Goal: Transaction & Acquisition: Purchase product/service

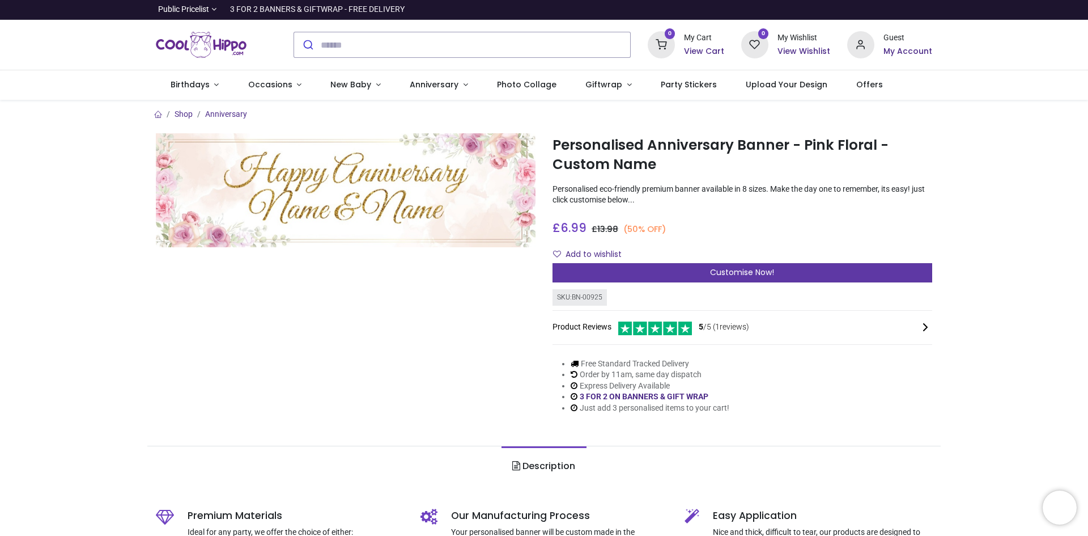
click at [678, 274] on div "Customise Now!" at bounding box center [743, 272] width 380 height 19
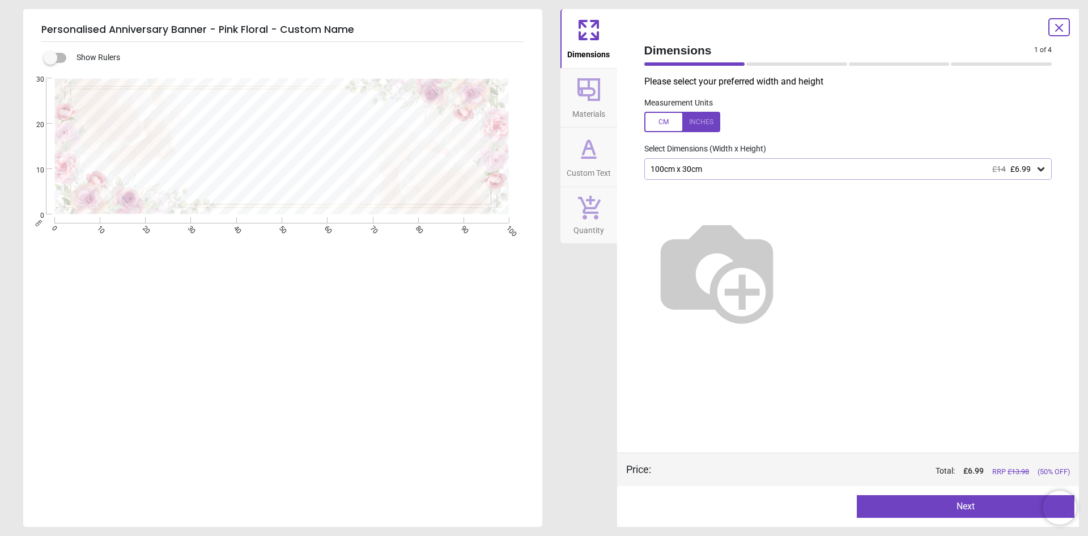
click at [728, 166] on div "100cm x 30cm £14 £6.99" at bounding box center [843, 169] width 387 height 10
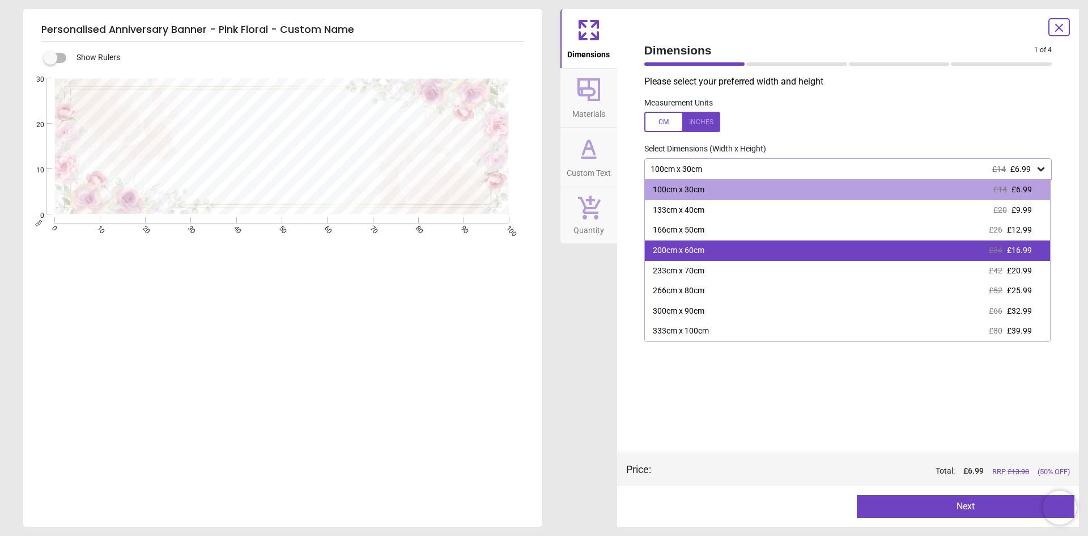
click at [715, 256] on div "200cm x 60cm £34 £16.99" at bounding box center [848, 250] width 406 height 20
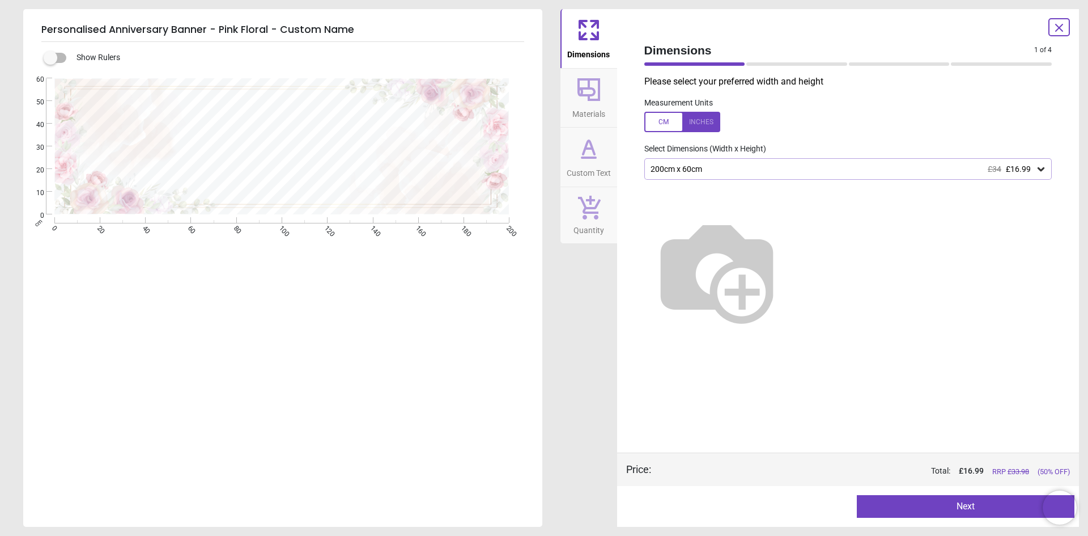
click at [936, 505] on button "Next" at bounding box center [966, 506] width 218 height 23
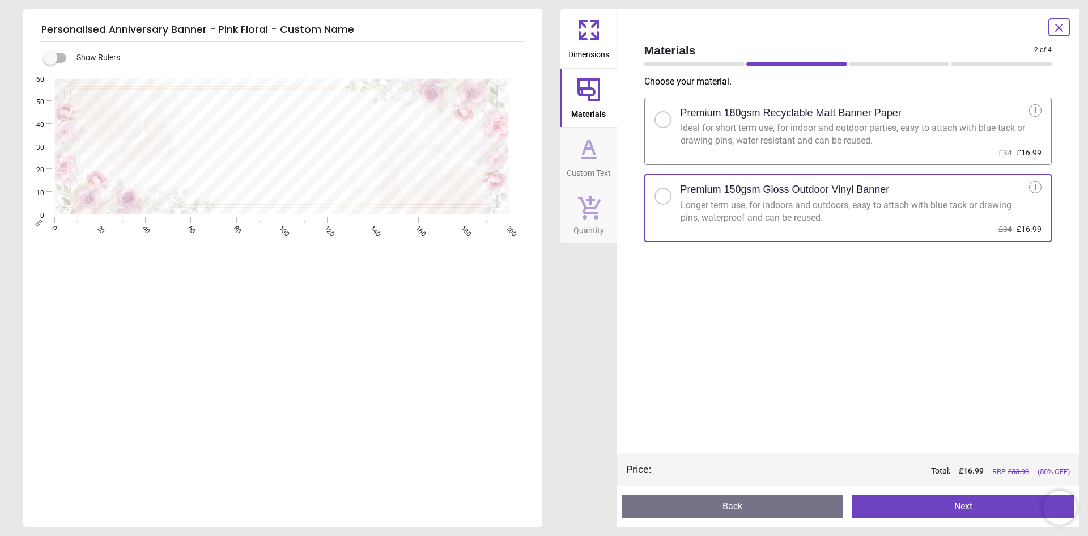
click at [968, 507] on button "Next" at bounding box center [964, 506] width 222 height 23
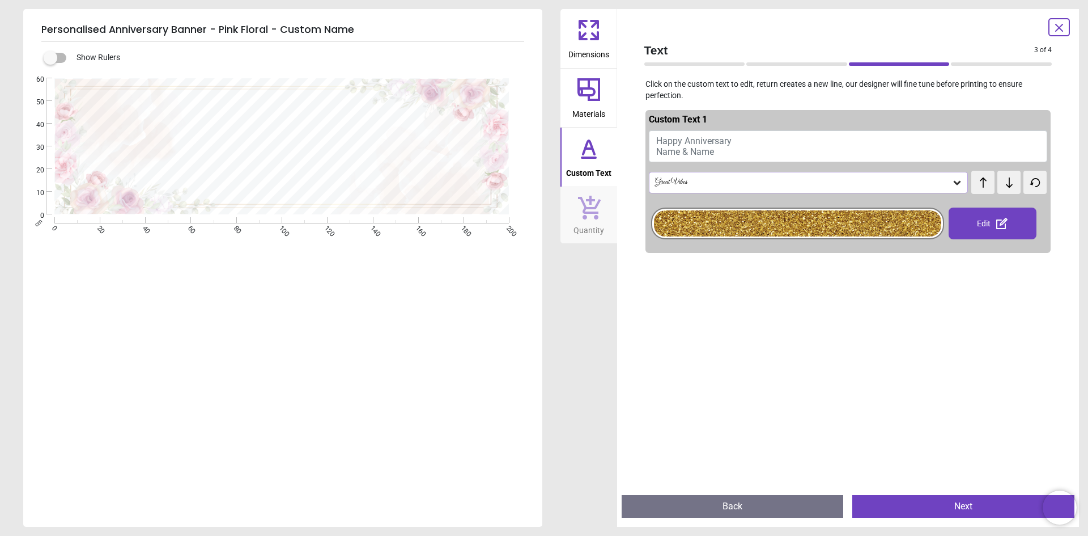
drag, startPoint x: 697, startPoint y: 126, endPoint x: 703, endPoint y: 135, distance: 11.5
click at [699, 130] on button "Happy Anniversary Name & Name" at bounding box center [848, 146] width 399 height 32
drag, startPoint x: 700, startPoint y: 142, endPoint x: 718, endPoint y: 155, distance: 21.5
click at [700, 143] on span "Happy Anniversary Name & Name" at bounding box center [693, 146] width 75 height 22
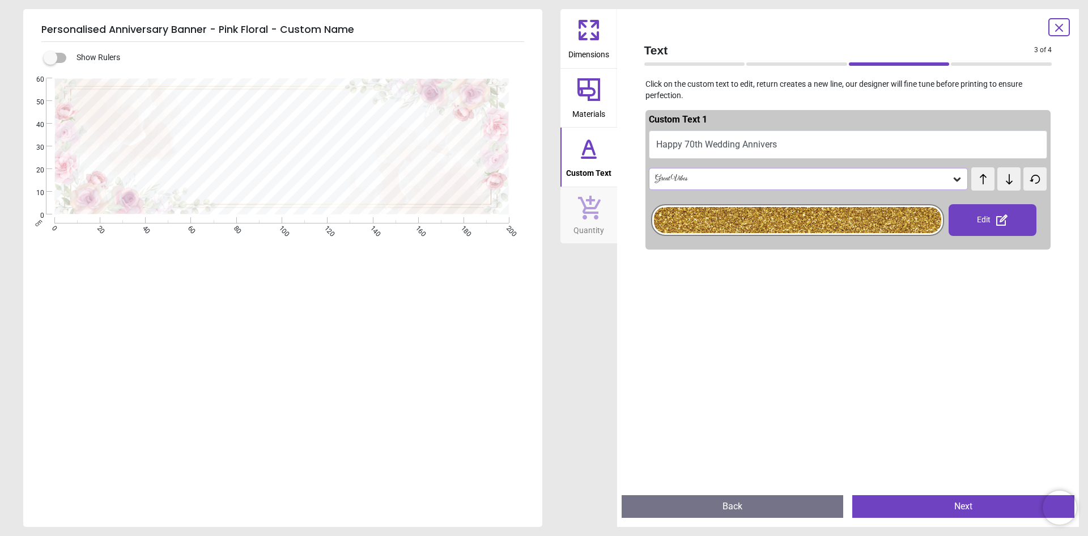
scroll to position [3, 0]
type textarea "**********"
click at [715, 179] on div "Great Vibes" at bounding box center [803, 179] width 298 height 10
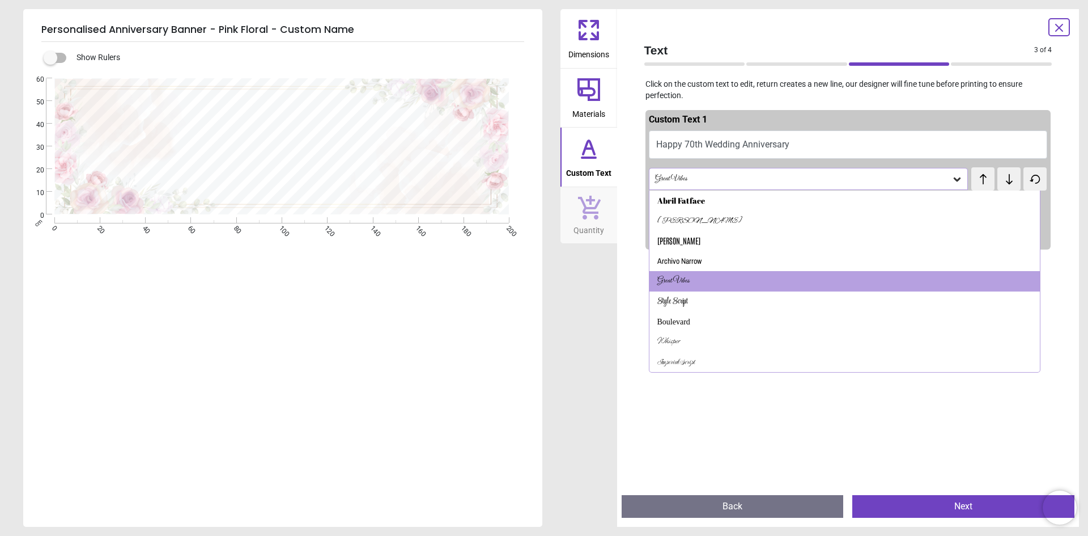
click at [621, 279] on div "Text 3 of 4 3 of 5 Click on the custom text to edit, return creates a new line,…" at bounding box center [848, 268] width 463 height 518
click at [519, 348] on div "**********" at bounding box center [281, 346] width 517 height 536
click at [900, 423] on div at bounding box center [849, 522] width 406 height 536
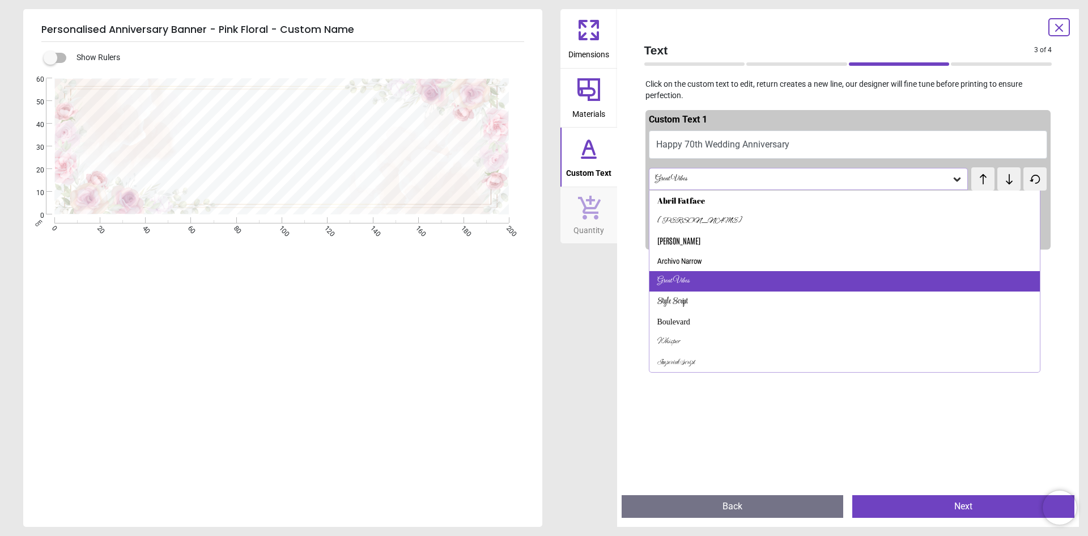
click at [672, 282] on div "Great Vibes" at bounding box center [674, 280] width 32 height 11
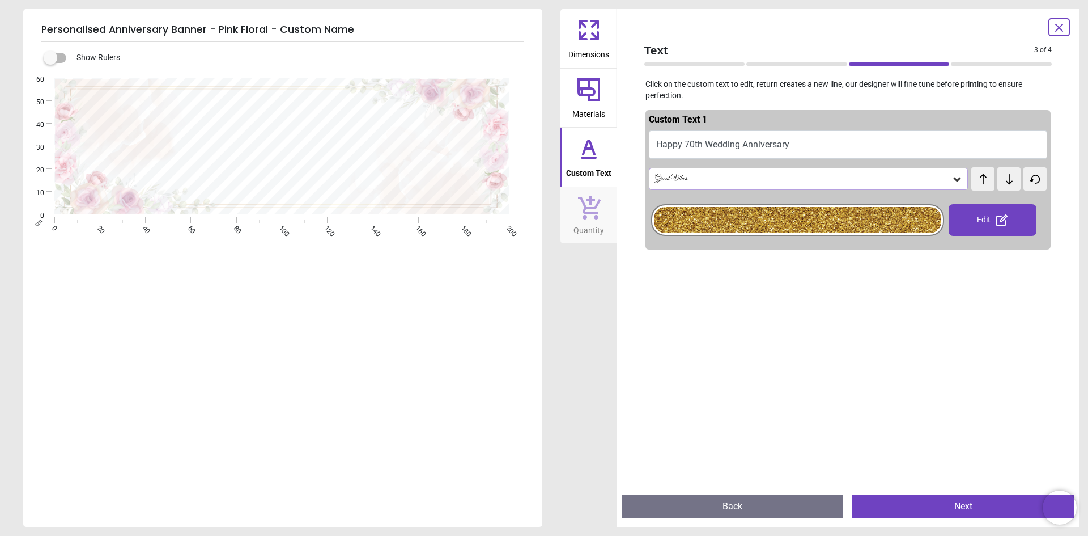
click at [887, 222] on div at bounding box center [797, 220] width 287 height 26
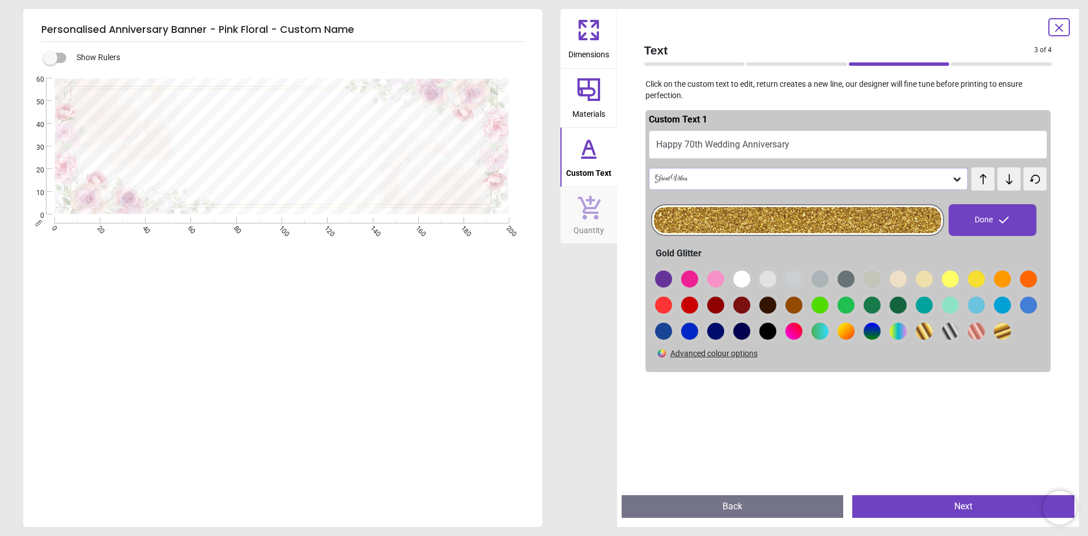
click at [672, 281] on div at bounding box center [663, 278] width 17 height 17
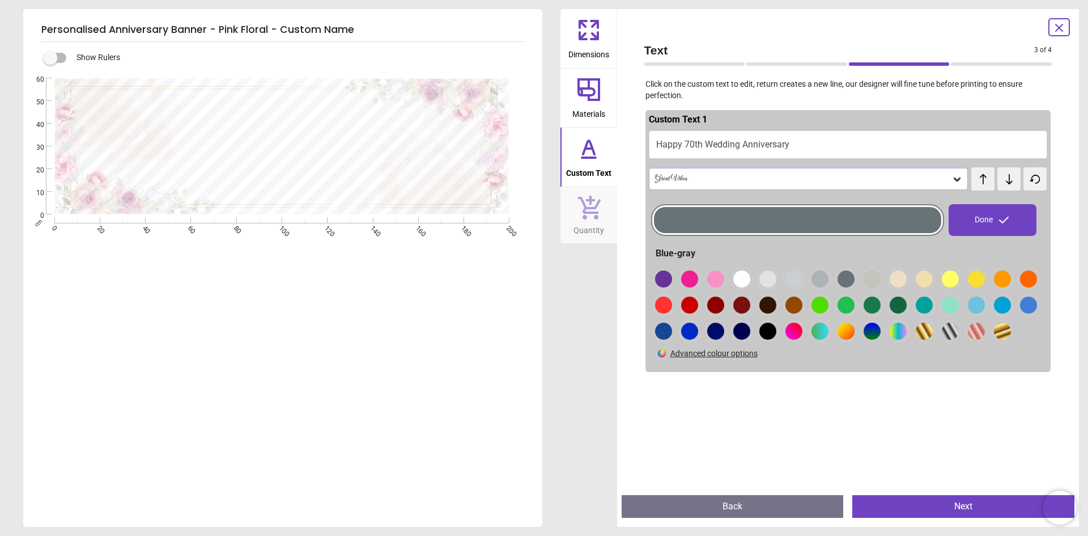
click at [672, 282] on div at bounding box center [663, 278] width 17 height 17
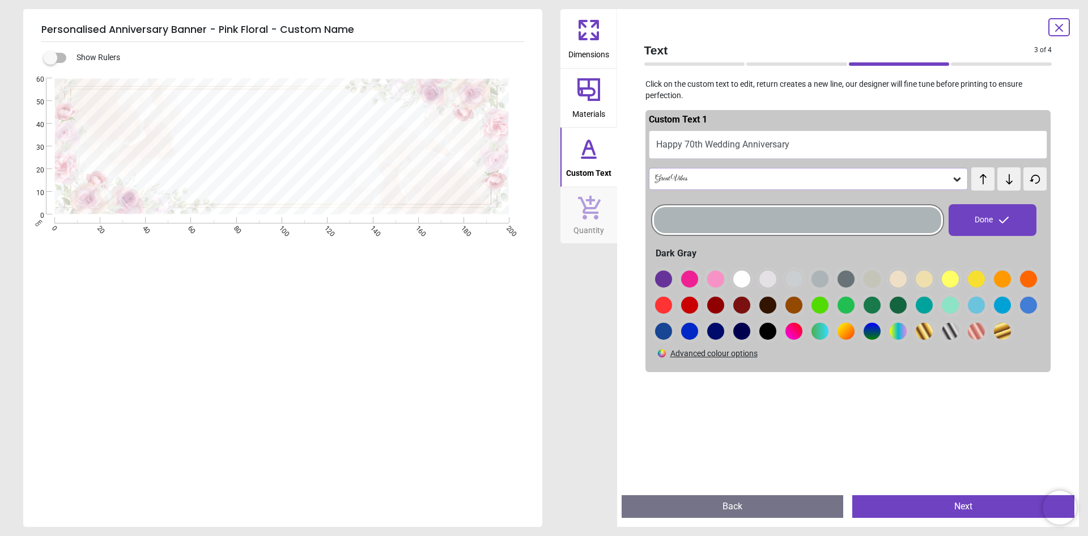
click at [672, 280] on div at bounding box center [663, 278] width 17 height 17
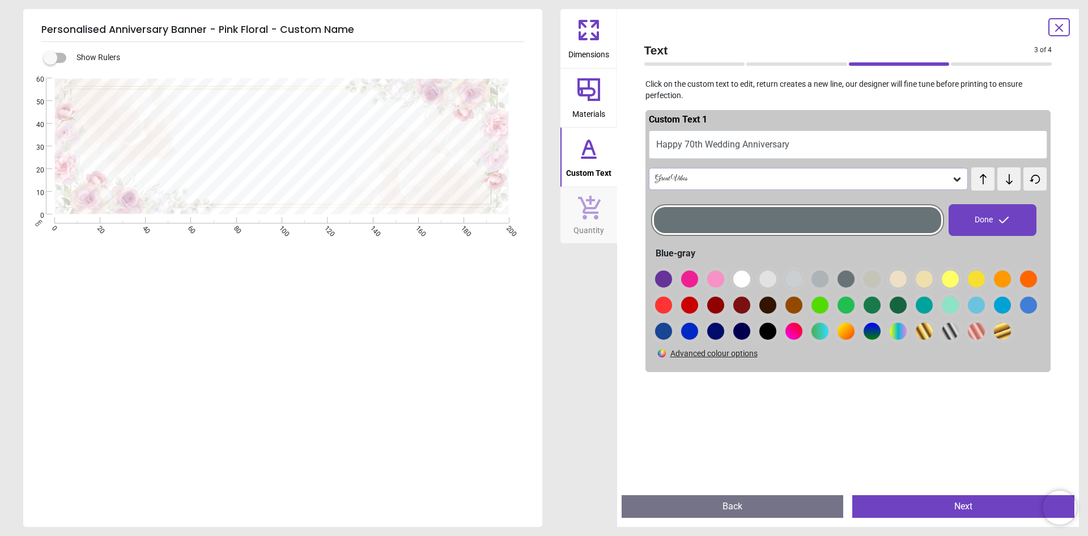
click at [514, 311] on div "**********" at bounding box center [281, 346] width 517 height 536
click at [672, 280] on div at bounding box center [663, 278] width 17 height 17
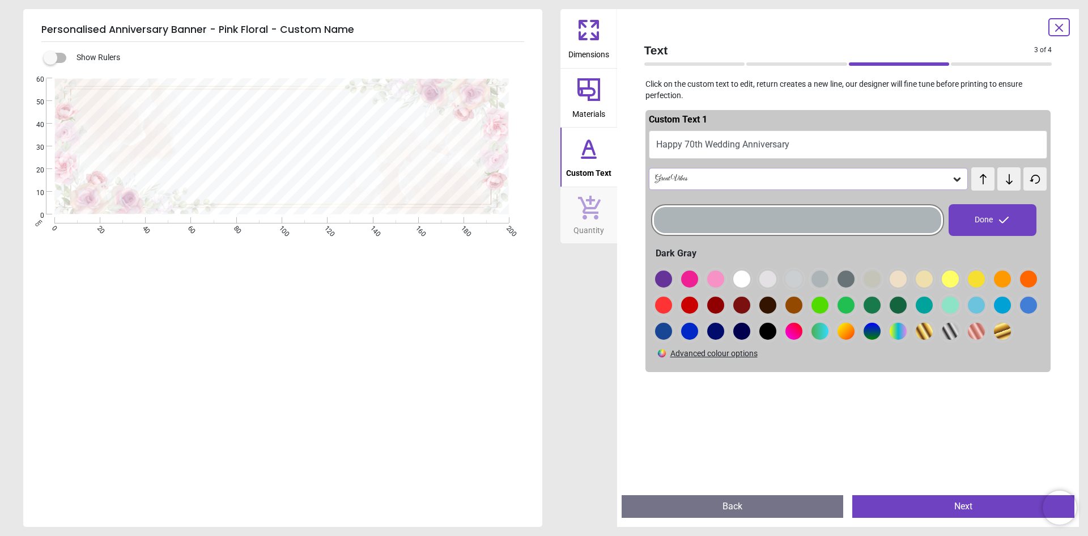
click at [672, 279] on div at bounding box center [663, 278] width 17 height 17
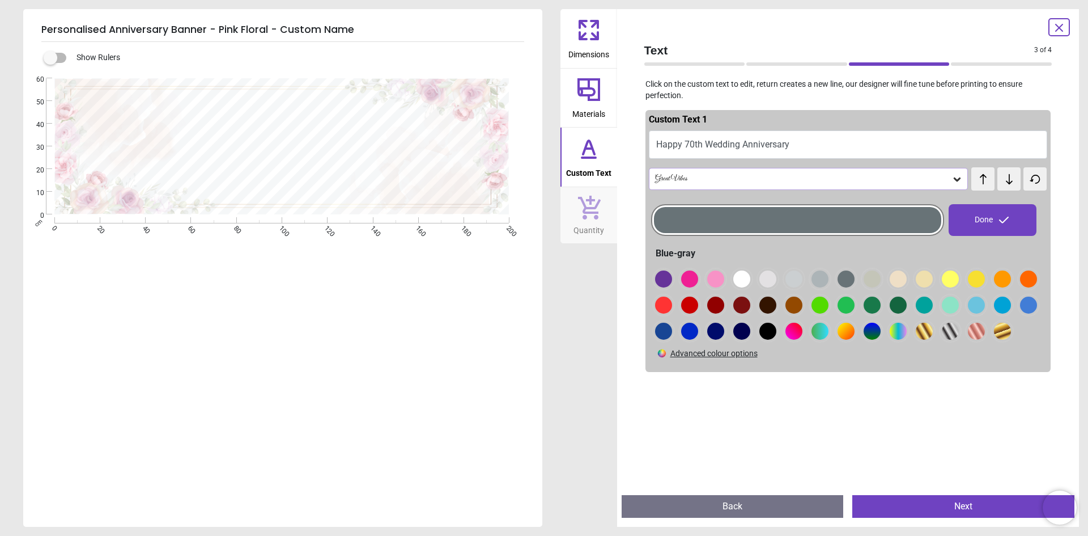
click at [998, 216] on icon at bounding box center [1005, 220] width 14 height 14
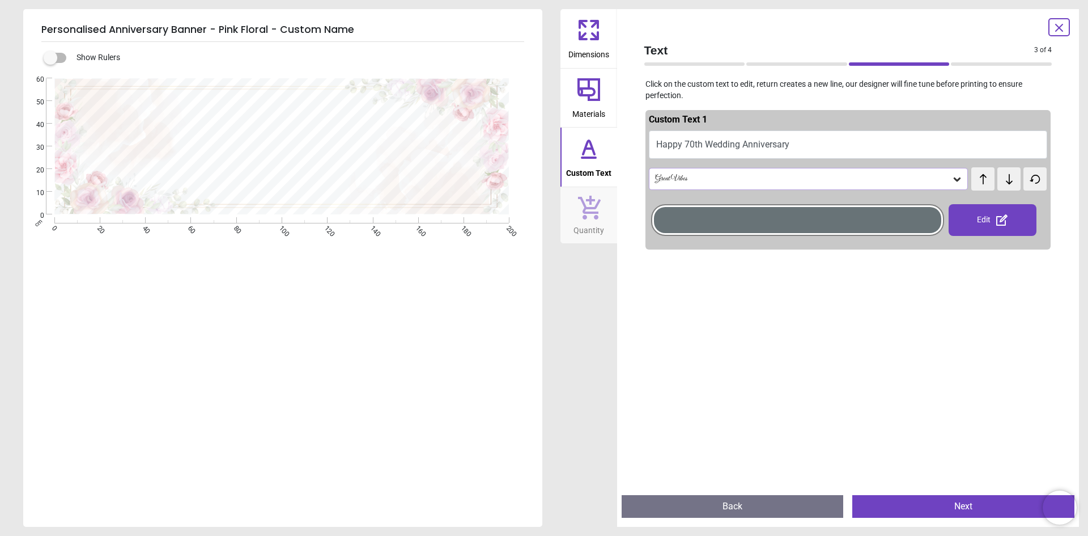
click at [712, 174] on div "Great Vibes" at bounding box center [803, 179] width 298 height 10
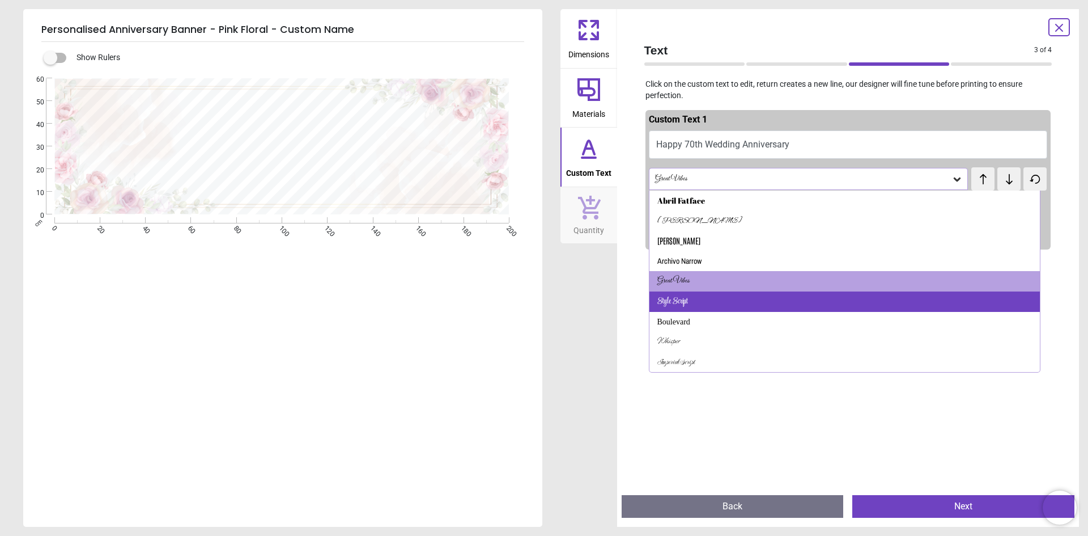
click at [676, 302] on div "Style Script" at bounding box center [673, 301] width 31 height 11
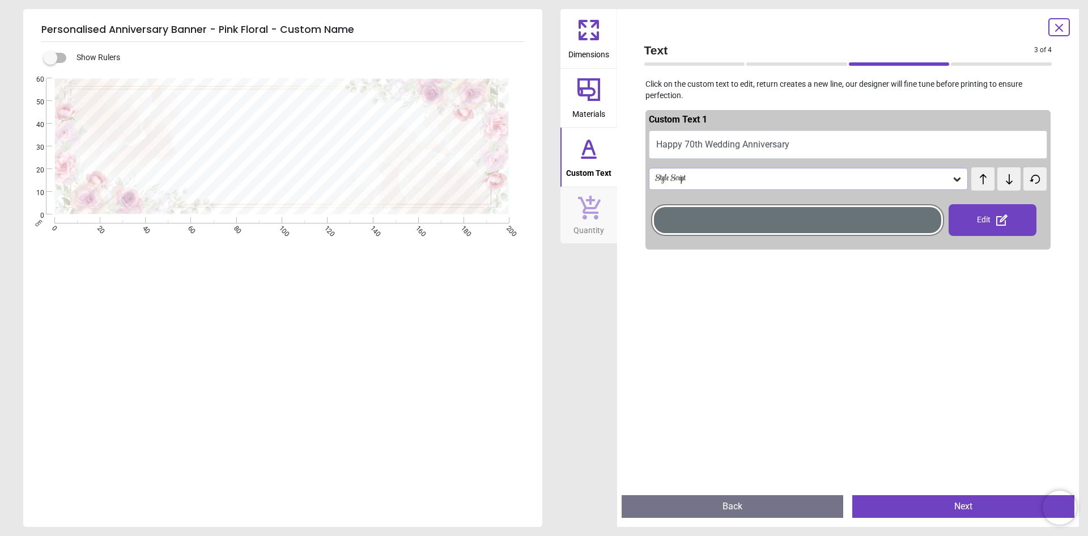
click at [720, 182] on div "Style Script" at bounding box center [803, 179] width 298 height 10
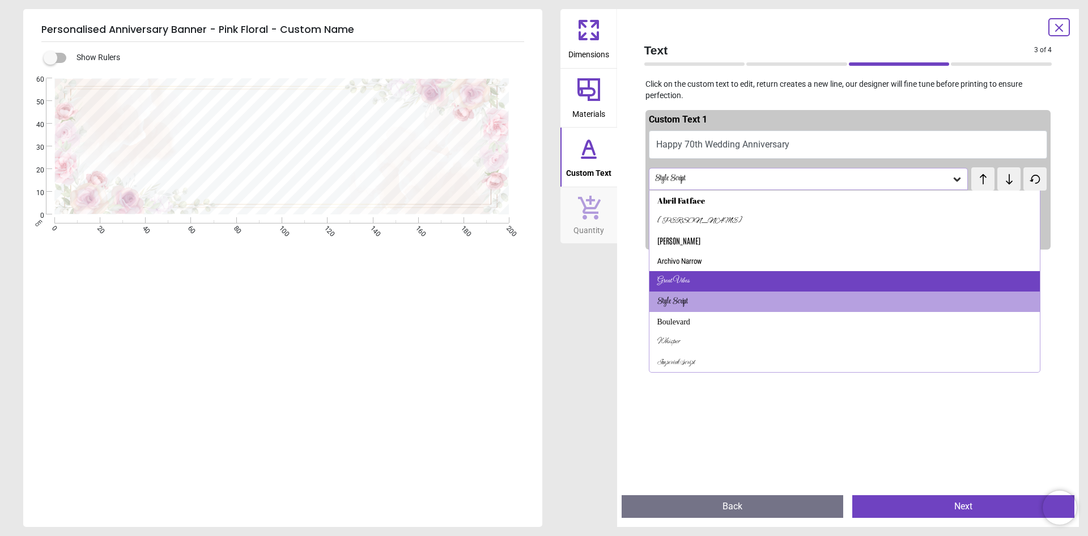
click at [687, 275] on div "Great Vibes" at bounding box center [674, 280] width 32 height 11
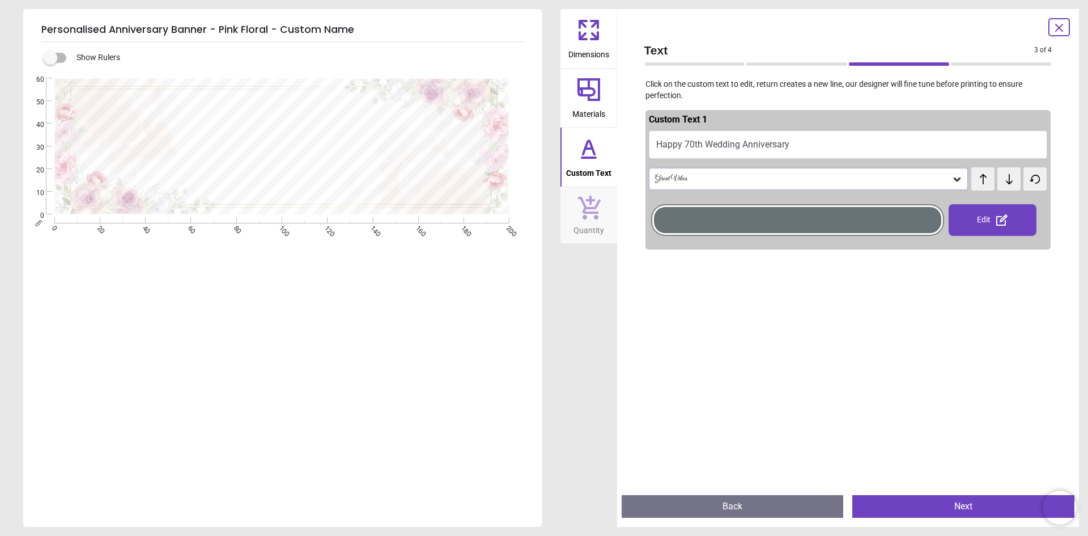
click at [521, 282] on div "**********" at bounding box center [281, 346] width 517 height 536
click at [939, 508] on button "Next" at bounding box center [964, 506] width 222 height 23
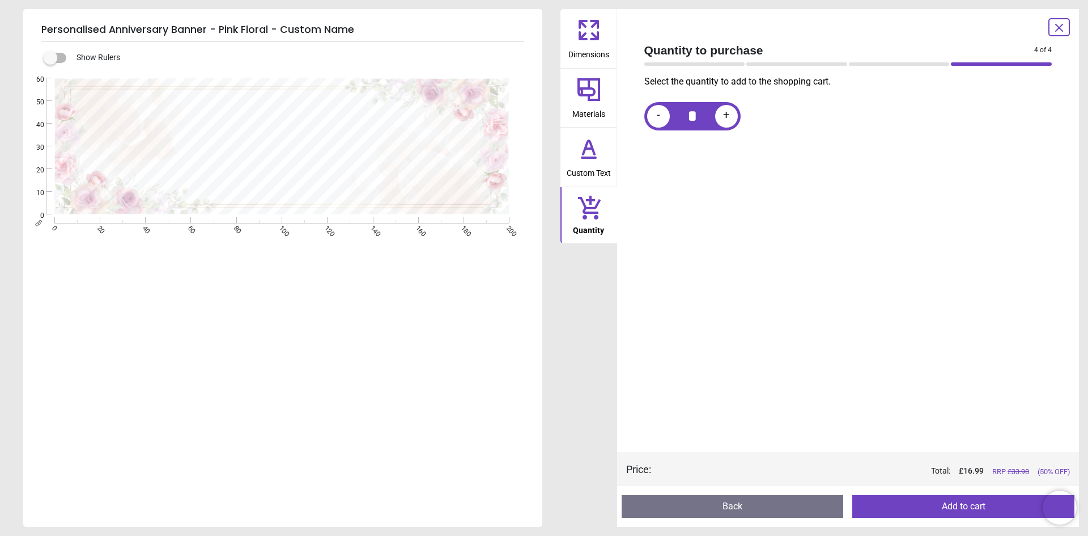
click at [804, 507] on button "Back" at bounding box center [733, 506] width 222 height 23
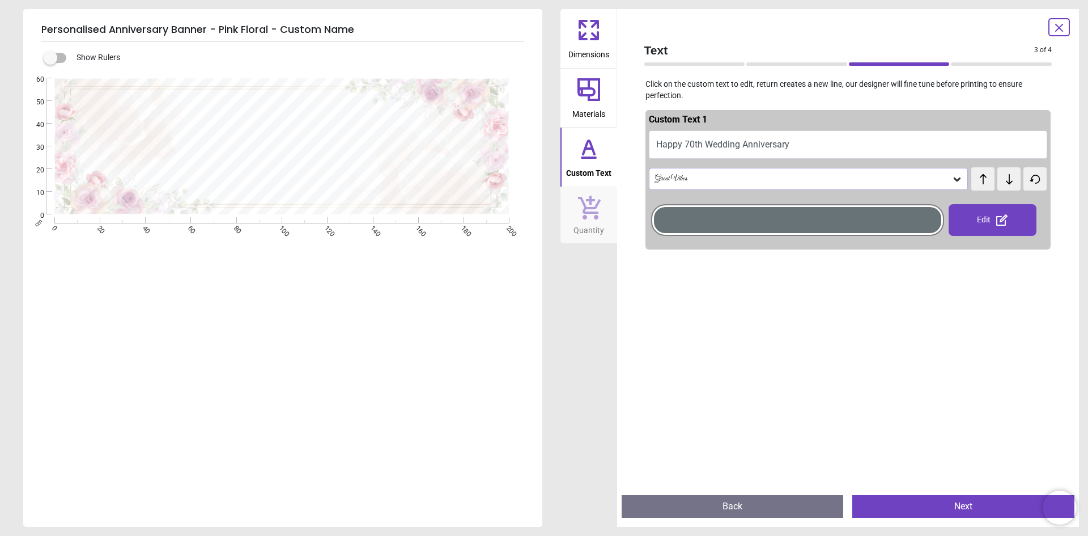
click at [803, 506] on button "Back" at bounding box center [733, 506] width 222 height 23
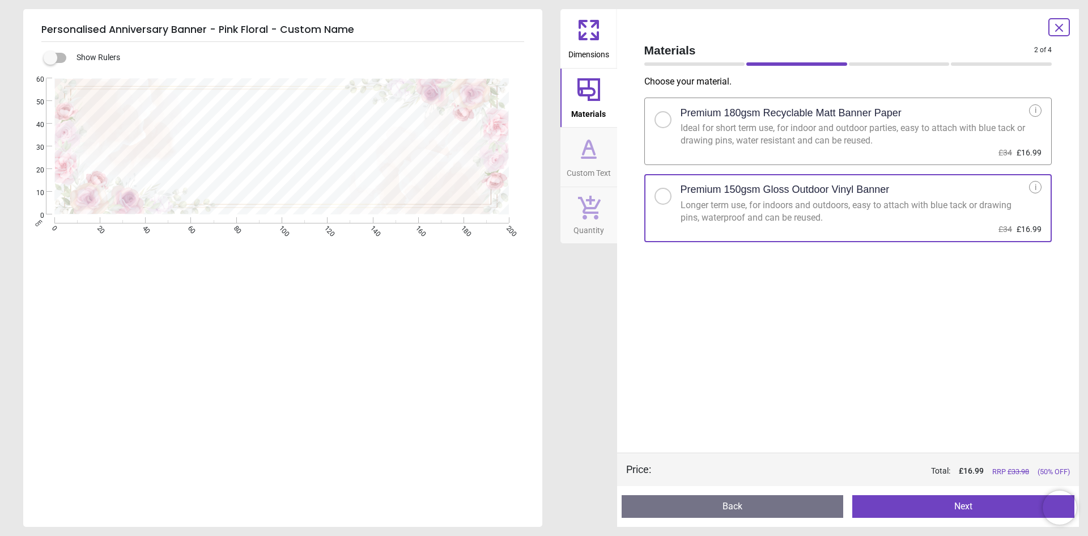
click at [948, 511] on button "Next" at bounding box center [964, 506] width 222 height 23
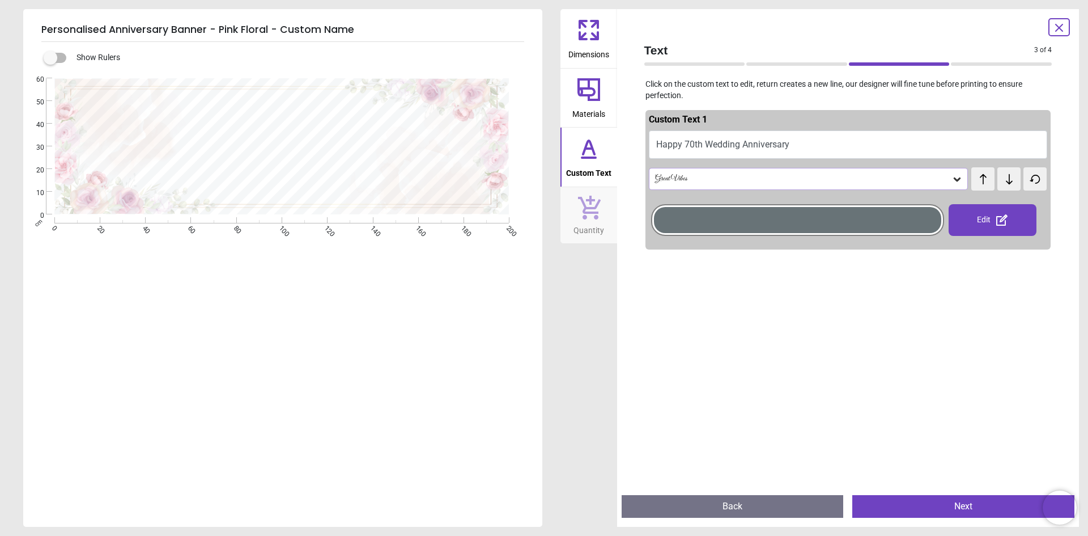
click at [951, 510] on button "Next" at bounding box center [964, 506] width 222 height 23
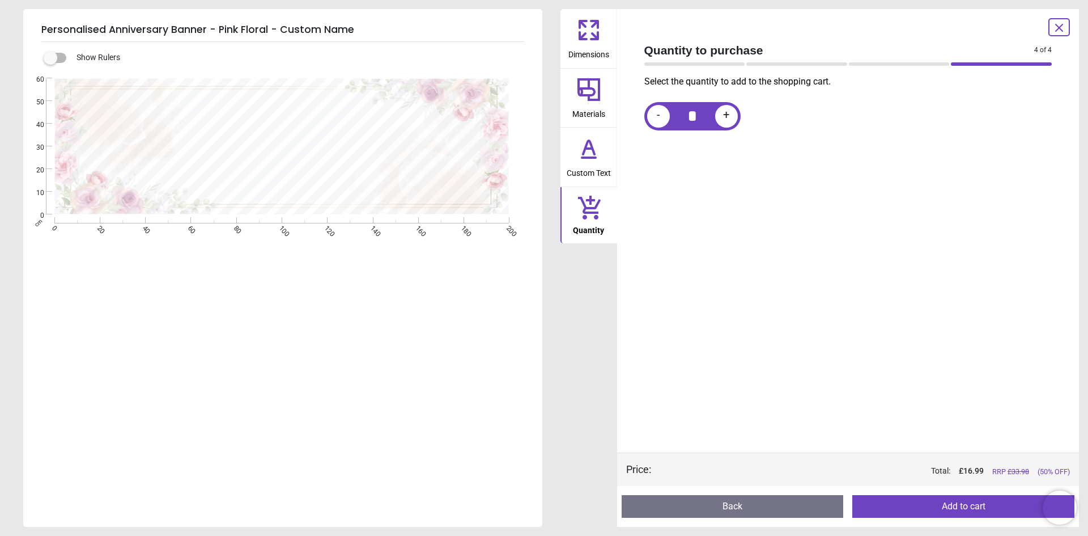
click at [952, 508] on button "Add to cart" at bounding box center [964, 506] width 222 height 23
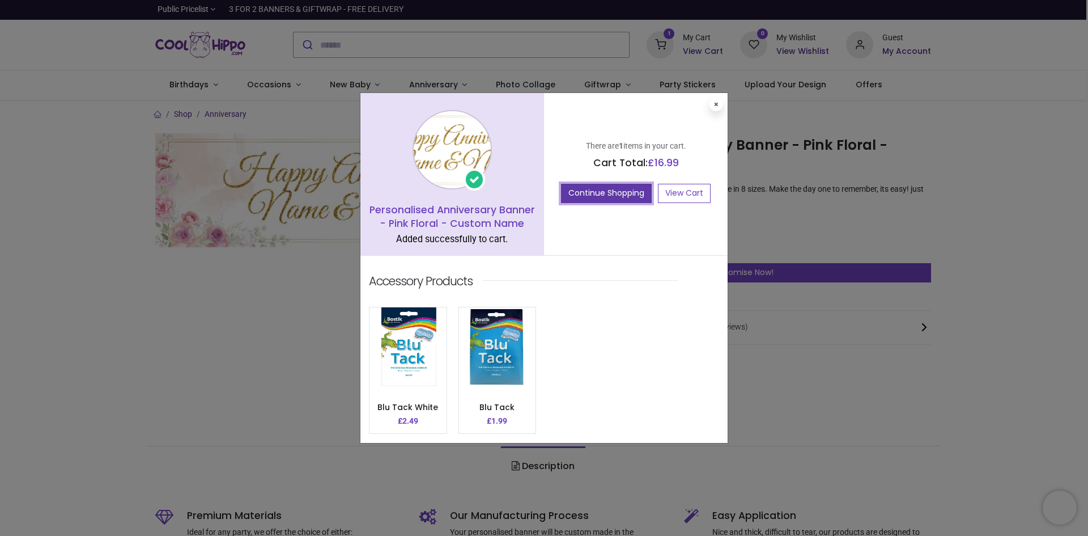
drag, startPoint x: 616, startPoint y: 200, endPoint x: 649, endPoint y: 225, distance: 42.1
click at [615, 200] on button "Continue Shopping" at bounding box center [606, 193] width 91 height 19
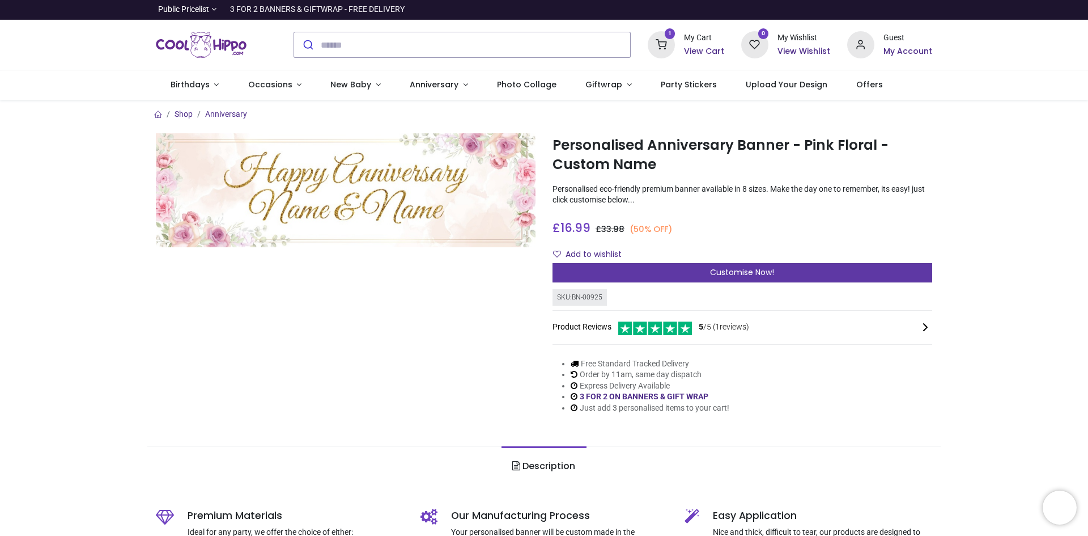
click at [752, 272] on span "Customise Now!" at bounding box center [742, 271] width 64 height 11
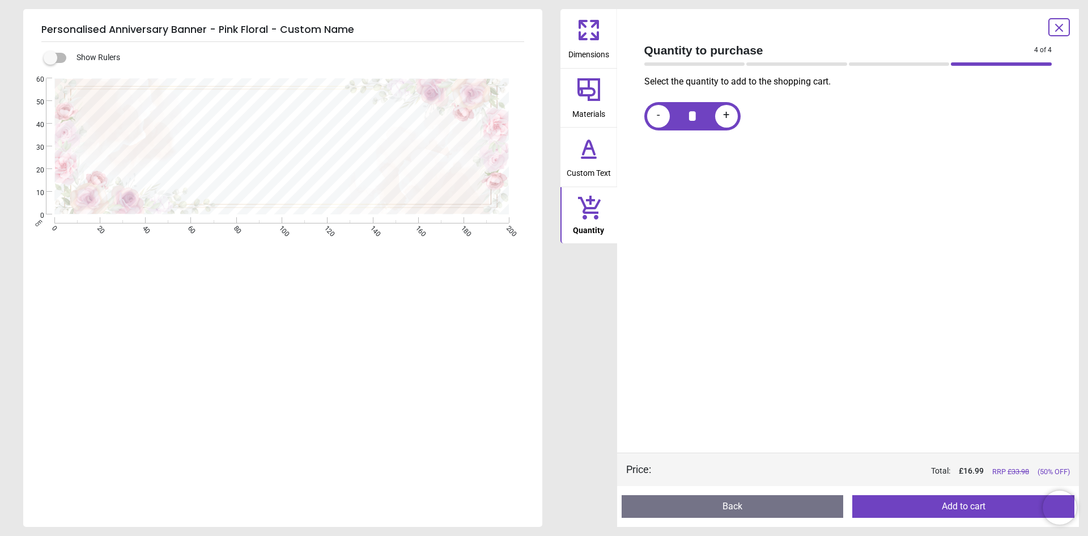
click at [1061, 29] on icon at bounding box center [1059, 27] width 7 height 7
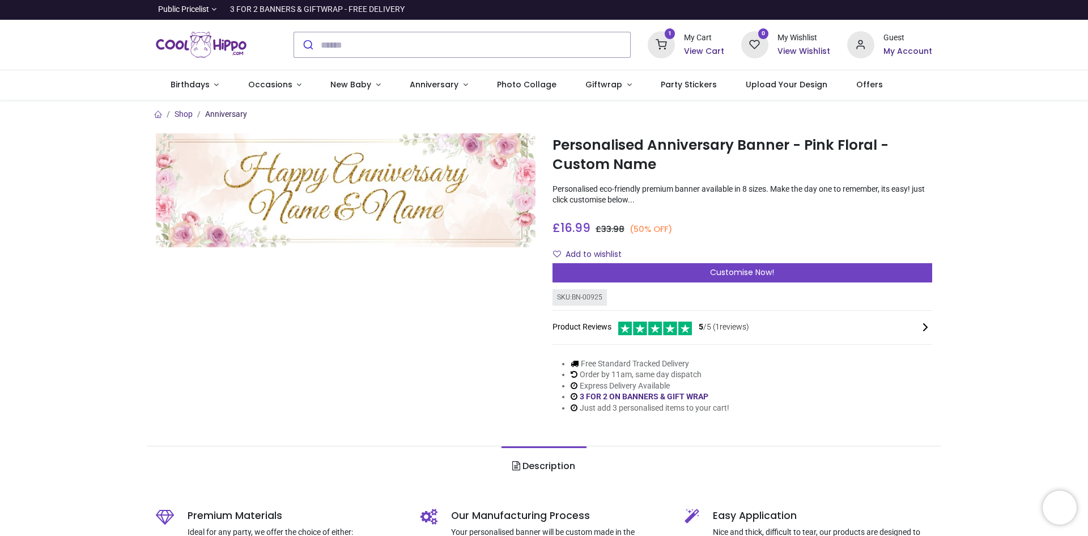
click at [226, 113] on link "Anniversary" at bounding box center [226, 113] width 42 height 9
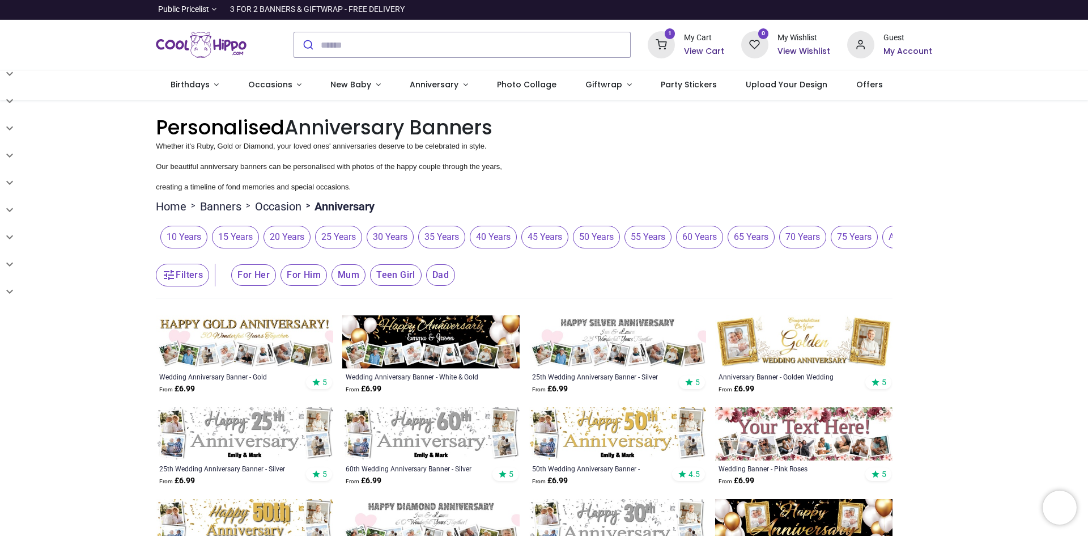
click at [784, 233] on span "70 Years" at bounding box center [802, 237] width 47 height 23
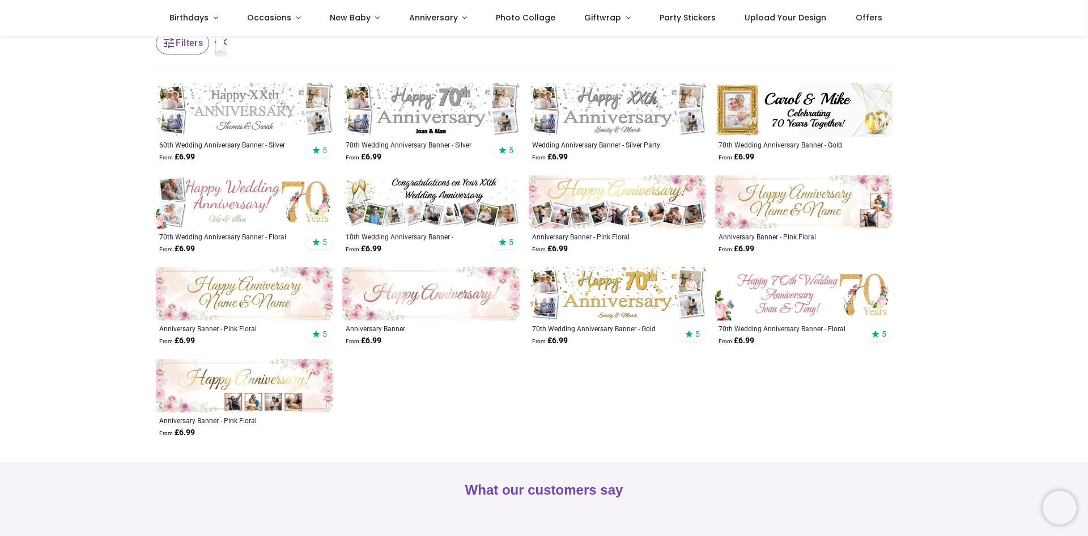
scroll to position [170, 0]
click at [442, 307] on img at bounding box center [430, 292] width 177 height 53
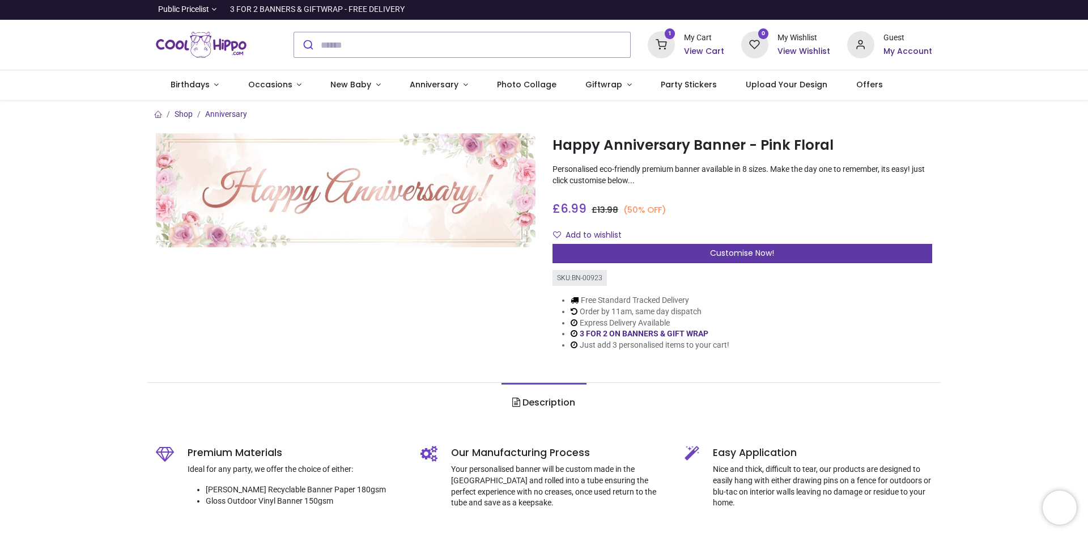
click at [753, 252] on span "Customise Now!" at bounding box center [742, 252] width 64 height 11
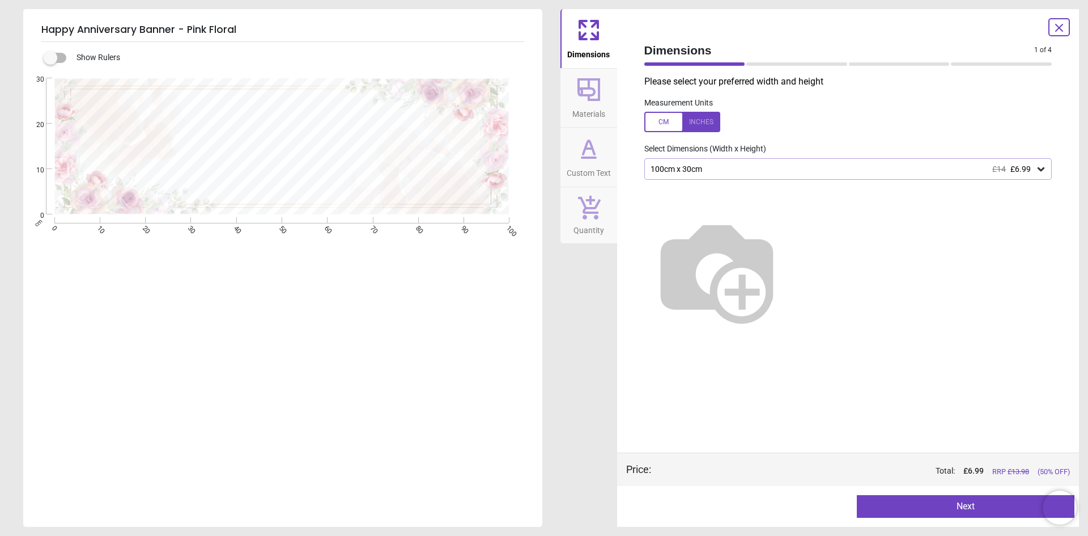
click at [761, 168] on div "100cm x 30cm £14 £6.99" at bounding box center [843, 169] width 387 height 10
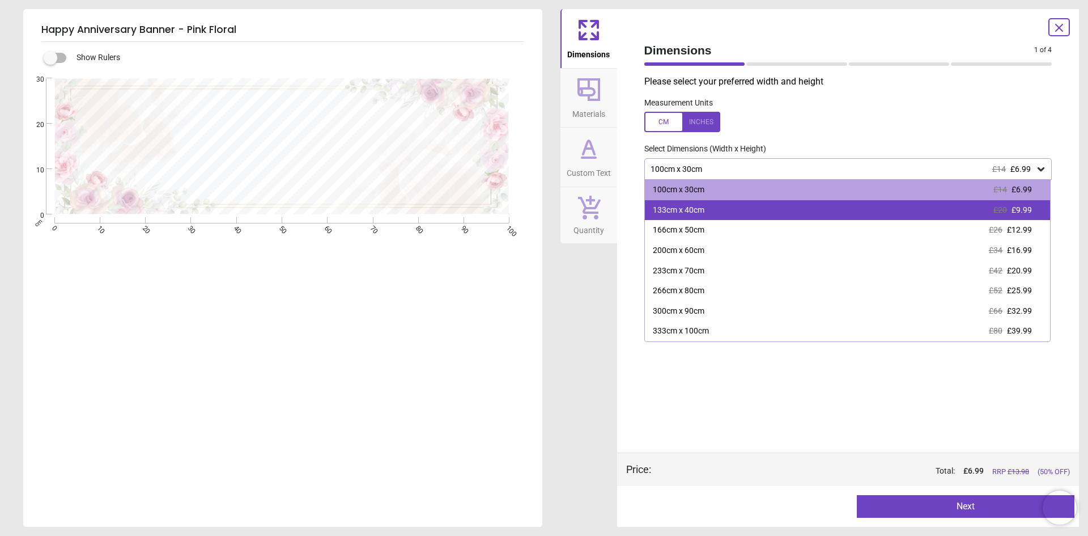
click at [728, 212] on div "133cm x 40cm £20 £9.99" at bounding box center [848, 210] width 406 height 20
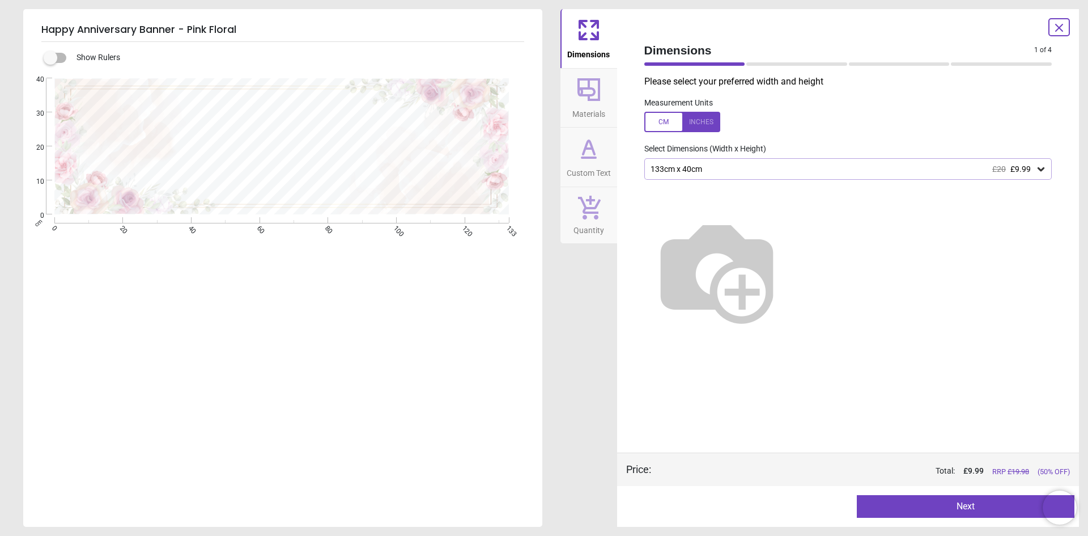
click at [972, 503] on button "Next" at bounding box center [966, 506] width 218 height 23
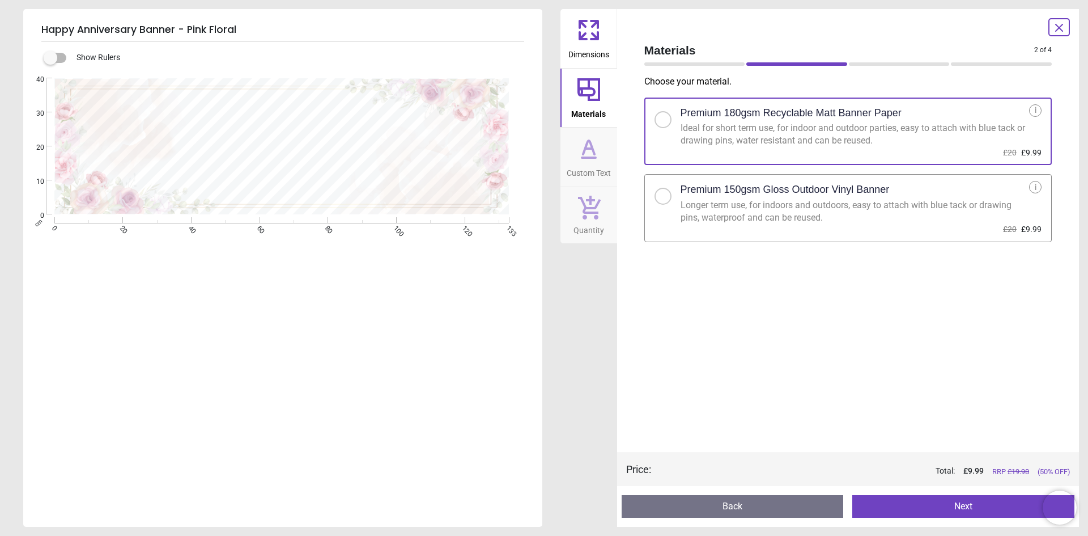
click at [943, 511] on button "Next" at bounding box center [964, 506] width 222 height 23
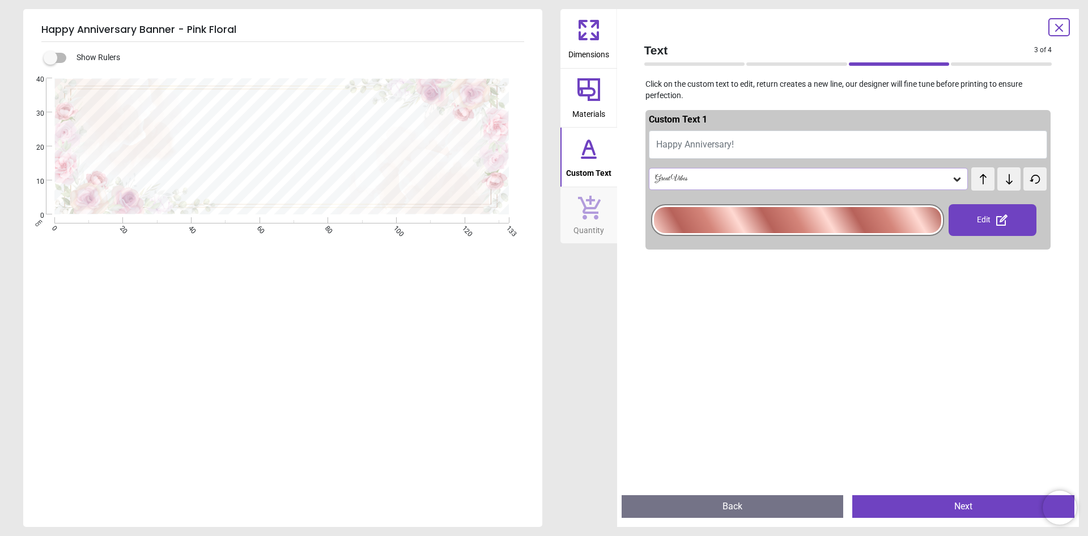
click at [739, 143] on button "Happy Anniversary!" at bounding box center [848, 144] width 399 height 28
click at [722, 173] on div "Great Vibes" at bounding box center [809, 179] width 320 height 22
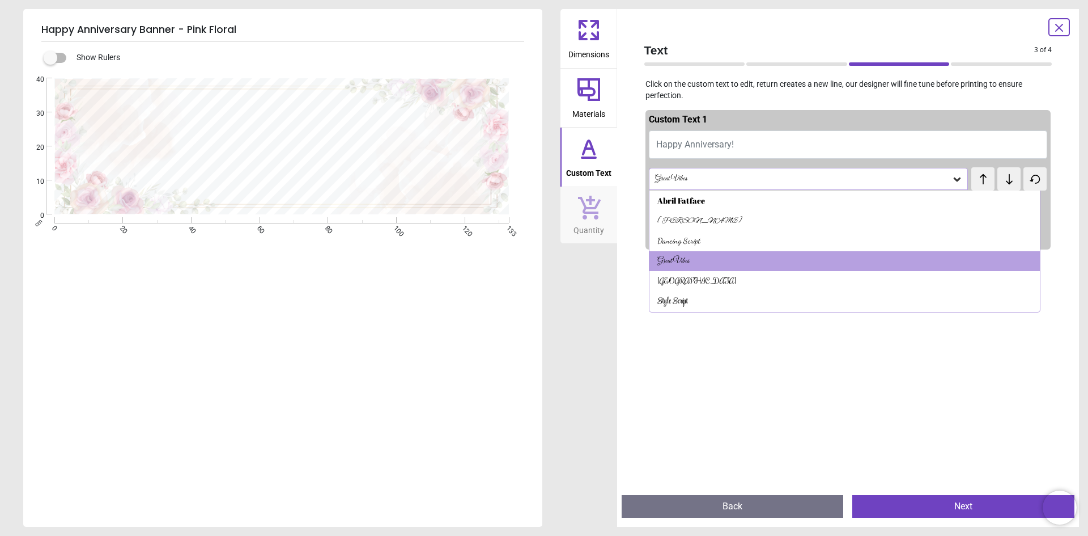
click at [529, 339] on div "E" at bounding box center [281, 346] width 517 height 536
click at [650, 361] on div at bounding box center [849, 522] width 406 height 536
click at [883, 378] on div at bounding box center [849, 522] width 406 height 536
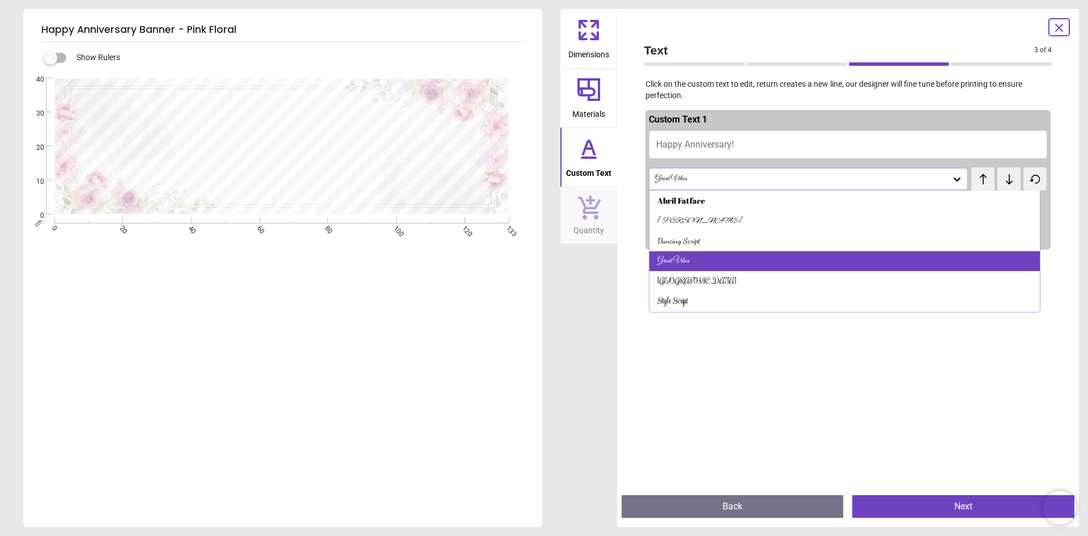
click at [677, 260] on div "Great Vibes" at bounding box center [674, 261] width 32 height 11
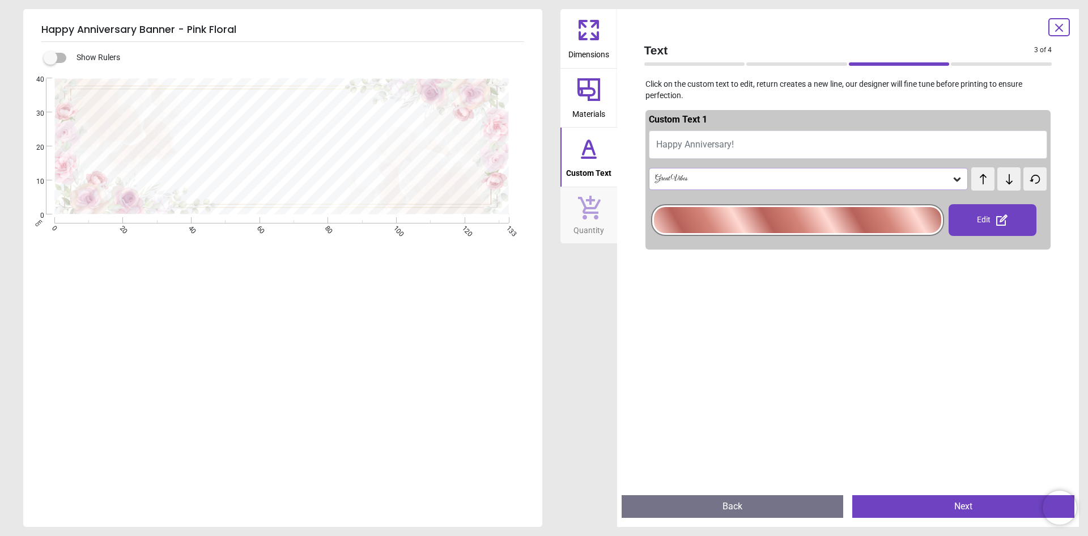
click at [719, 222] on div at bounding box center [797, 220] width 287 height 26
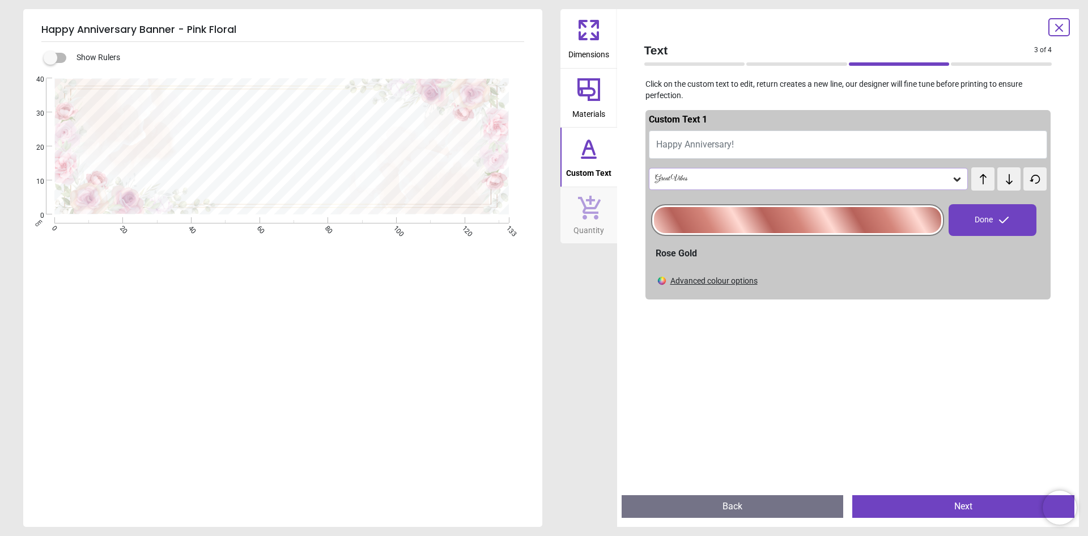
click at [680, 282] on div "Advanced colour options" at bounding box center [714, 280] width 87 height 11
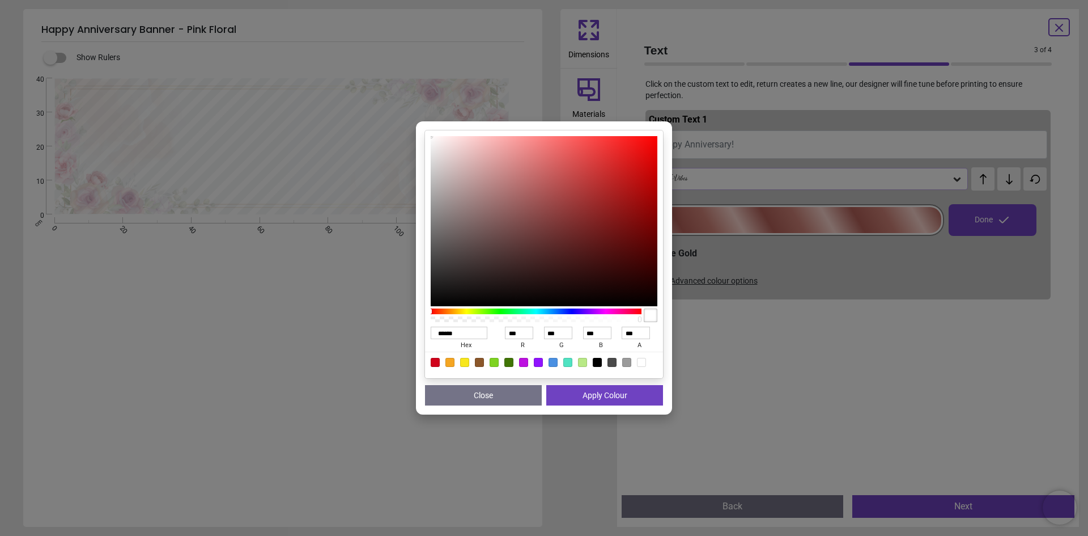
click at [611, 364] on div at bounding box center [612, 362] width 9 height 9
type input "******"
type input "**"
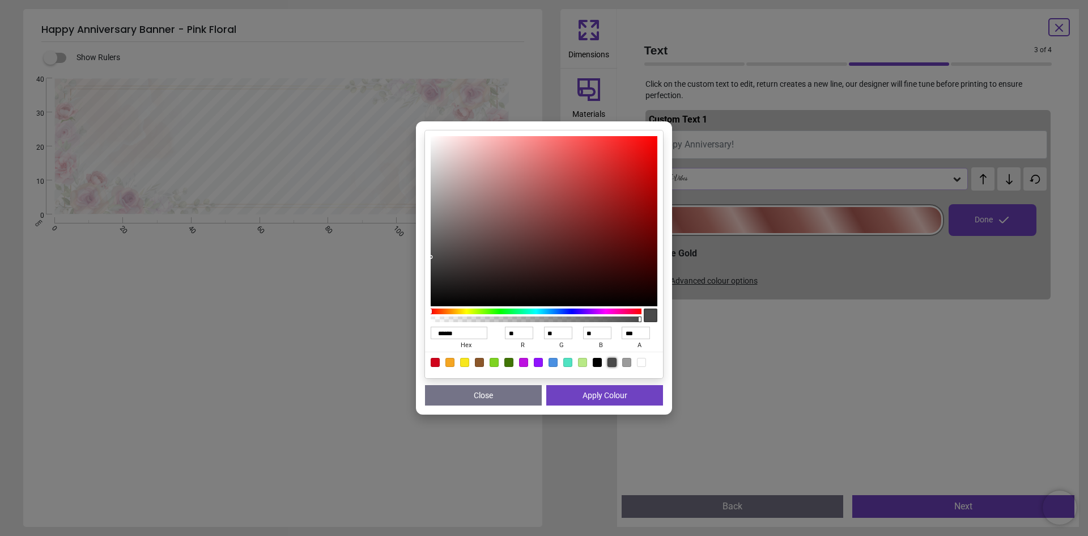
click at [591, 399] on button "Apply Colour" at bounding box center [604, 395] width 117 height 20
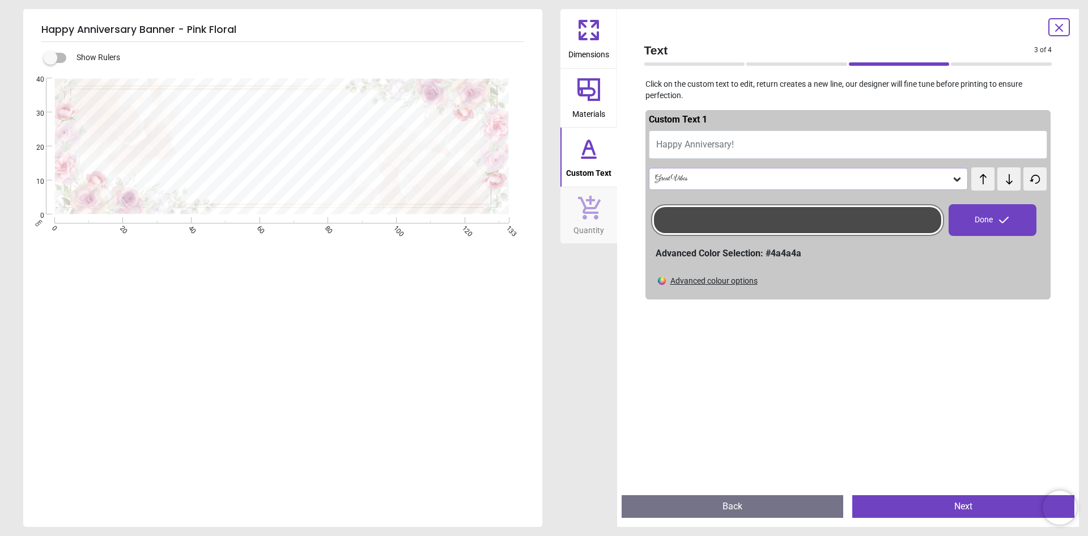
click at [710, 219] on div at bounding box center [797, 220] width 287 height 26
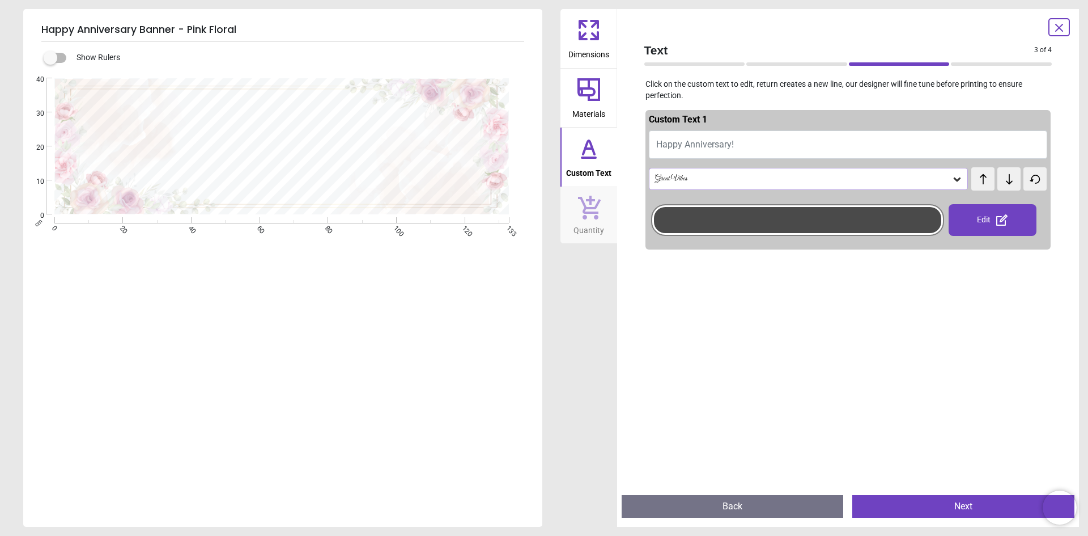
click at [839, 222] on div at bounding box center [797, 220] width 287 height 26
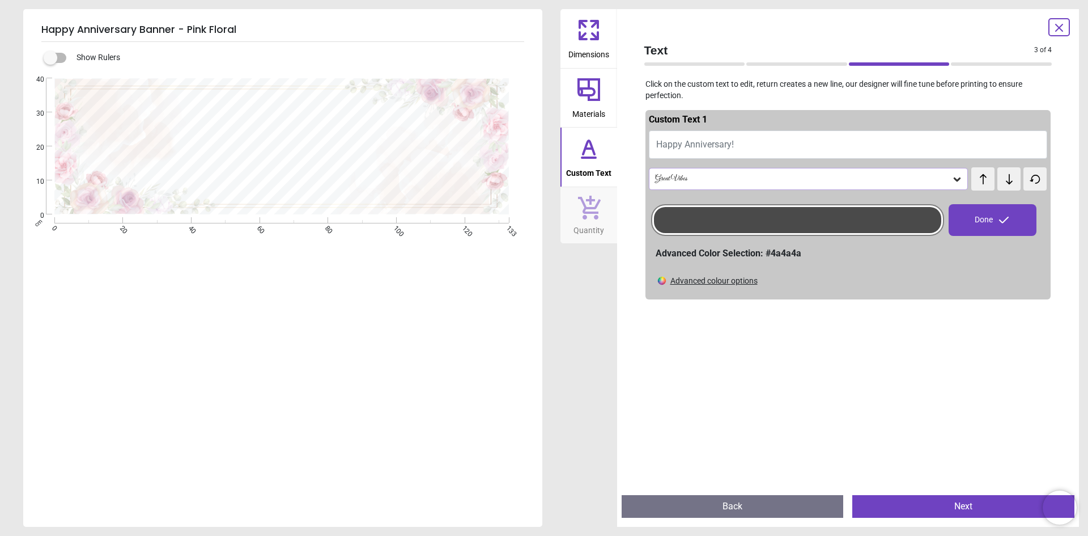
click at [737, 282] on div "Advanced colour options" at bounding box center [714, 280] width 87 height 11
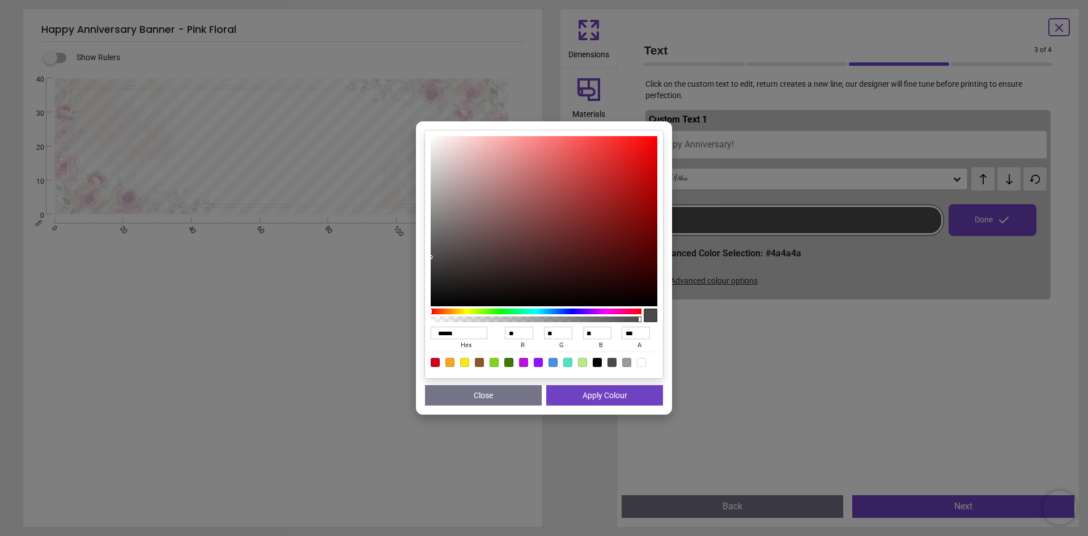
click at [630, 361] on div at bounding box center [626, 362] width 9 height 9
type input "******"
type input "***"
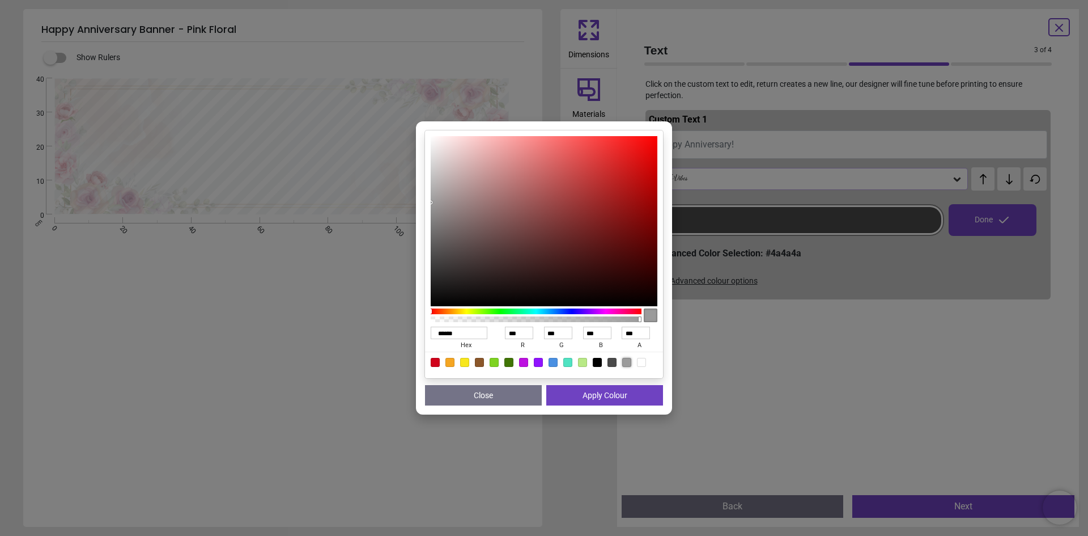
click at [608, 393] on button "Apply Colour" at bounding box center [604, 395] width 117 height 20
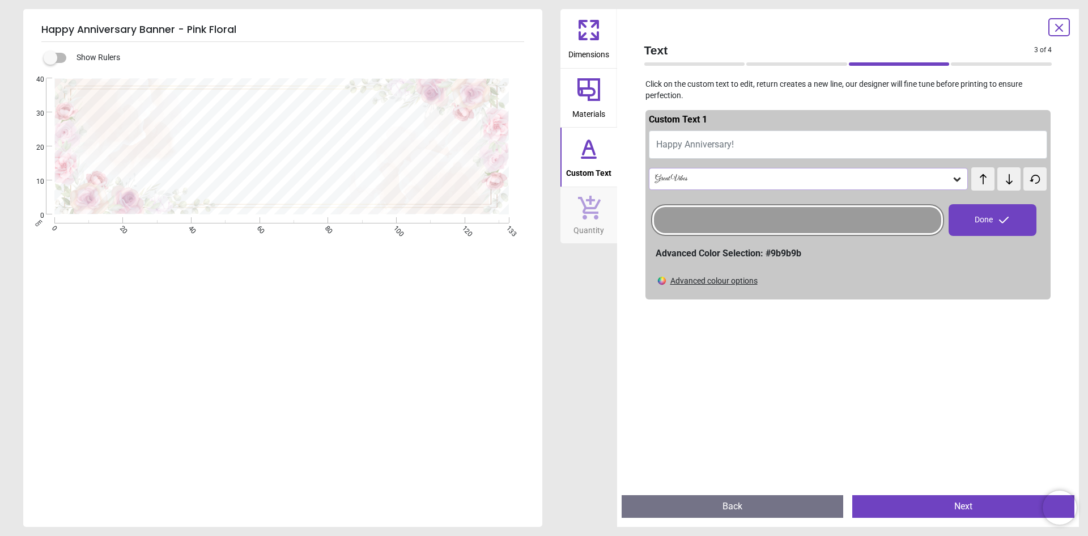
click at [724, 143] on span "Happy Anniversary!" at bounding box center [695, 144] width 78 height 11
type textarea "**********"
click at [1003, 221] on icon at bounding box center [1005, 220] width 14 height 14
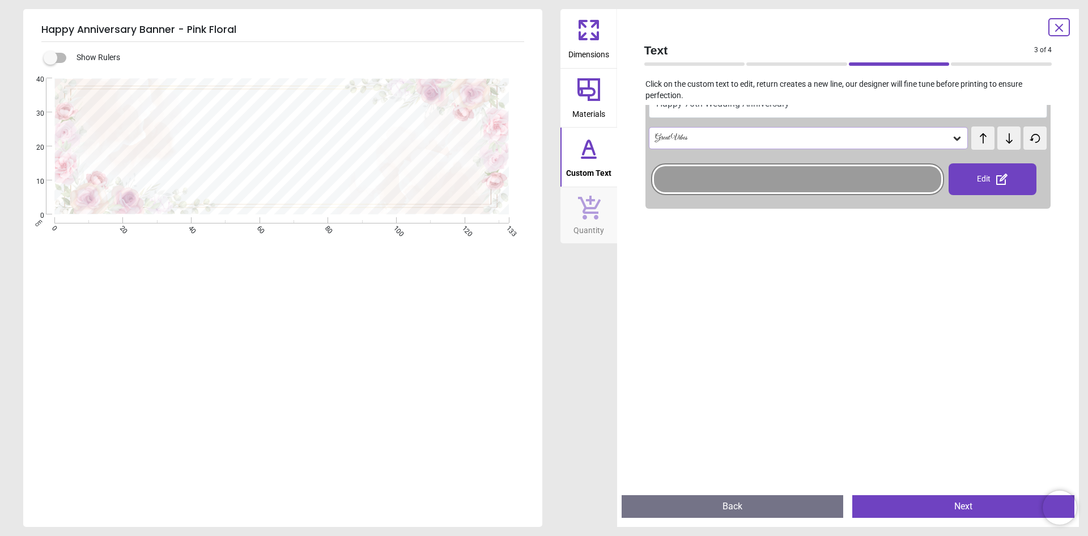
scroll to position [57, 0]
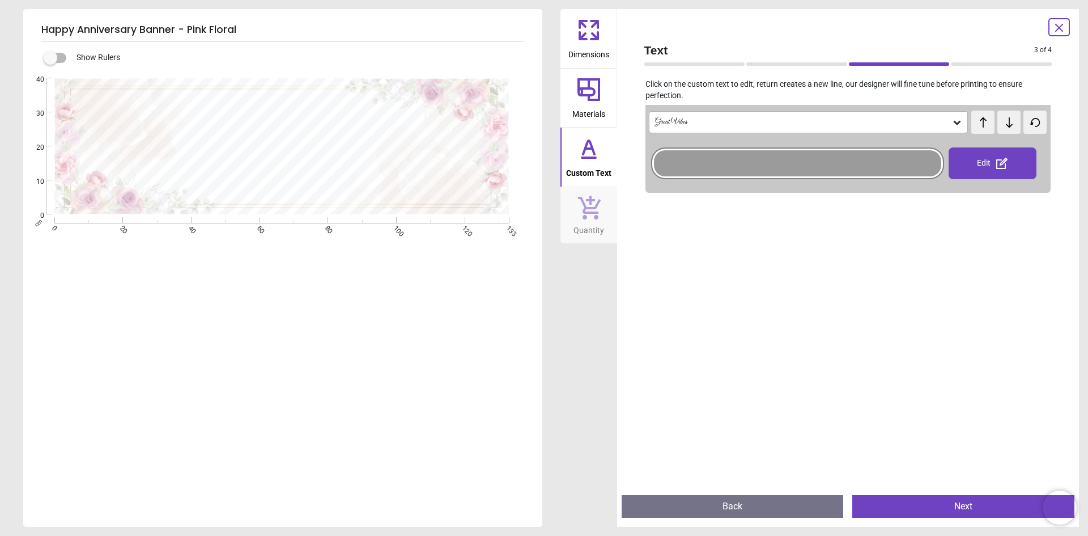
click at [957, 508] on button "Next" at bounding box center [964, 506] width 222 height 23
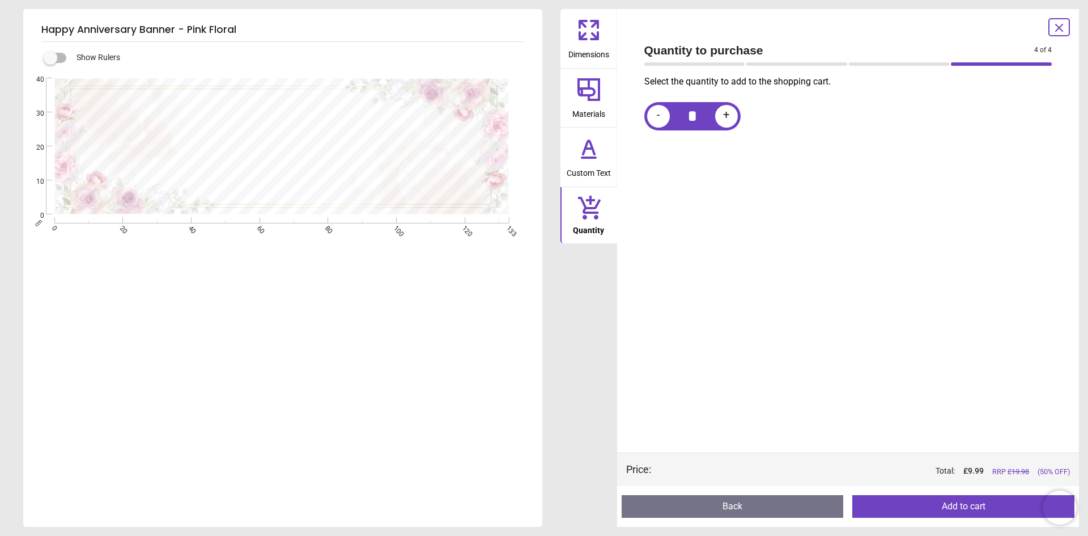
click at [966, 508] on button "Add to cart" at bounding box center [964, 506] width 222 height 23
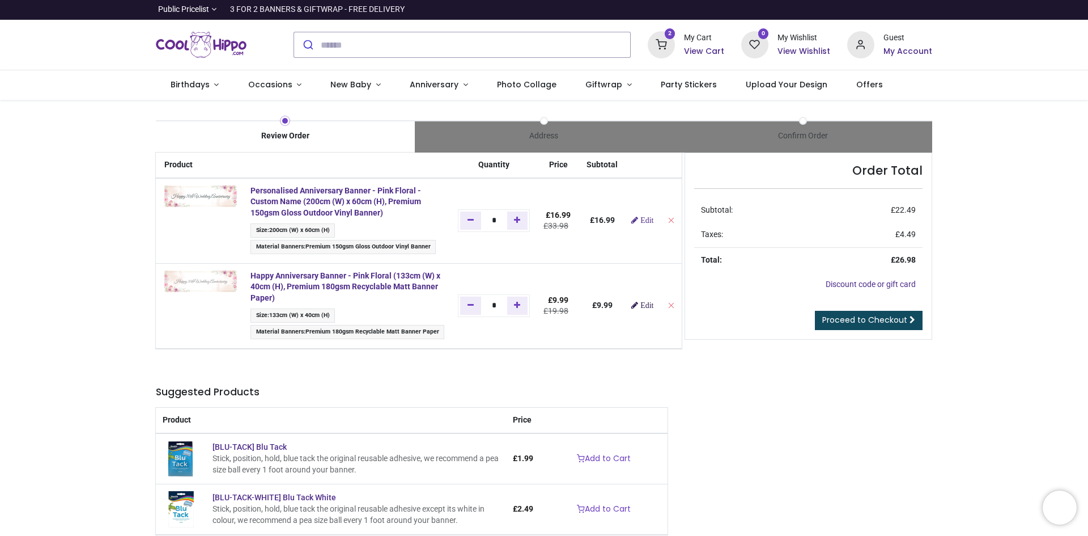
click at [642, 309] on span "Edit" at bounding box center [647, 305] width 13 height 8
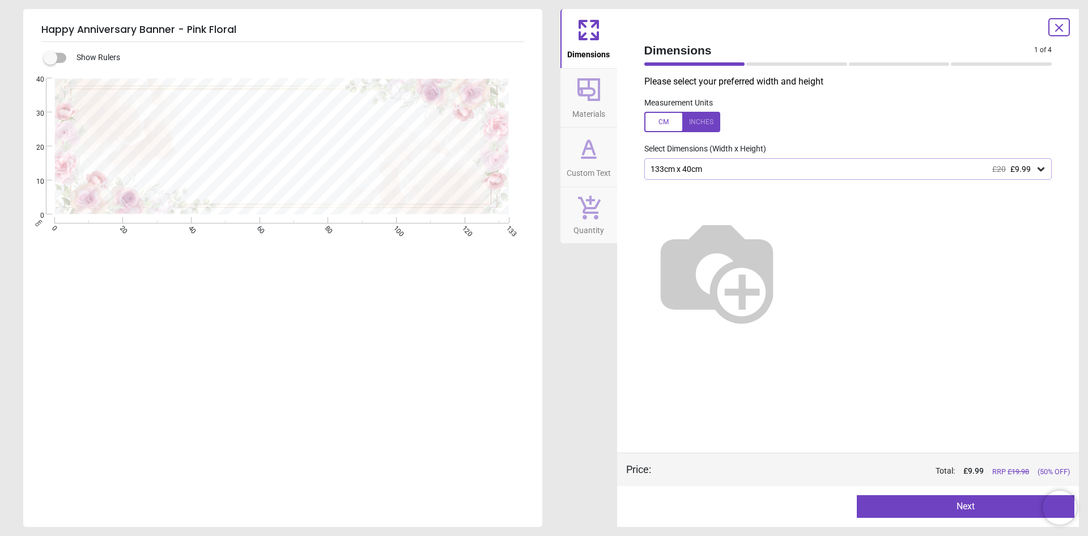
type textarea "**********"
click at [968, 512] on button "Next" at bounding box center [966, 506] width 218 height 23
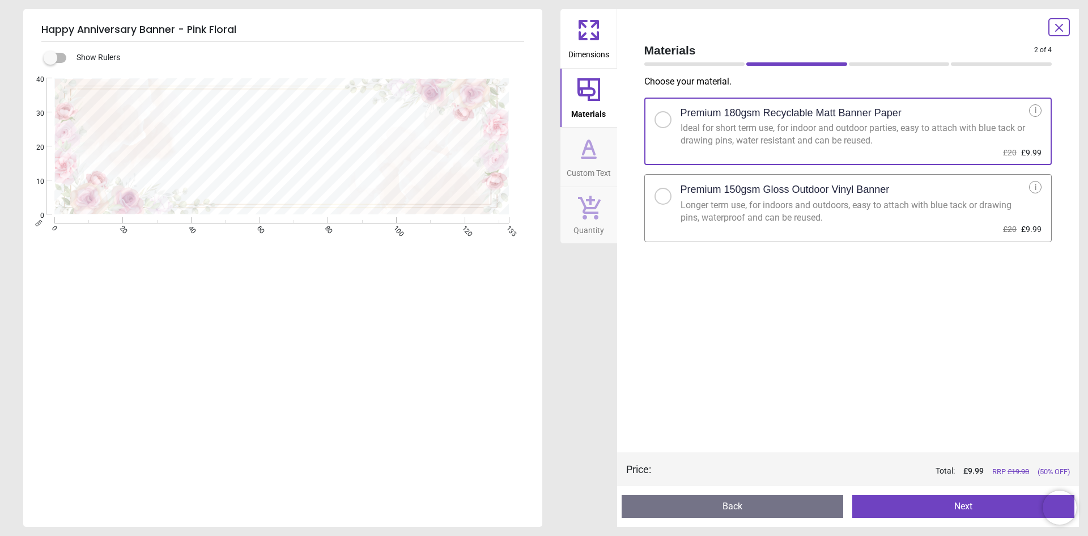
click at [968, 512] on button "Next" at bounding box center [964, 506] width 222 height 23
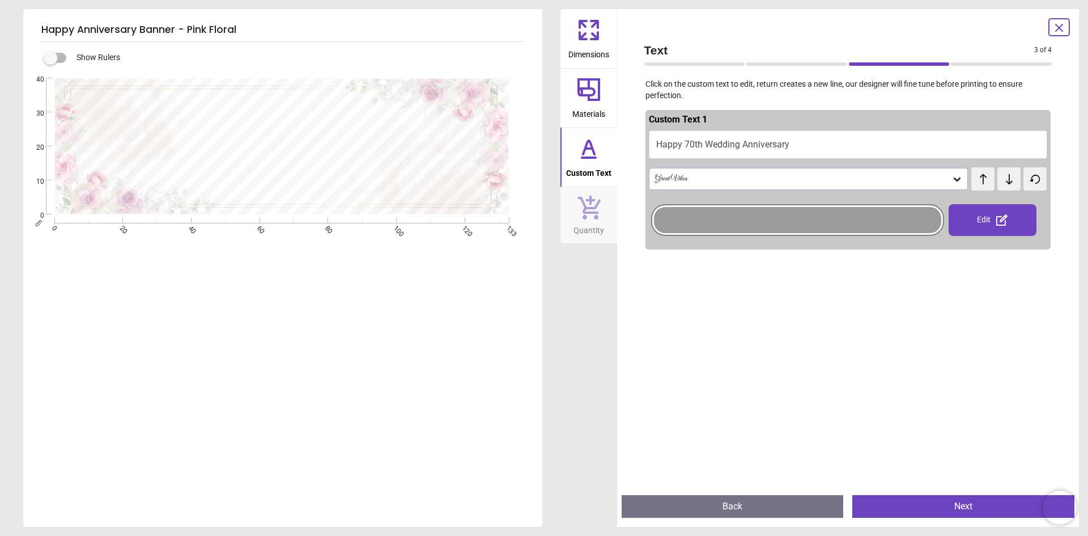
click at [873, 218] on div at bounding box center [797, 220] width 287 height 26
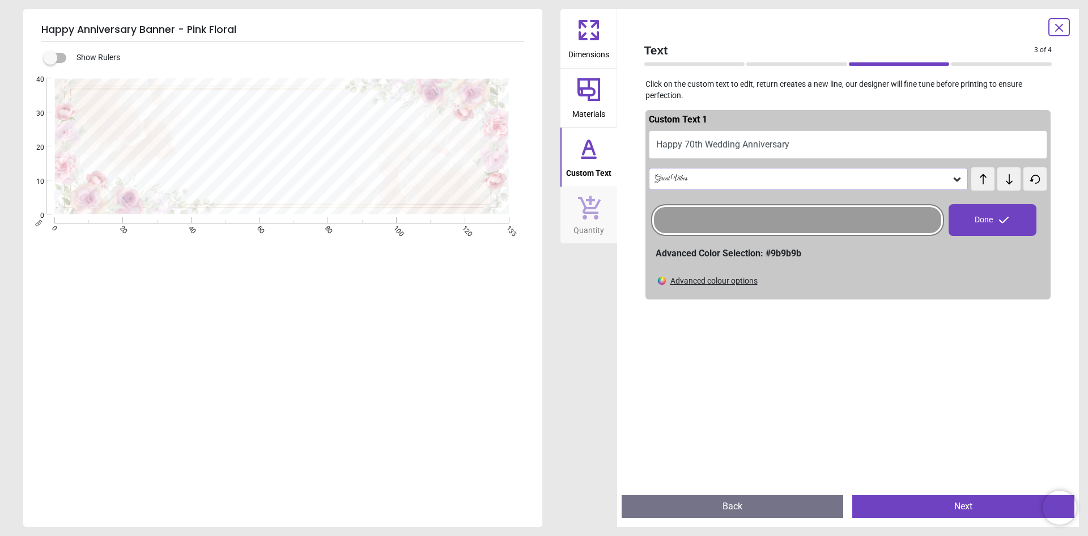
click at [738, 281] on div "Advanced colour options" at bounding box center [714, 280] width 87 height 11
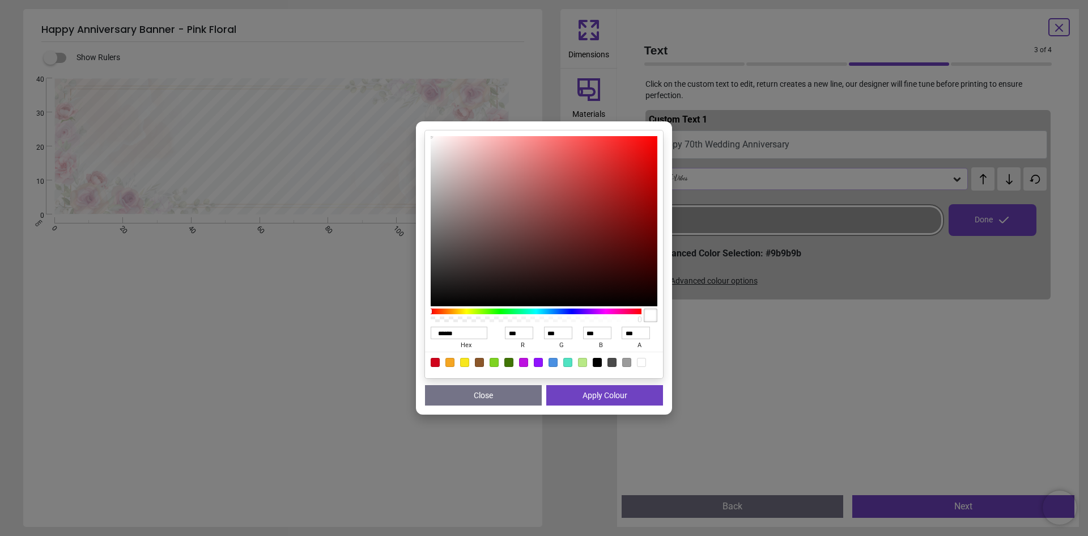
click at [624, 362] on div at bounding box center [626, 362] width 9 height 9
type input "******"
type input "***"
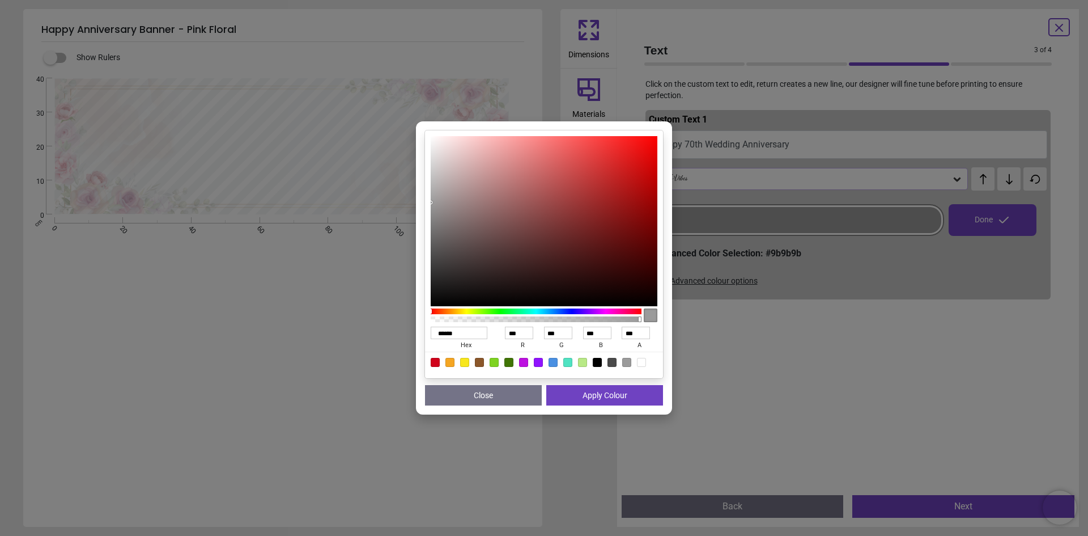
click at [614, 400] on button "Apply Colour" at bounding box center [604, 395] width 117 height 20
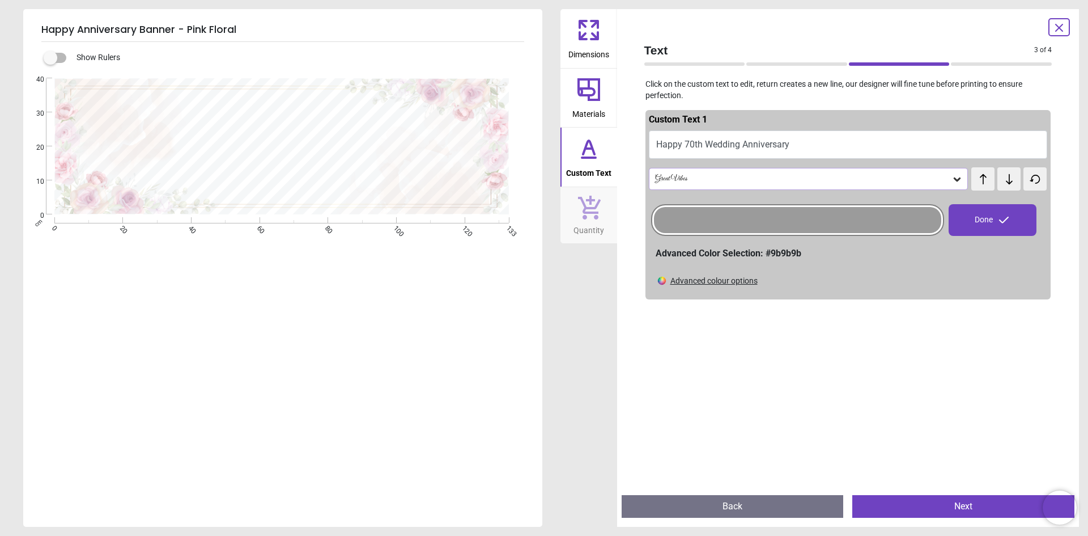
click at [977, 215] on div "Done" at bounding box center [993, 220] width 88 height 32
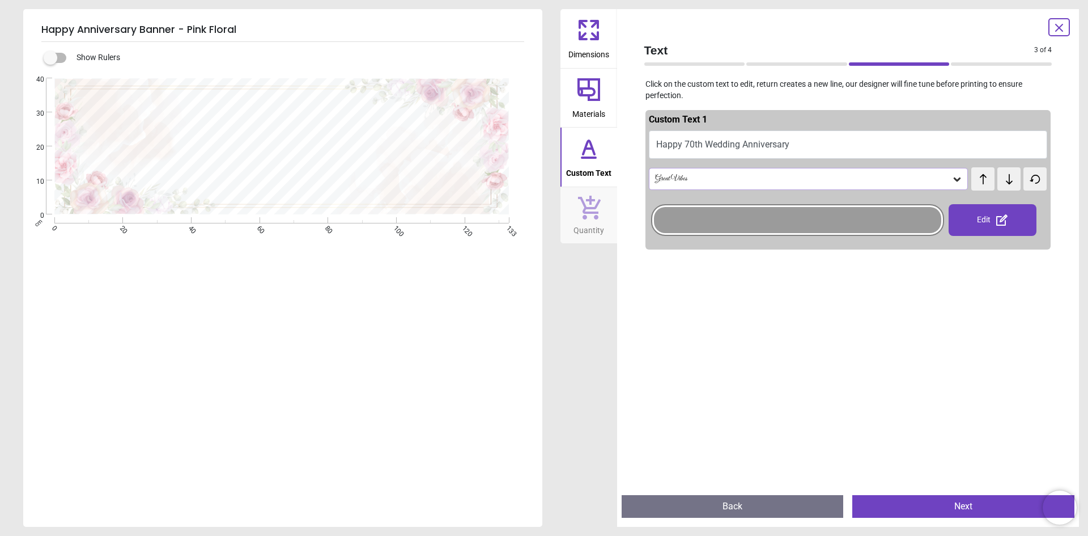
click at [941, 512] on button "Next" at bounding box center [964, 506] width 222 height 23
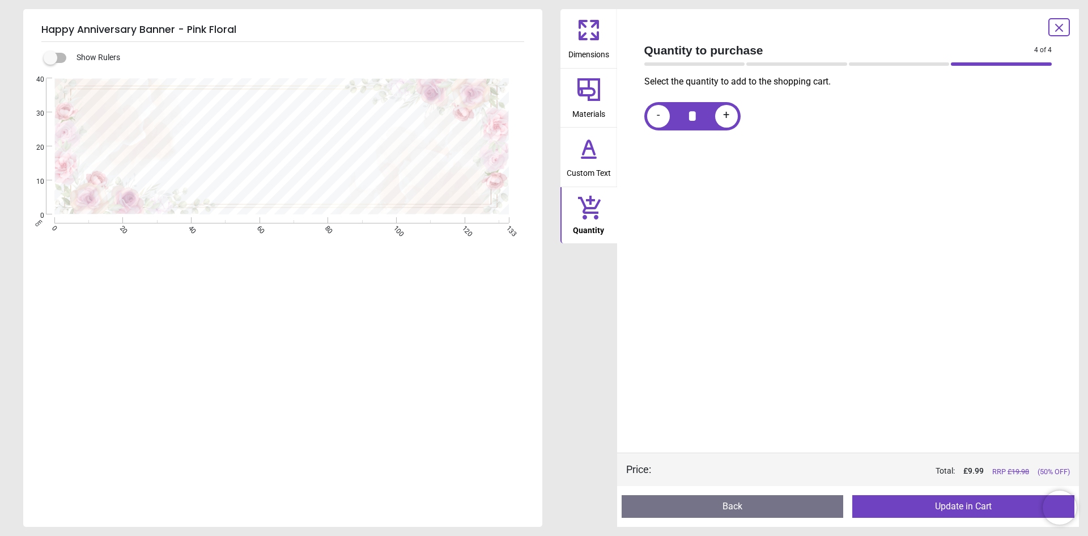
click at [957, 511] on button "Update in Cart" at bounding box center [964, 506] width 222 height 23
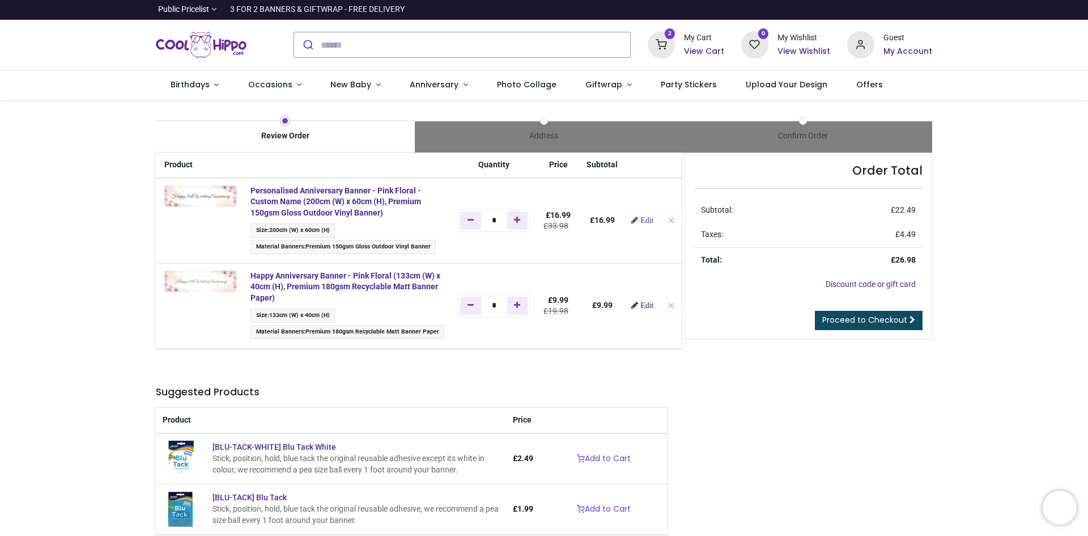
click at [641, 307] on span "Edit" at bounding box center [647, 305] width 13 height 8
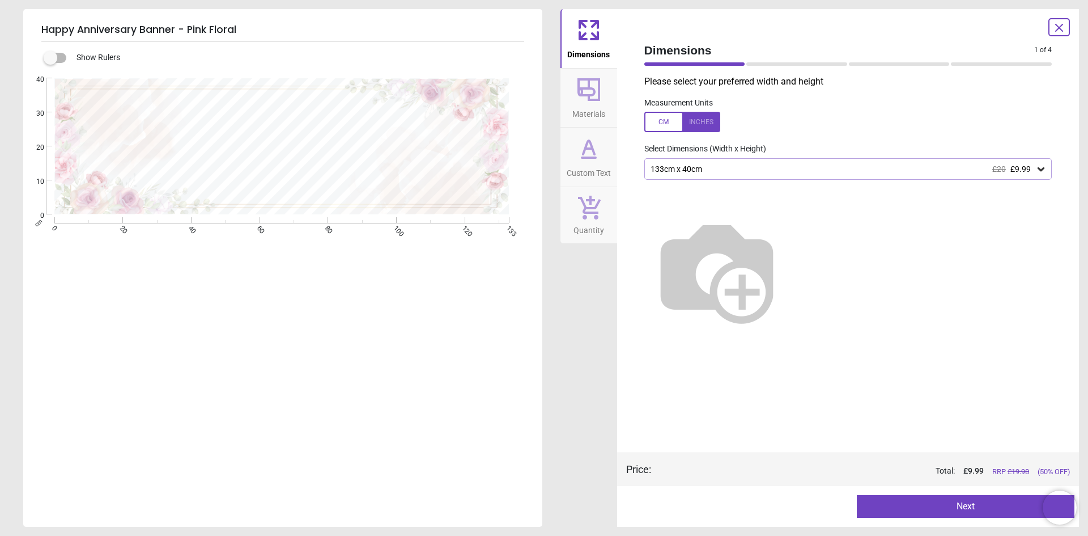
click at [956, 510] on button "Next" at bounding box center [966, 506] width 218 height 23
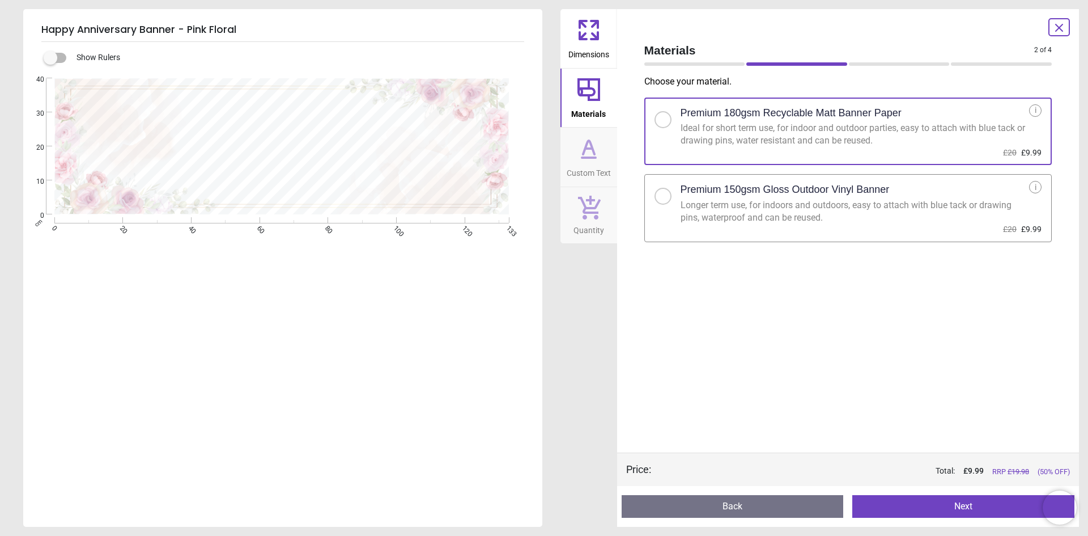
click at [956, 510] on button "Next" at bounding box center [964, 506] width 222 height 23
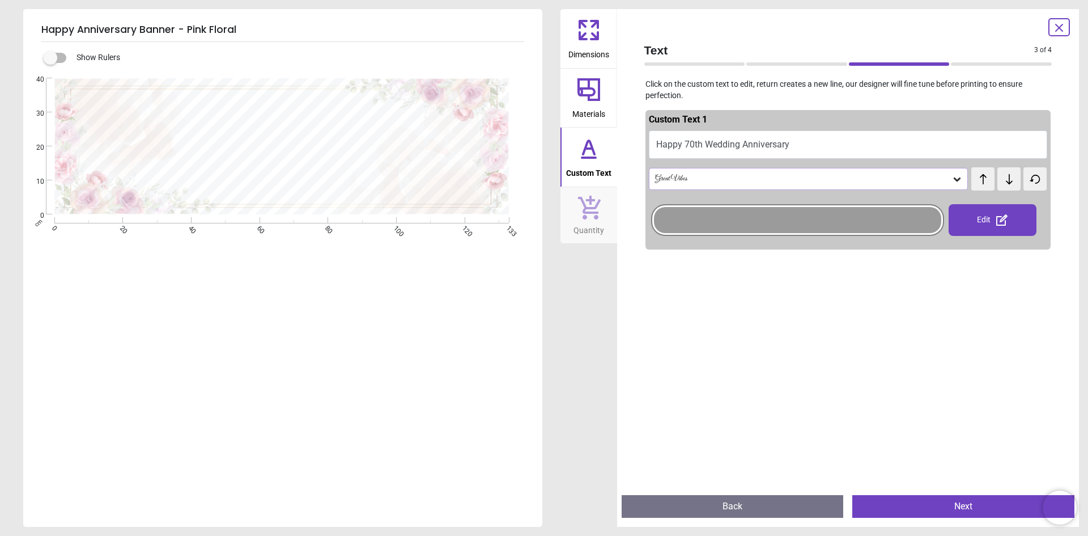
click at [732, 227] on div at bounding box center [797, 220] width 287 height 26
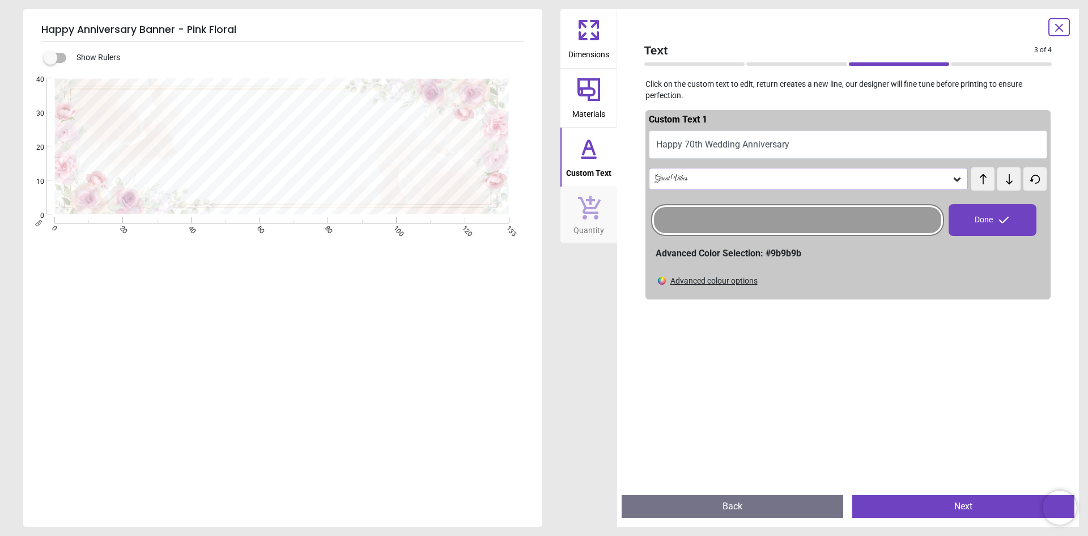
click at [731, 283] on div "Advanced colour options" at bounding box center [714, 280] width 87 height 11
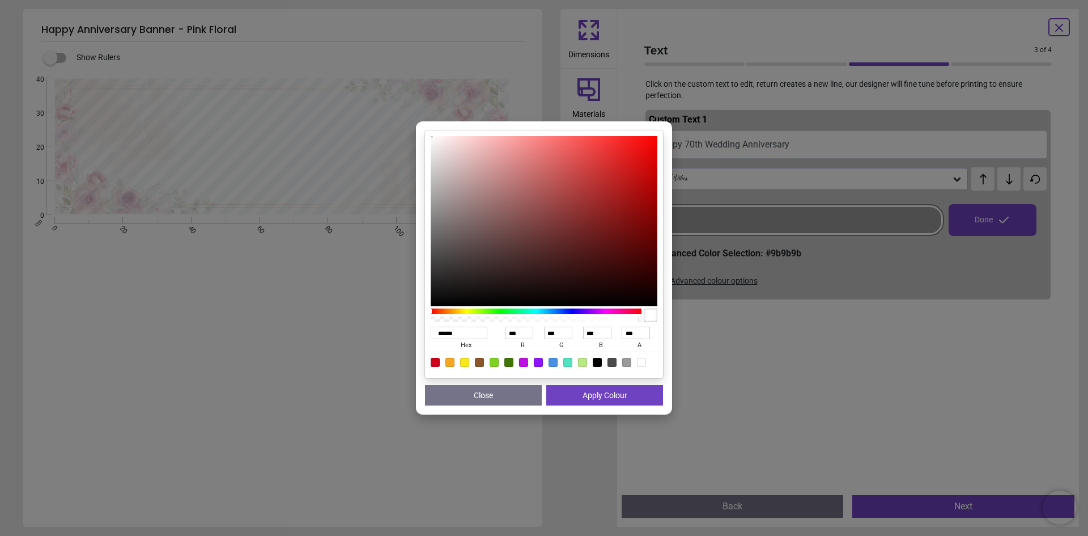
click at [614, 362] on div at bounding box center [612, 362] width 9 height 9
type input "******"
type input "**"
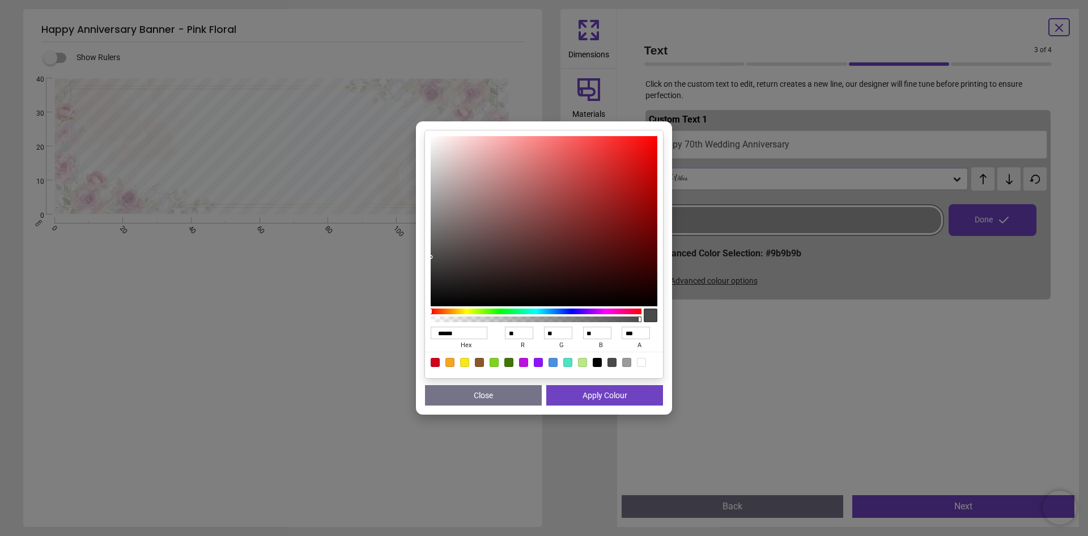
click at [601, 395] on button "Apply Colour" at bounding box center [604, 395] width 117 height 20
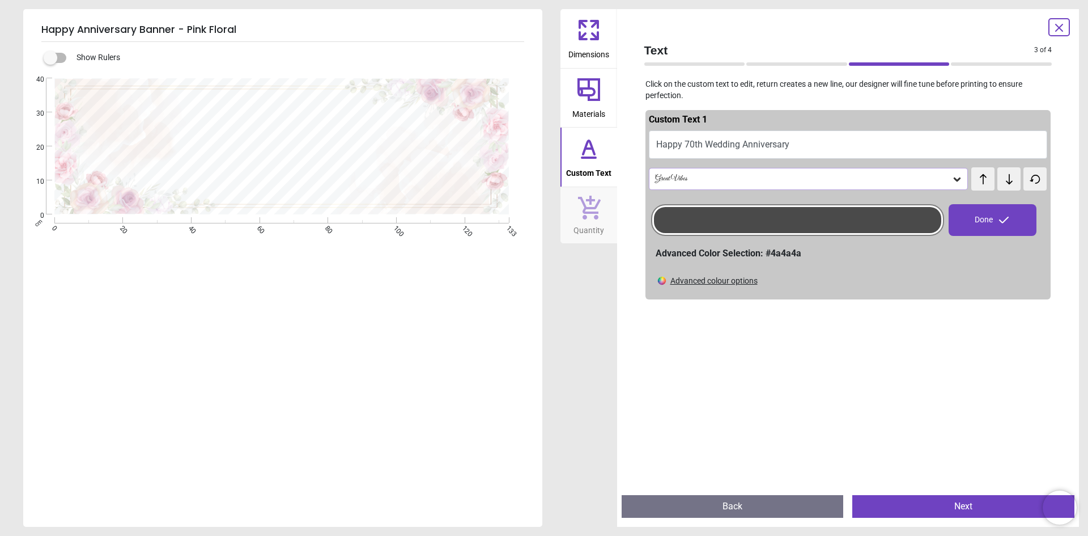
click at [494, 308] on div "**********" at bounding box center [281, 346] width 517 height 536
click at [748, 214] on div at bounding box center [797, 220] width 287 height 26
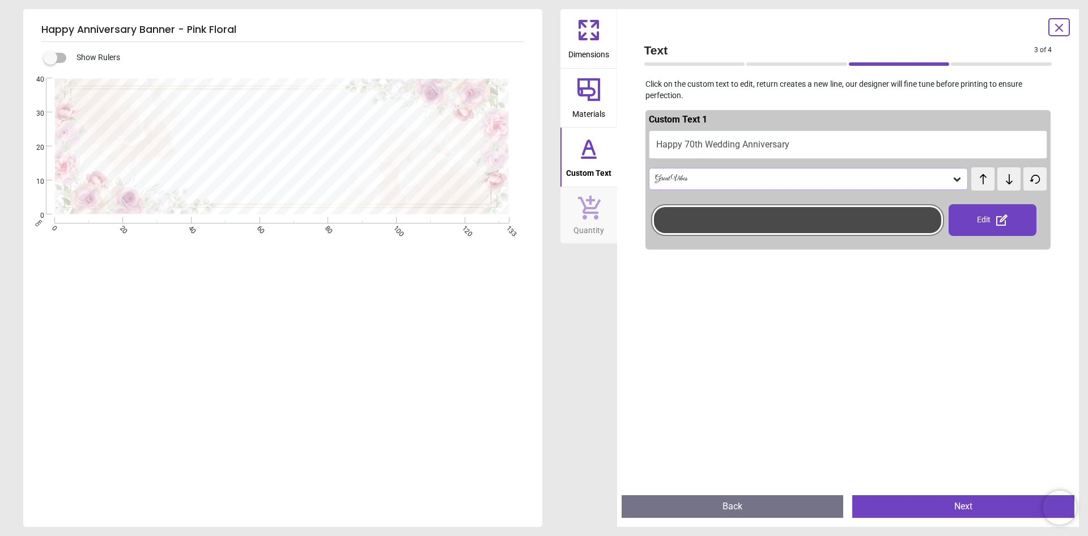
click at [787, 229] on div at bounding box center [797, 220] width 287 height 26
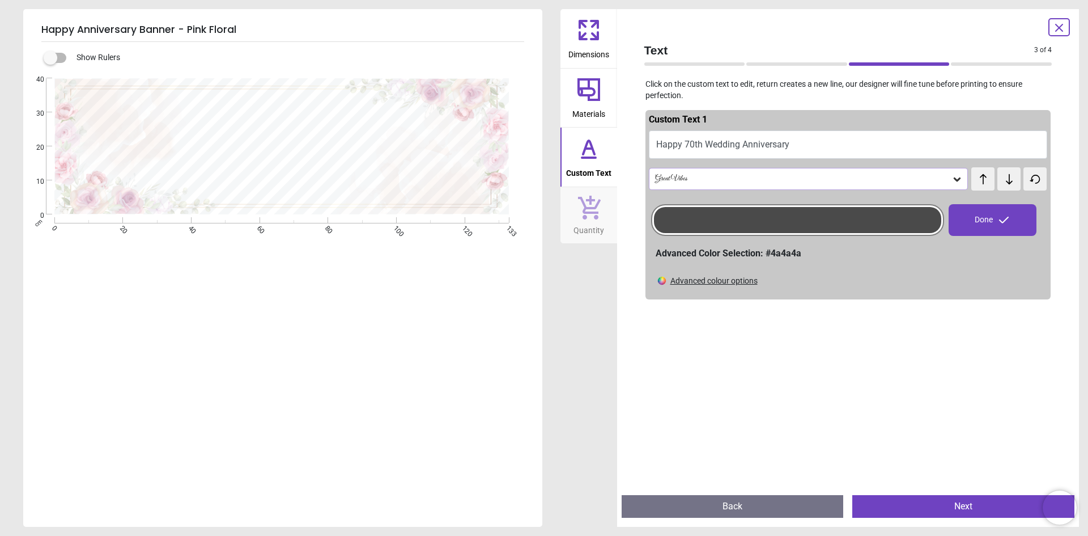
click at [703, 279] on div "Advanced colour options" at bounding box center [714, 280] width 87 height 11
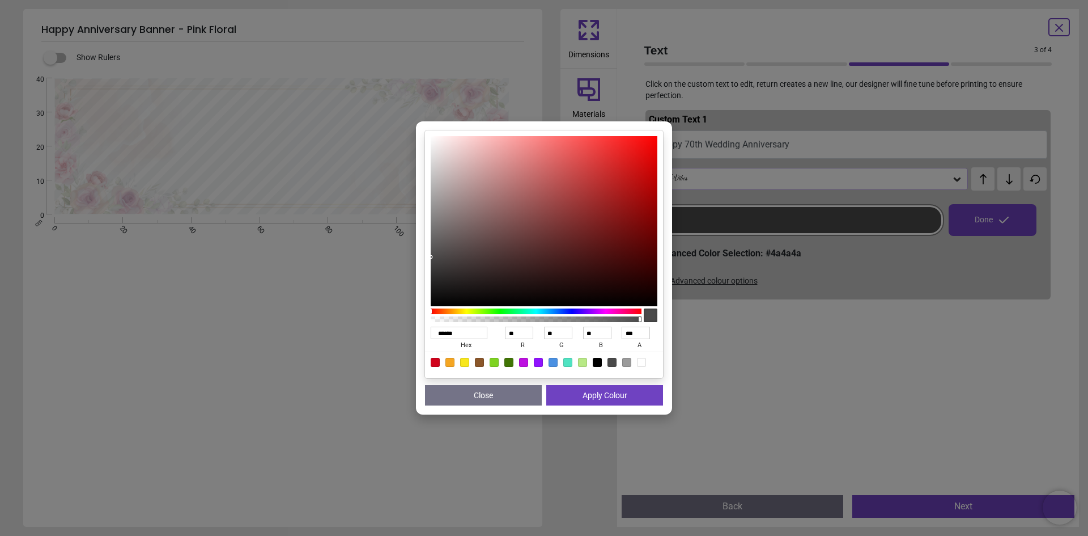
click at [628, 363] on div at bounding box center [626, 362] width 9 height 9
type input "******"
type input "***"
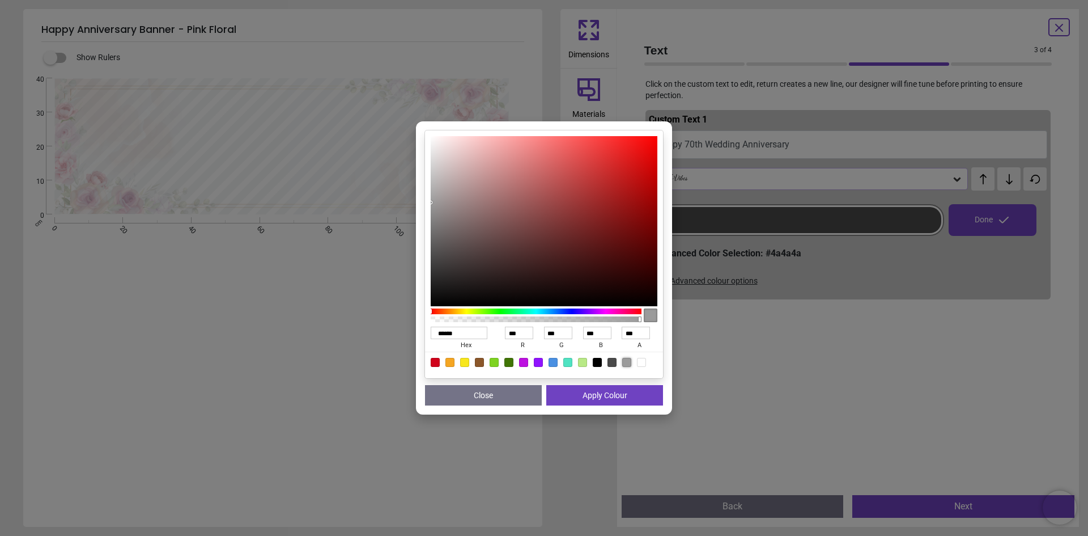
click at [626, 397] on button "Apply Colour" at bounding box center [604, 395] width 117 height 20
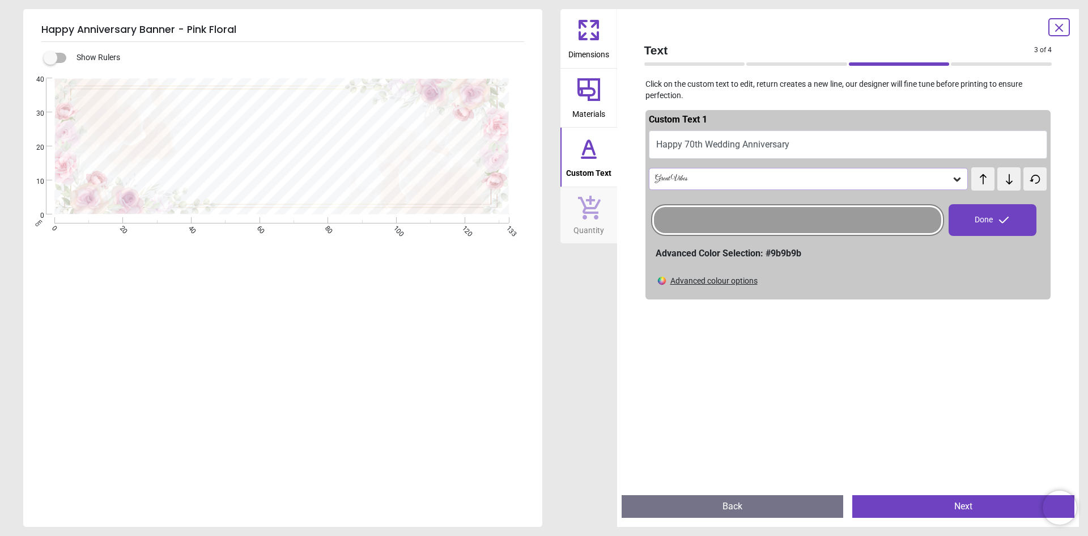
click at [505, 281] on div "**********" at bounding box center [281, 346] width 517 height 536
click at [761, 215] on div at bounding box center [797, 220] width 287 height 26
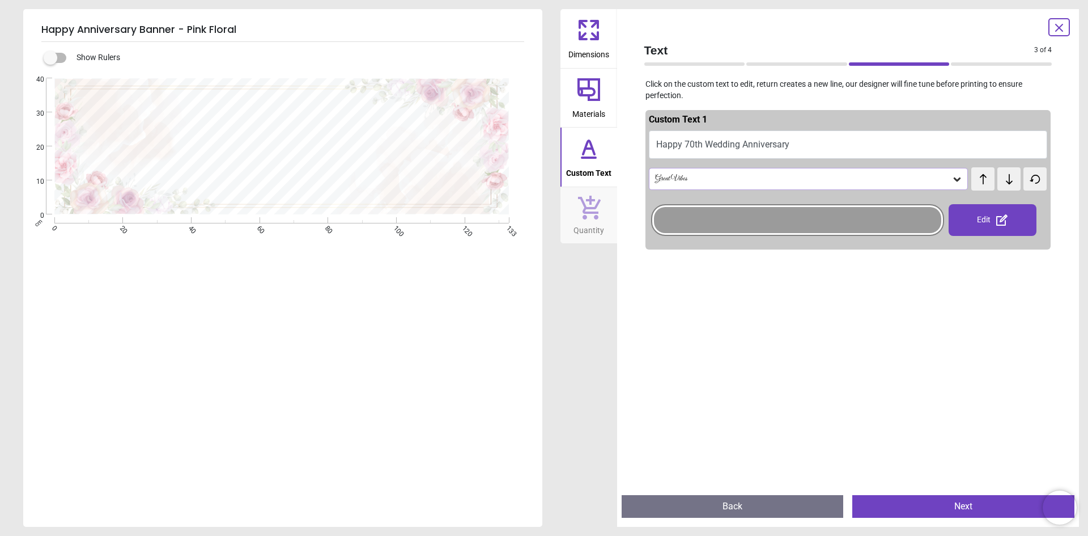
click at [780, 226] on div at bounding box center [797, 220] width 287 height 26
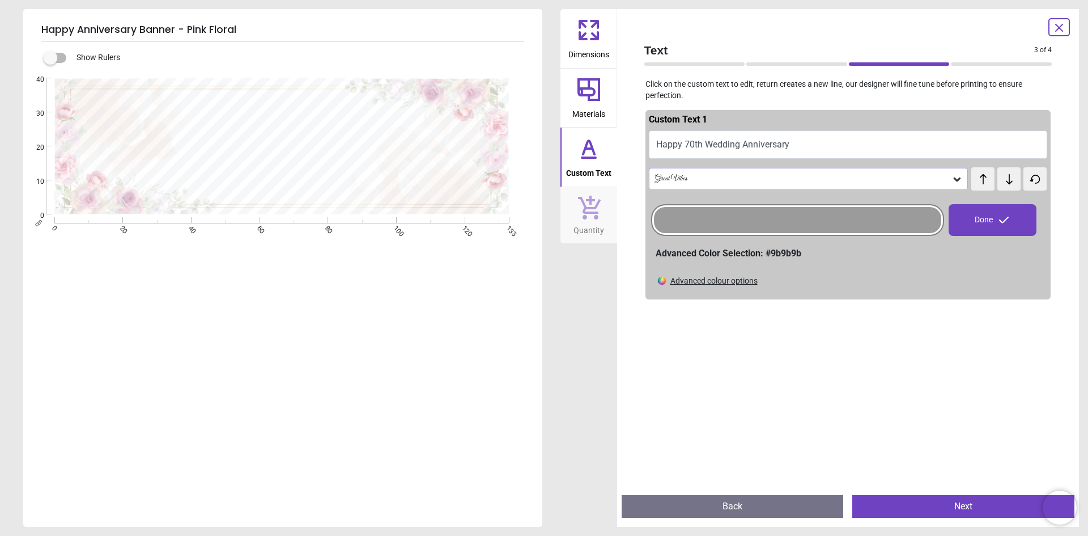
click at [734, 283] on div "Advanced colour options" at bounding box center [714, 280] width 87 height 11
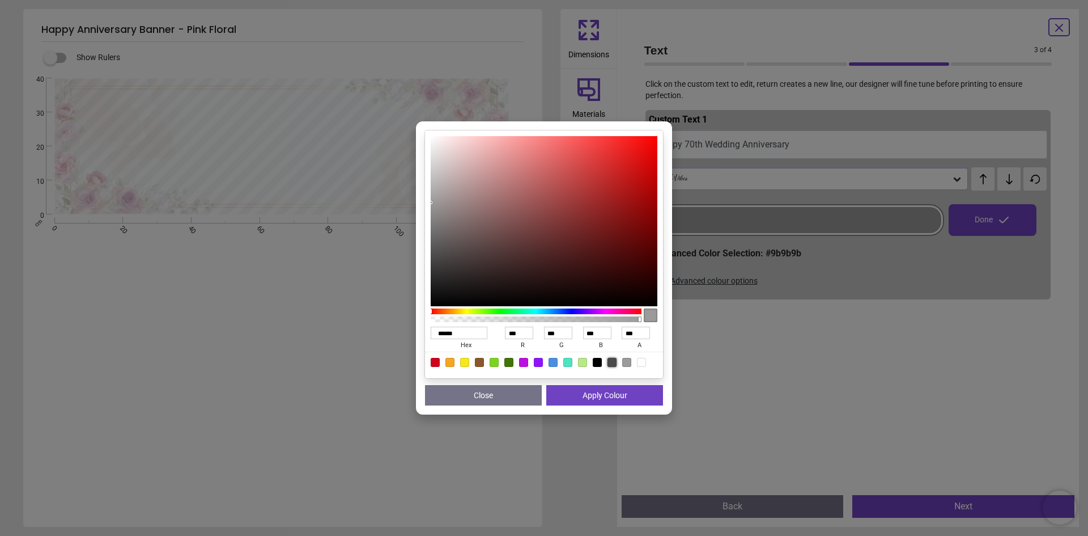
click at [616, 360] on div at bounding box center [612, 362] width 9 height 9
type input "******"
type input "**"
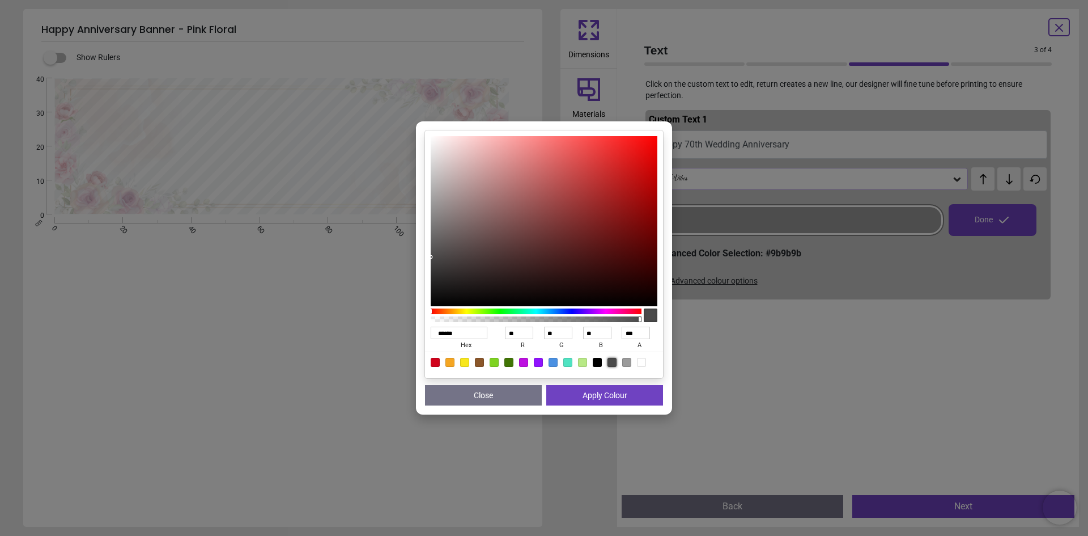
click at [607, 398] on button "Apply Colour" at bounding box center [604, 395] width 117 height 20
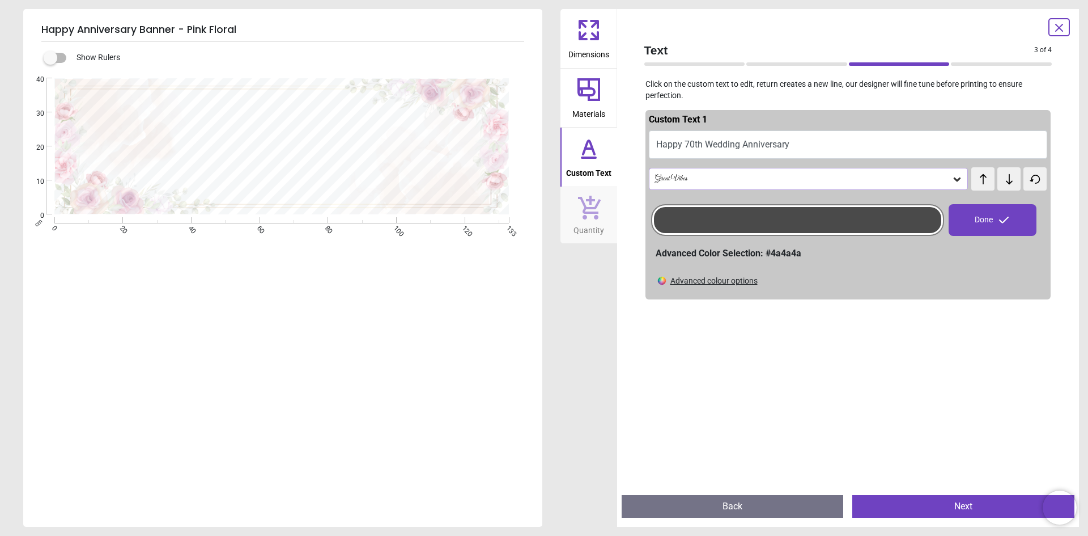
click at [431, 238] on div "**********" at bounding box center [281, 346] width 517 height 536
click at [713, 218] on div at bounding box center [797, 220] width 287 height 26
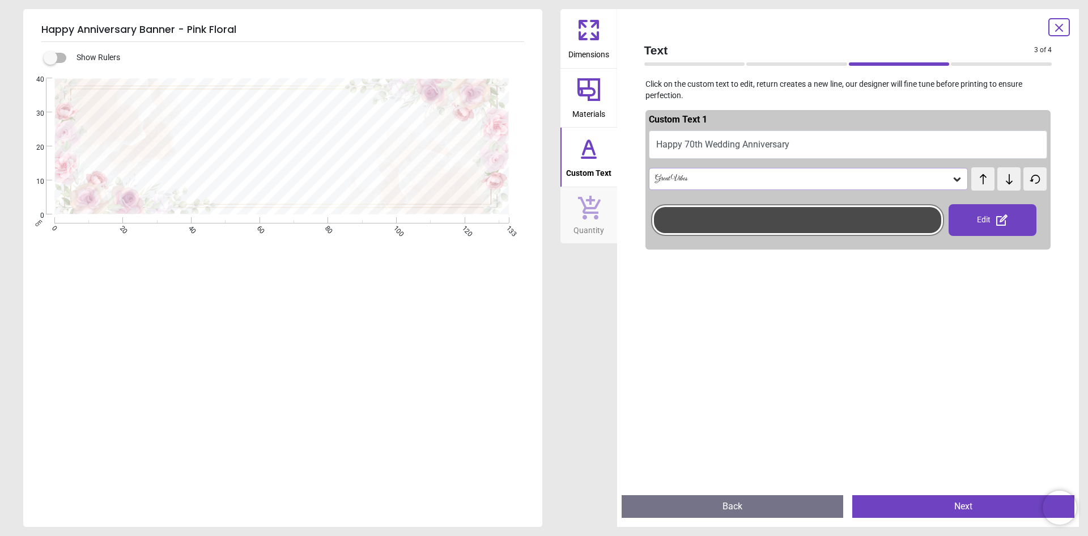
click at [826, 219] on div at bounding box center [797, 220] width 287 height 26
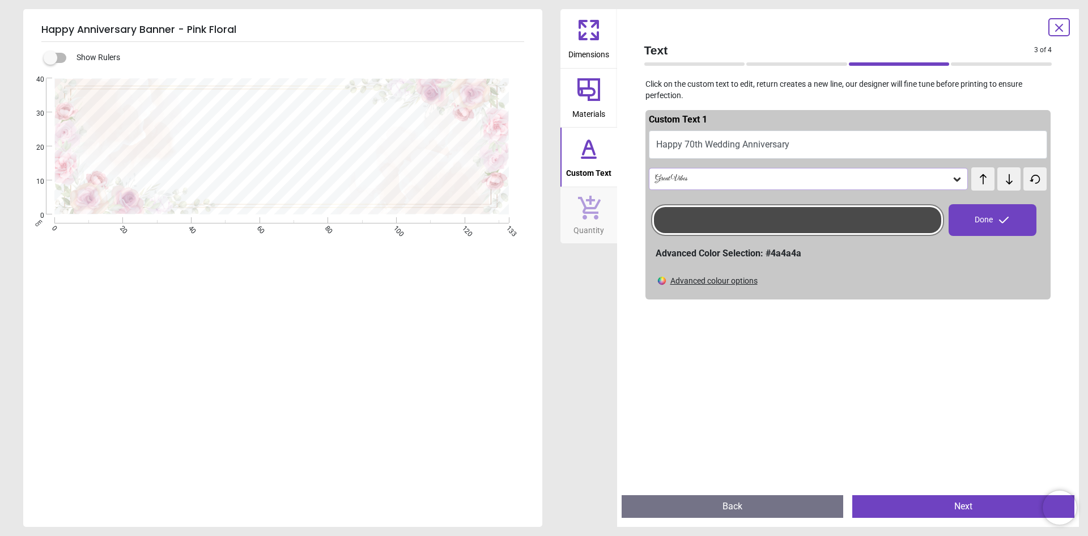
click at [743, 283] on div "Advanced colour options" at bounding box center [714, 280] width 87 height 11
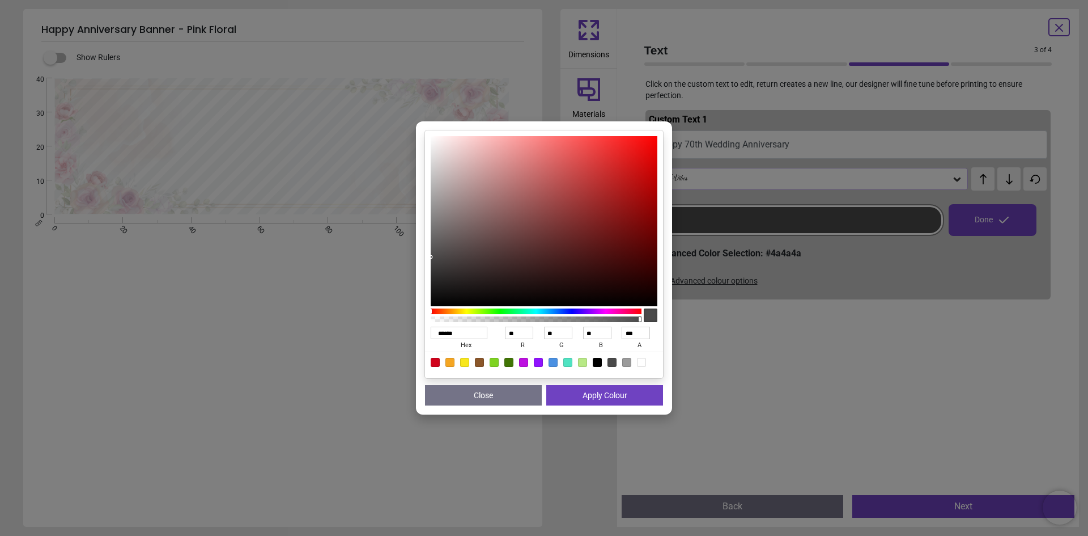
click at [628, 364] on div at bounding box center [626, 362] width 9 height 9
type input "******"
type input "***"
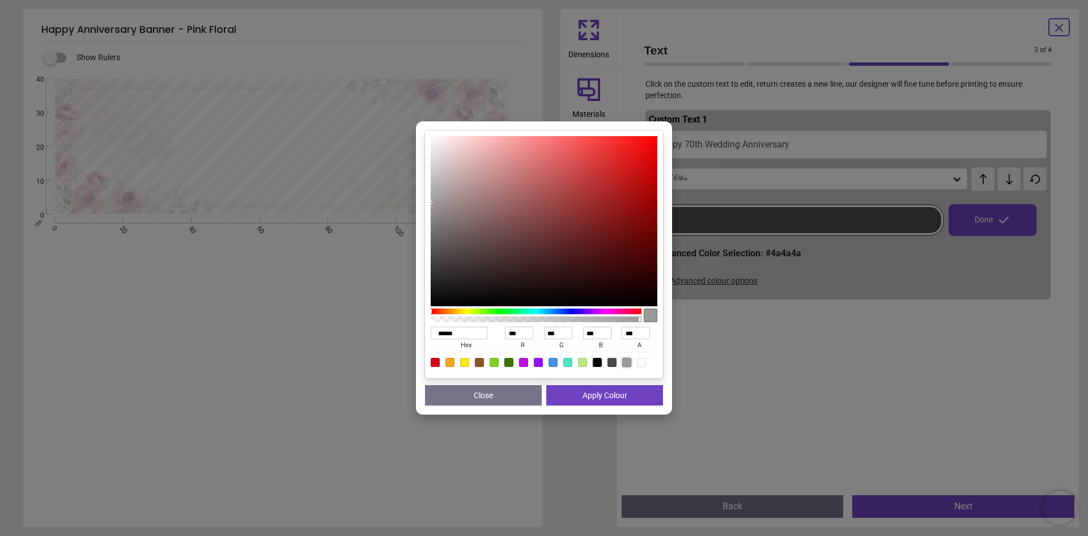
click at [616, 397] on button "Apply Colour" at bounding box center [604, 395] width 117 height 20
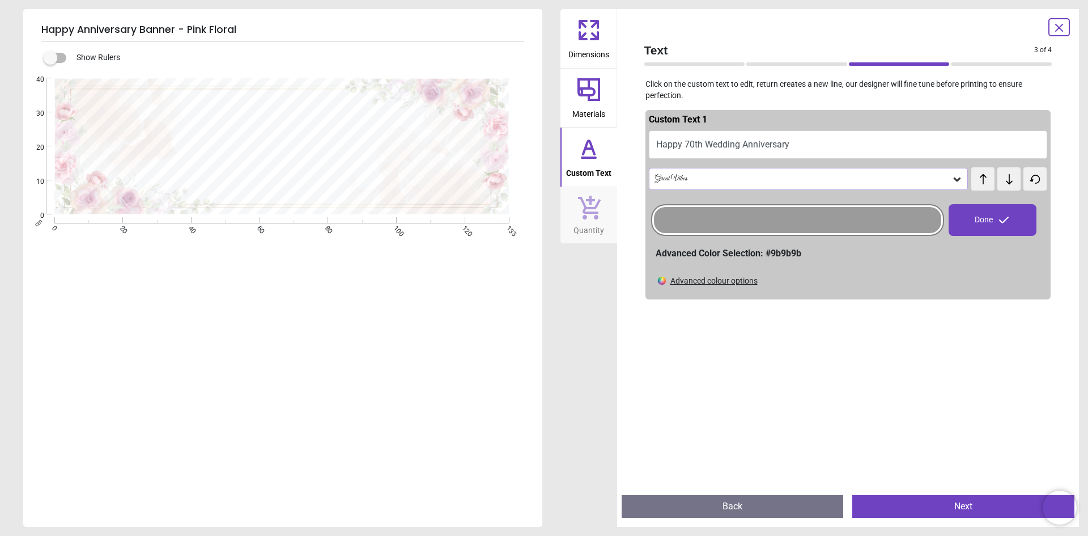
click at [940, 512] on button "Next" at bounding box center [964, 506] width 222 height 23
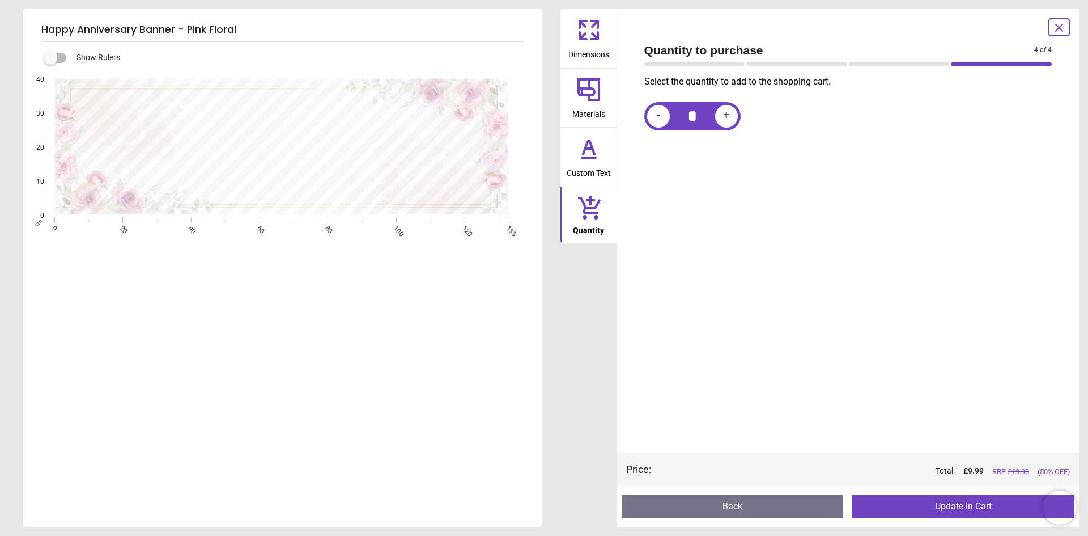
click at [982, 503] on button "Update in Cart" at bounding box center [964, 506] width 222 height 23
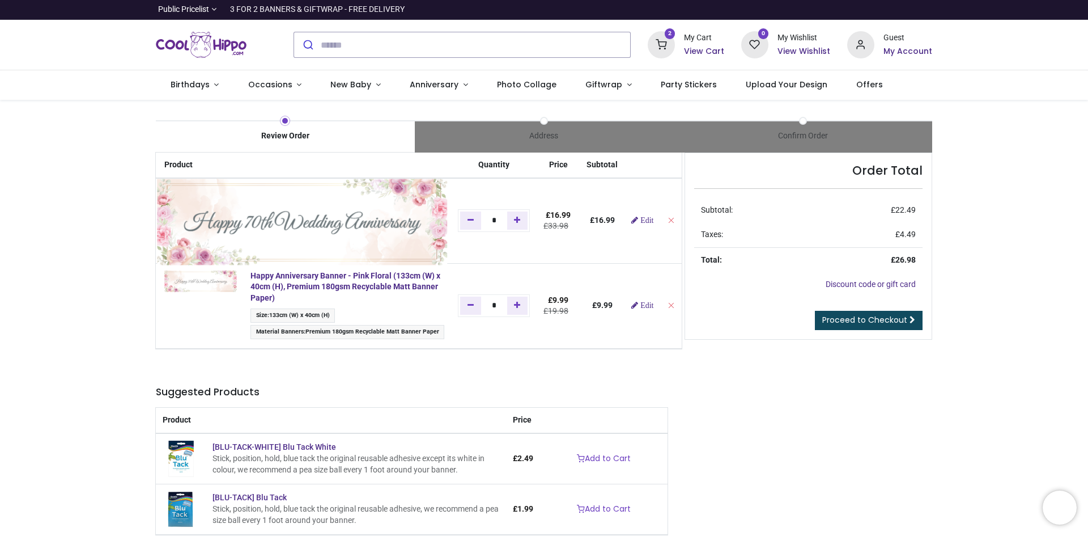
click at [185, 193] on img at bounding box center [302, 222] width 290 height 87
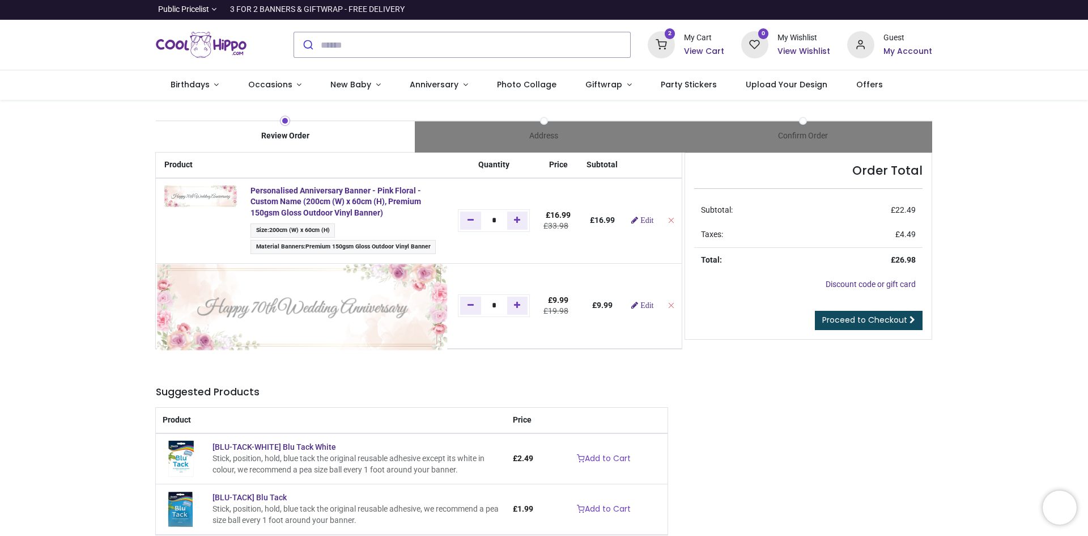
click at [207, 279] on img at bounding box center [302, 307] width 290 height 87
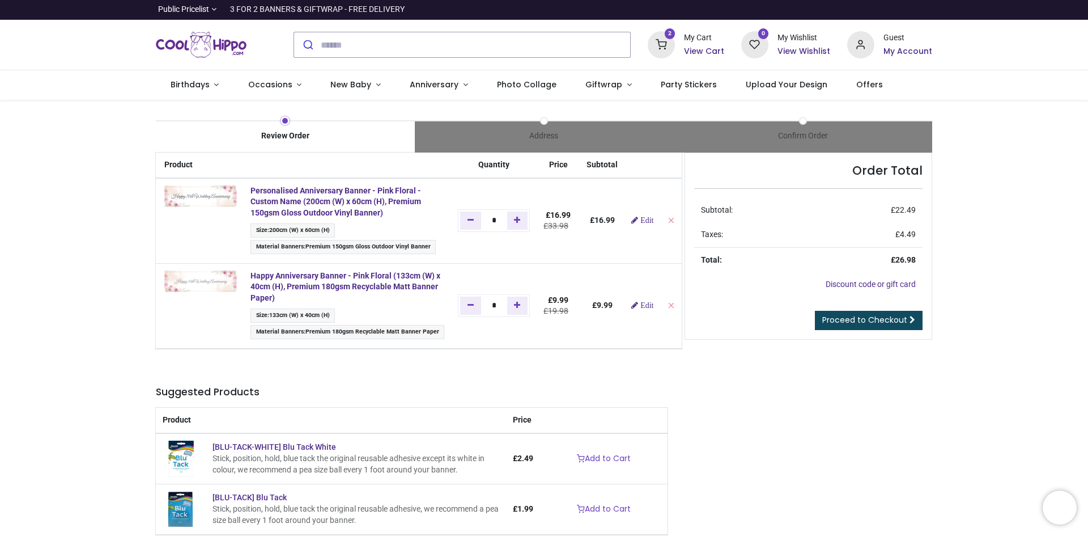
click at [199, 207] on td at bounding box center [200, 220] width 88 height 85
click at [642, 307] on span "Edit" at bounding box center [647, 305] width 13 height 8
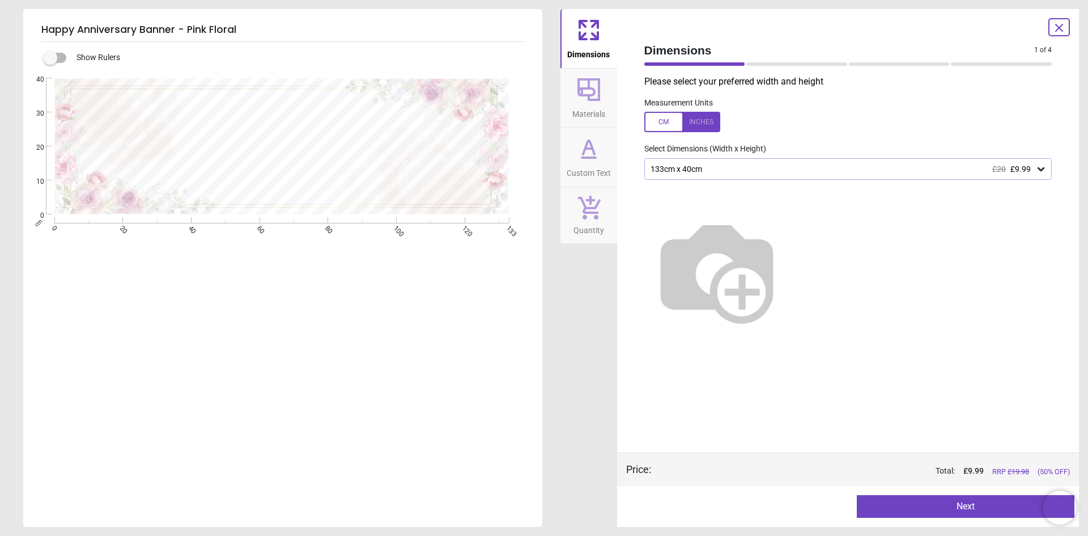
type textarea "**********"
click at [976, 510] on button "Next" at bounding box center [966, 506] width 218 height 23
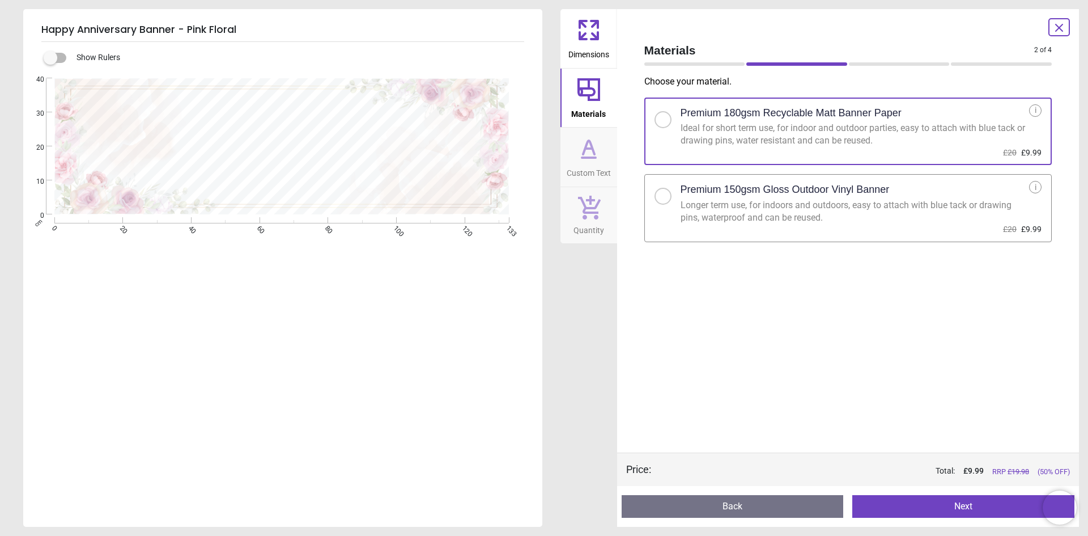
click at [976, 510] on button "Next" at bounding box center [964, 506] width 222 height 23
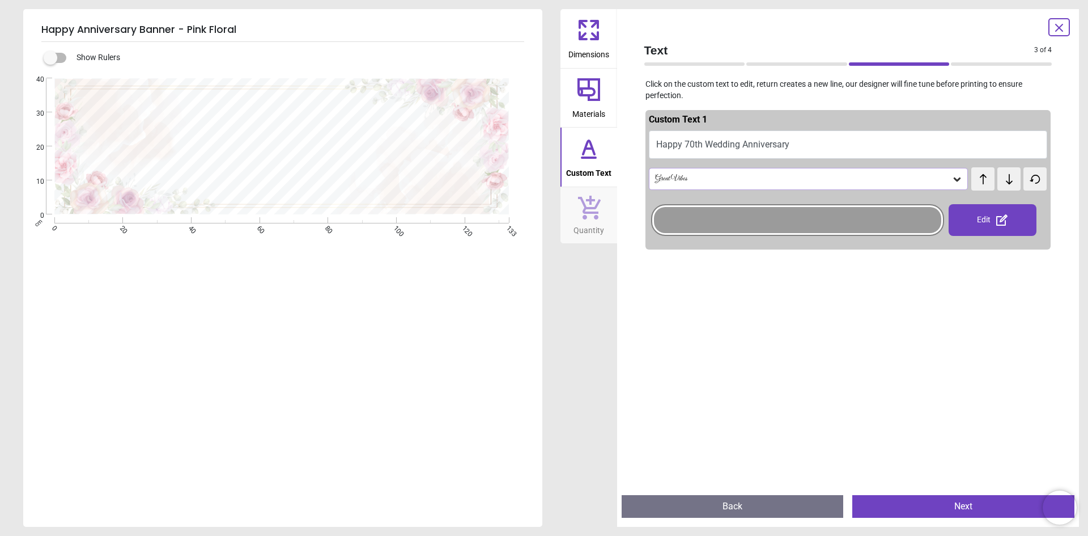
click at [846, 215] on div at bounding box center [797, 220] width 287 height 26
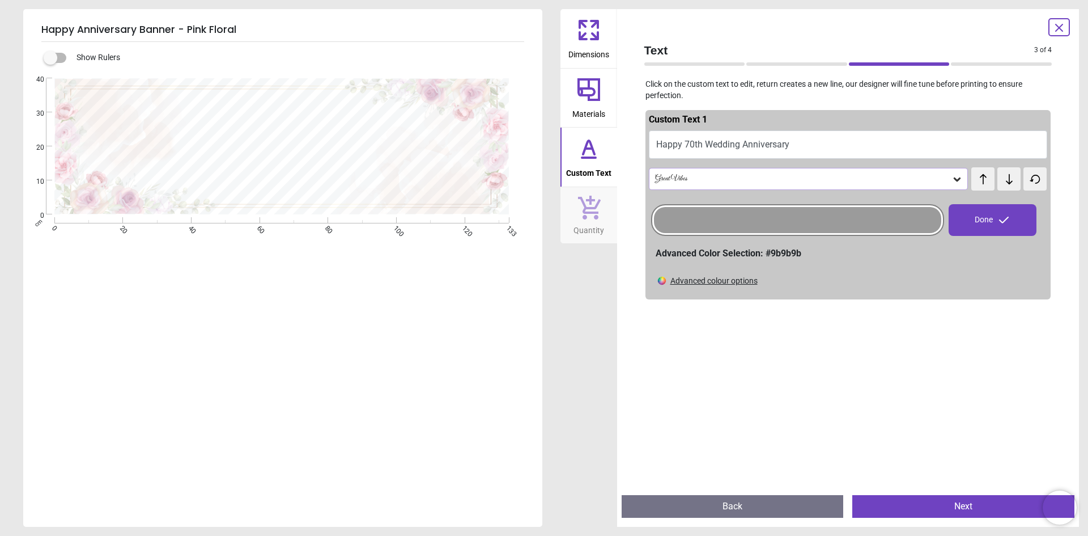
click at [739, 281] on div "Advanced colour options" at bounding box center [714, 280] width 87 height 11
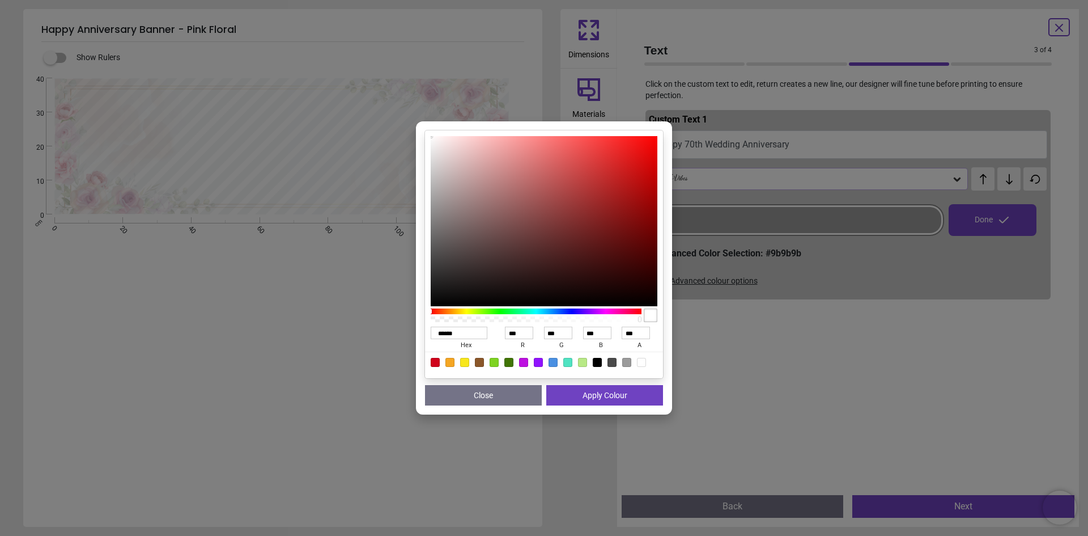
click at [611, 363] on div at bounding box center [612, 362] width 9 height 9
type input "******"
type input "**"
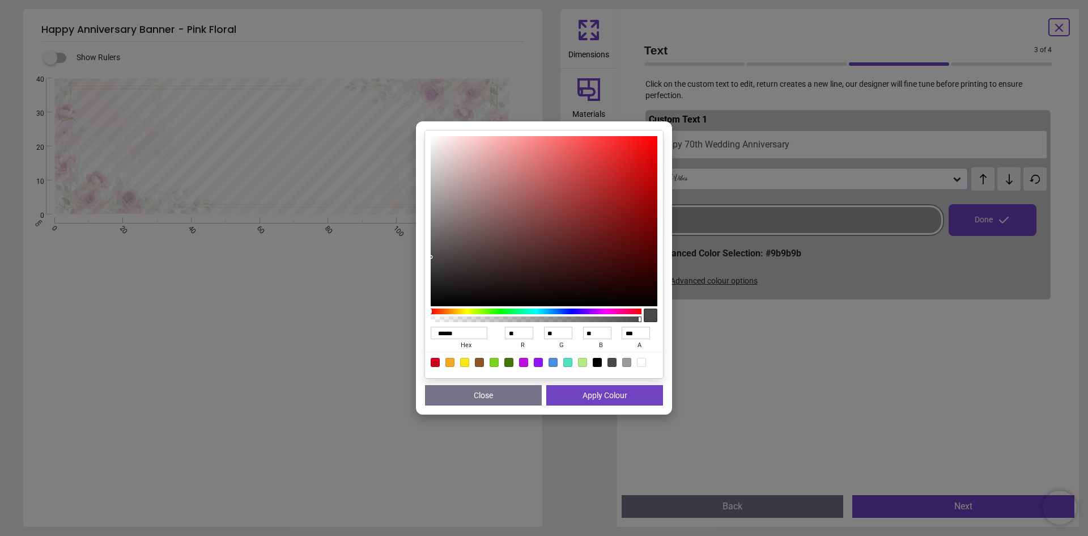
click at [617, 397] on button "Apply Colour" at bounding box center [604, 395] width 117 height 20
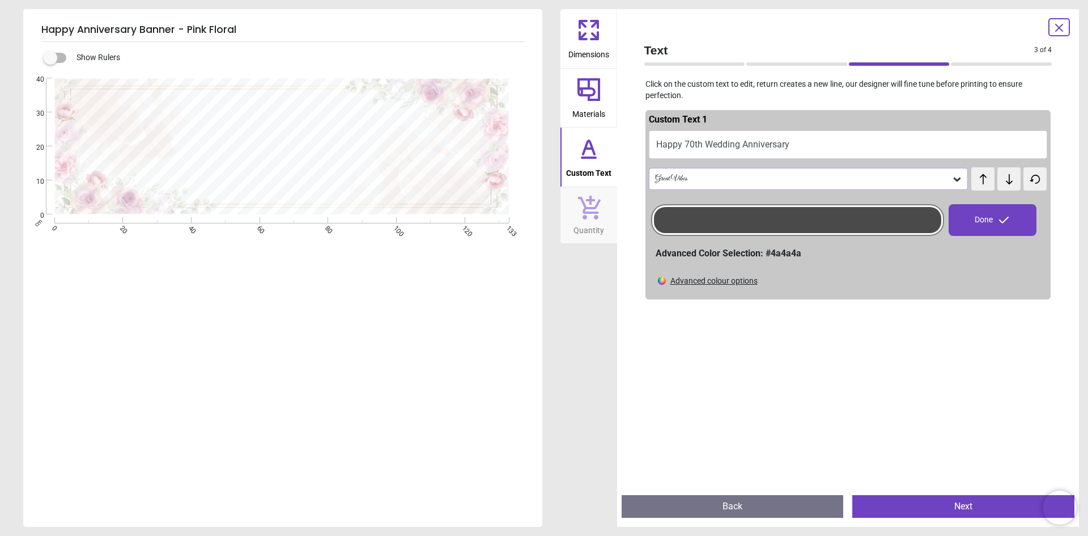
click at [956, 515] on button "Next" at bounding box center [964, 506] width 222 height 23
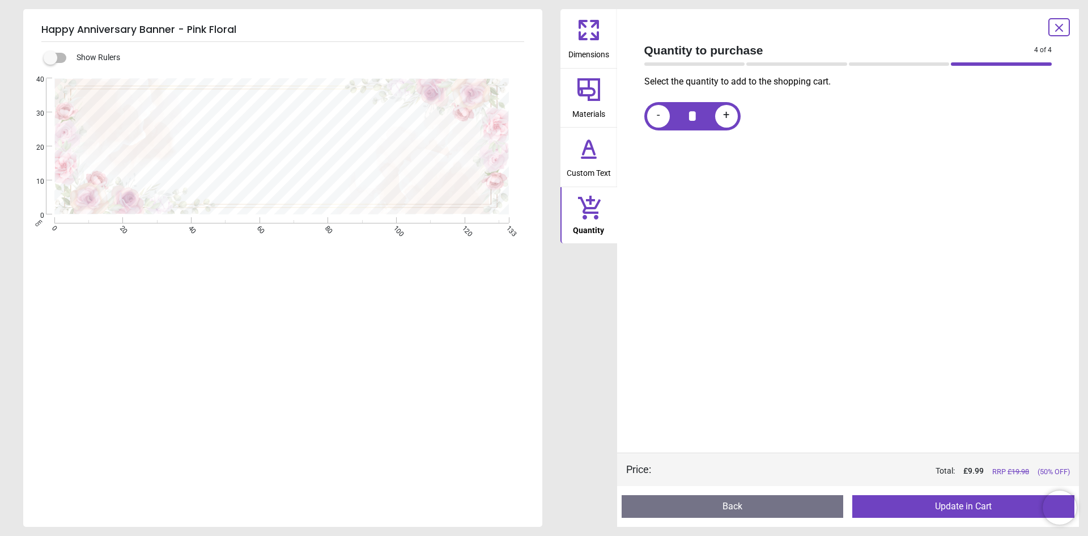
click at [959, 511] on button "Update in Cart" at bounding box center [964, 506] width 222 height 23
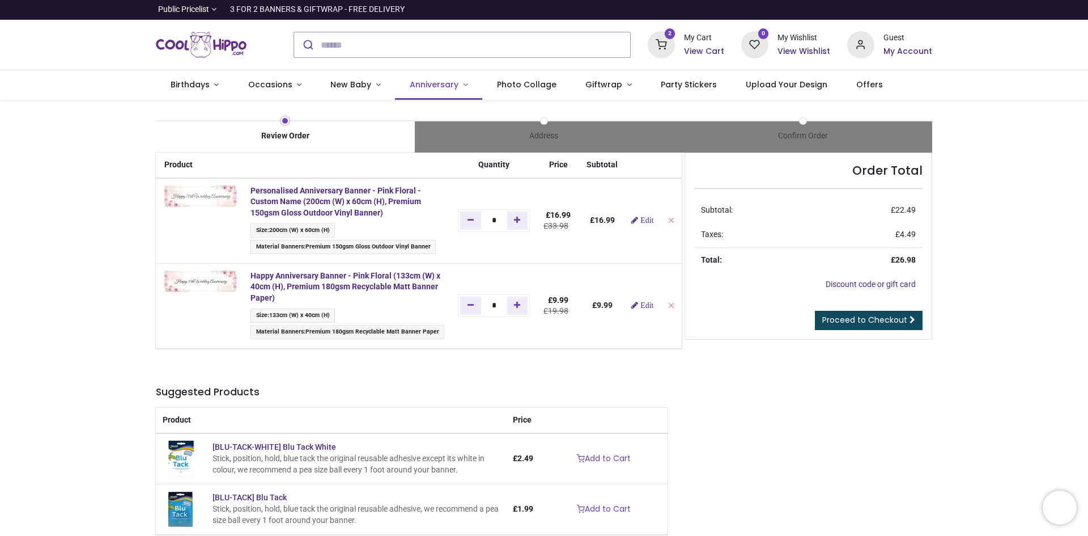
click at [429, 84] on span "Anniversary" at bounding box center [434, 84] width 49 height 11
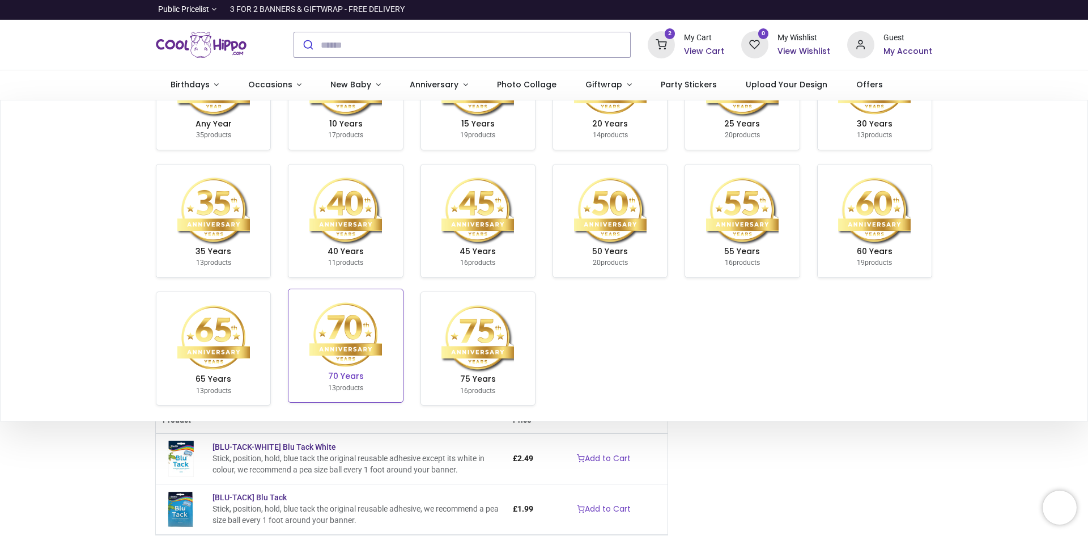
scroll to position [80, 0]
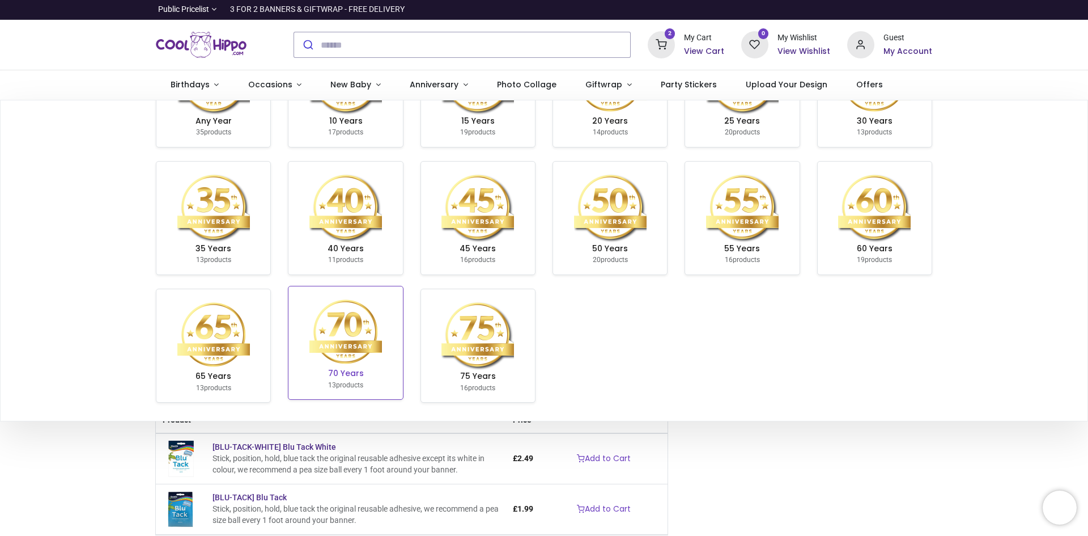
drag, startPoint x: 344, startPoint y: 335, endPoint x: 367, endPoint y: 336, distance: 22.7
click at [346, 336] on img at bounding box center [346, 334] width 73 height 73
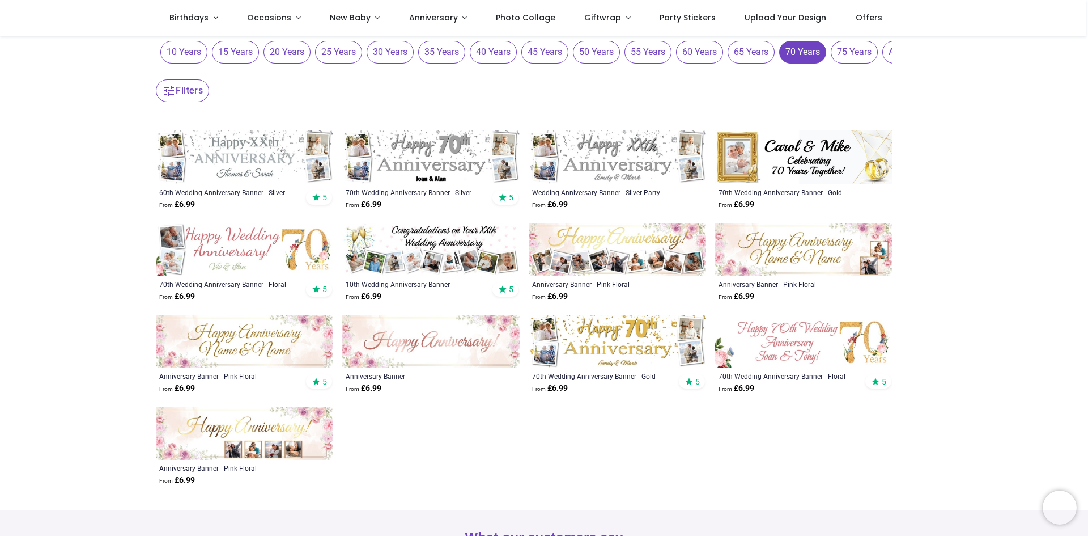
scroll to position [113, 0]
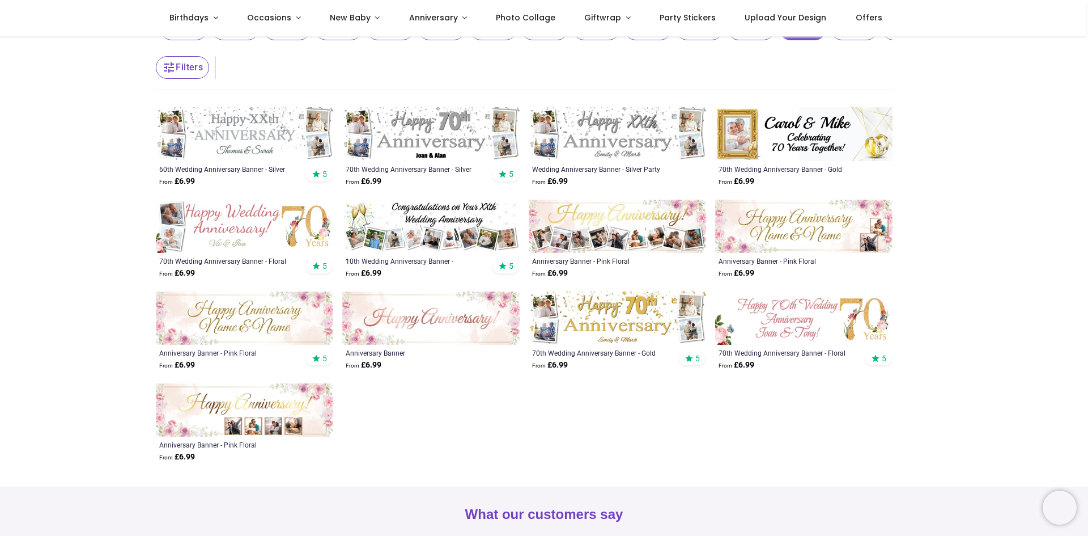
click at [249, 304] on img at bounding box center [244, 317] width 177 height 53
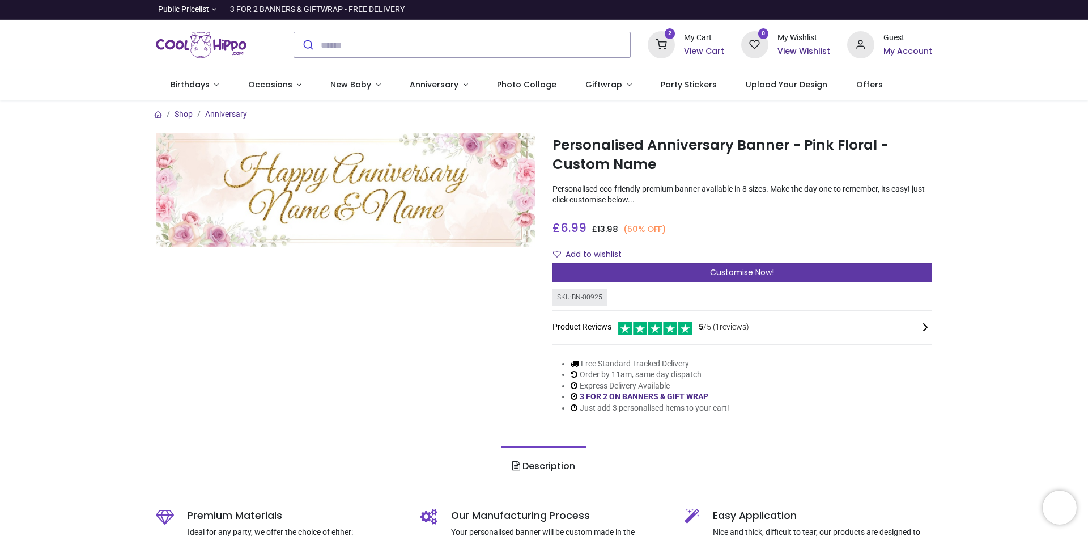
click at [783, 268] on div "Customise Now!" at bounding box center [743, 272] width 380 height 19
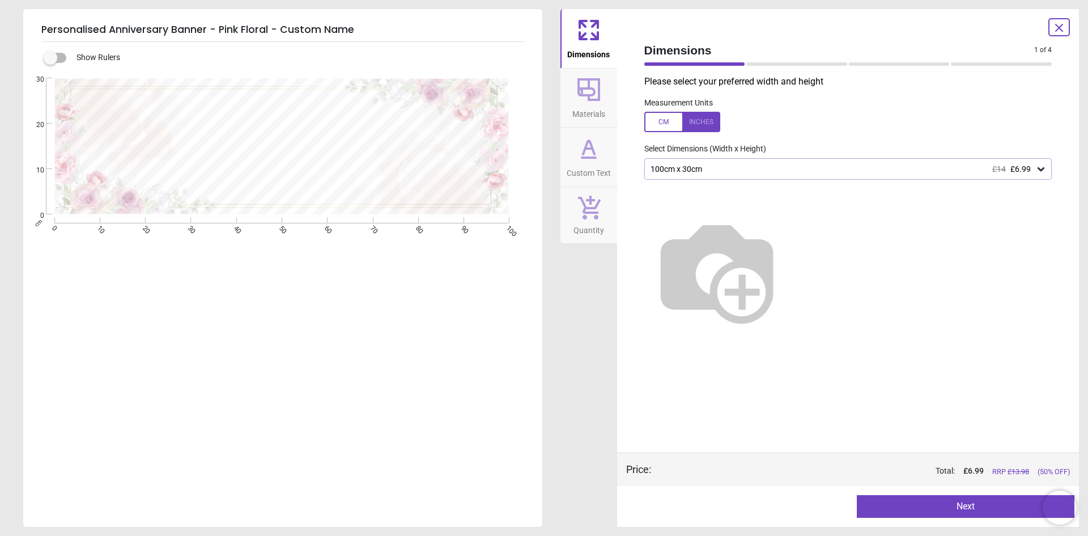
click at [741, 166] on div "100cm x 30cm £14 £6.99" at bounding box center [843, 169] width 387 height 10
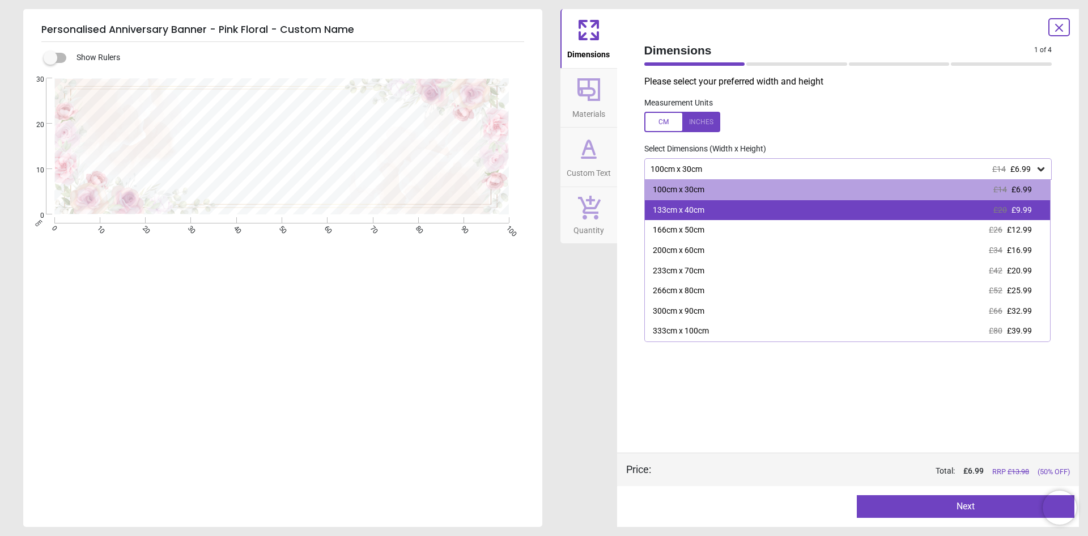
click at [706, 214] on div "133cm x 40cm £20 £9.99" at bounding box center [848, 210] width 406 height 20
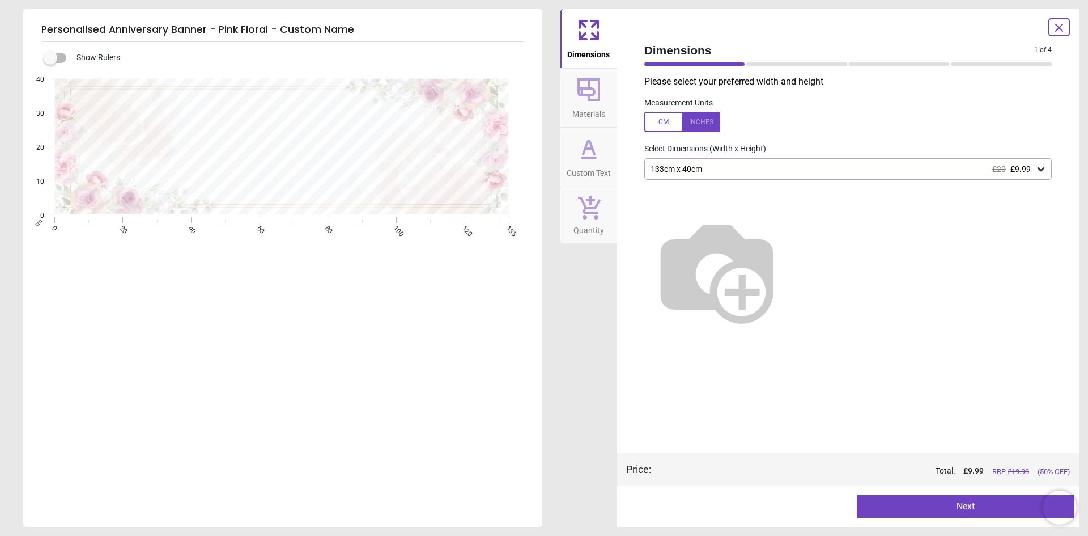
click at [971, 506] on button "Next" at bounding box center [966, 506] width 218 height 23
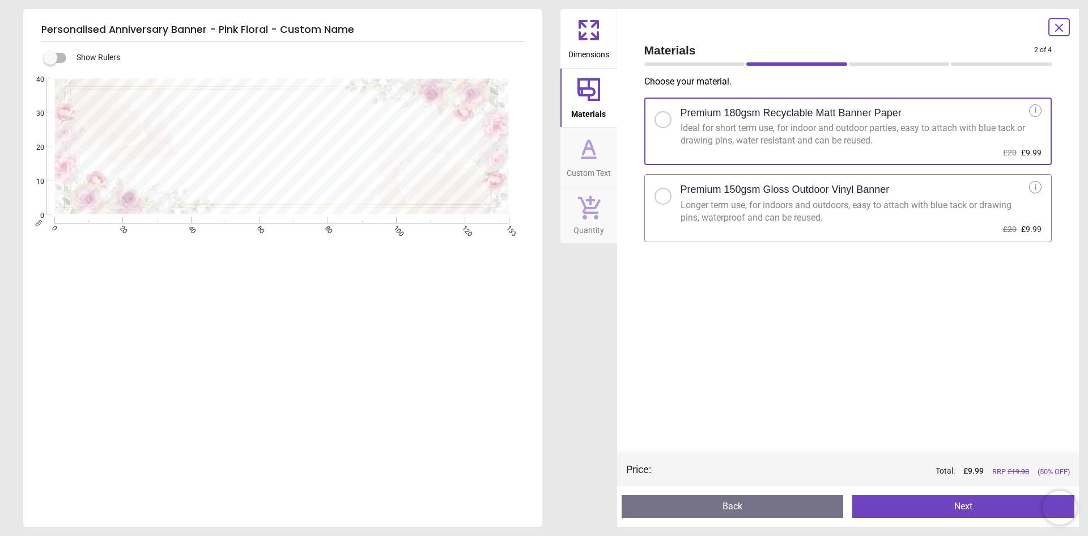
click at [956, 508] on button "Next" at bounding box center [964, 506] width 222 height 23
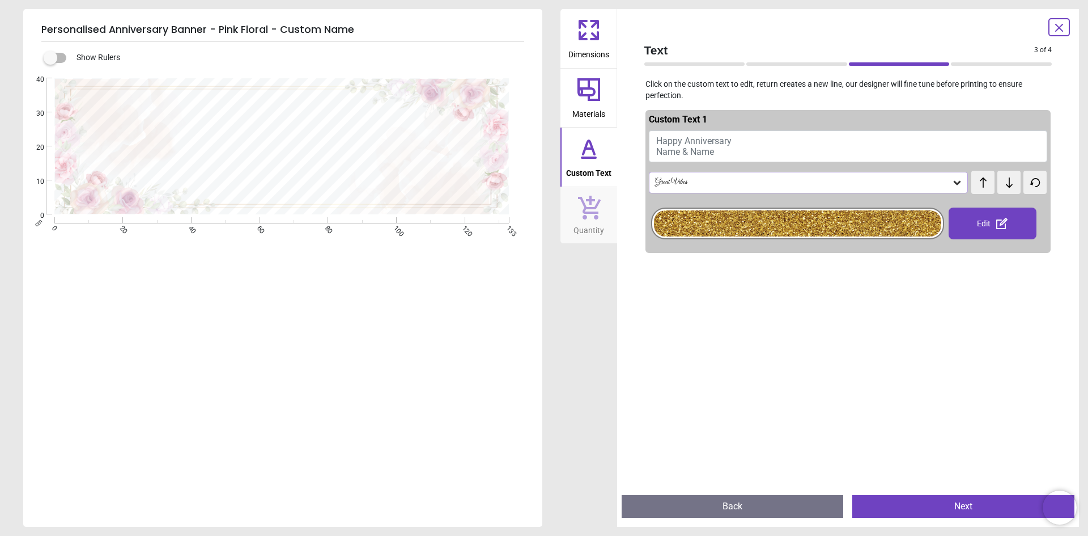
click at [706, 143] on span "Happy Anniversary Name & Name" at bounding box center [693, 146] width 75 height 22
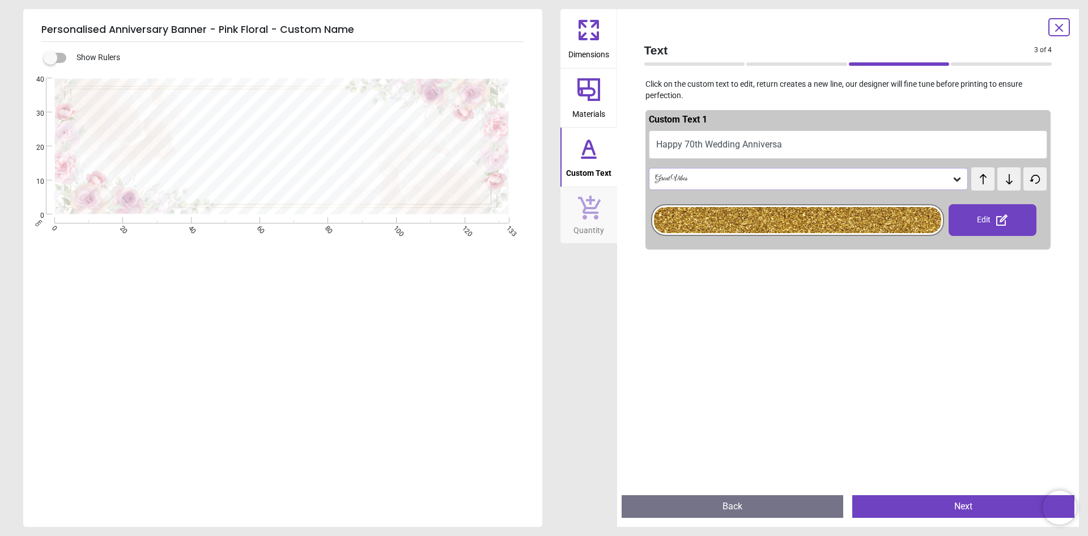
scroll to position [3, 0]
type textarea "**********"
drag, startPoint x: 795, startPoint y: 221, endPoint x: 814, endPoint y: 226, distance: 19.4
click at [795, 220] on div at bounding box center [797, 220] width 287 height 26
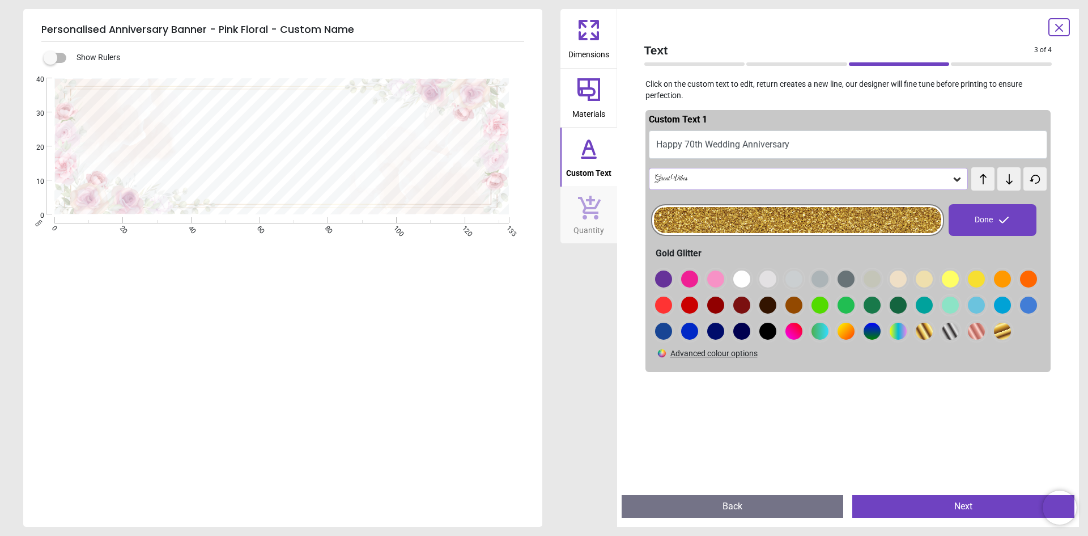
click at [672, 281] on div at bounding box center [663, 278] width 17 height 17
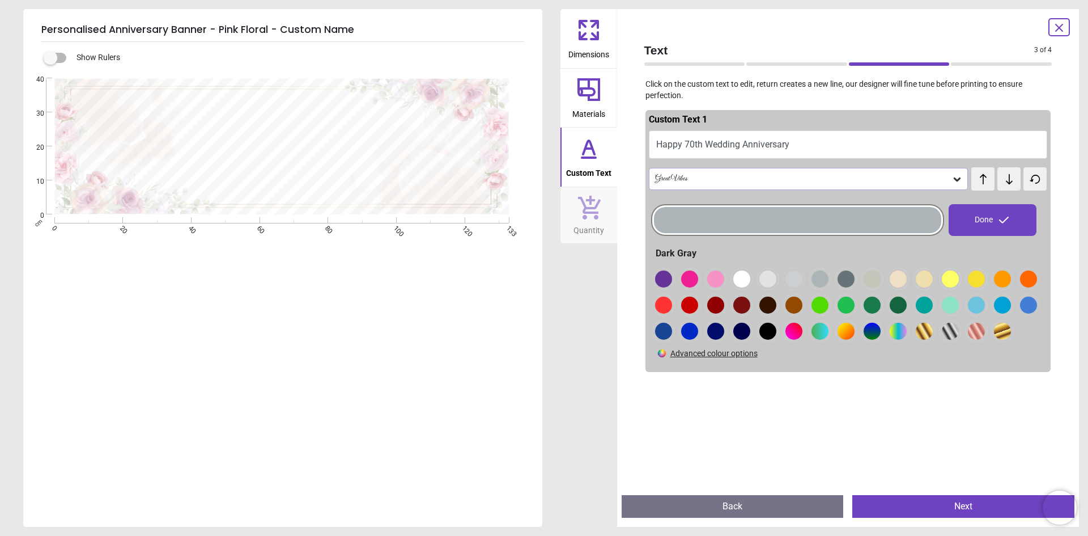
click at [672, 280] on div at bounding box center [663, 278] width 17 height 17
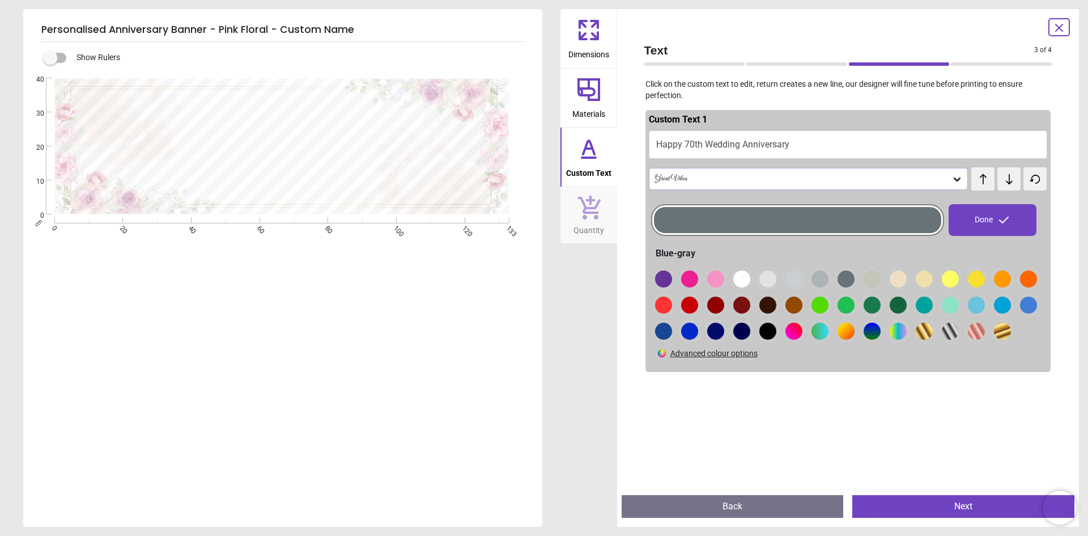
click at [672, 283] on div at bounding box center [663, 278] width 17 height 17
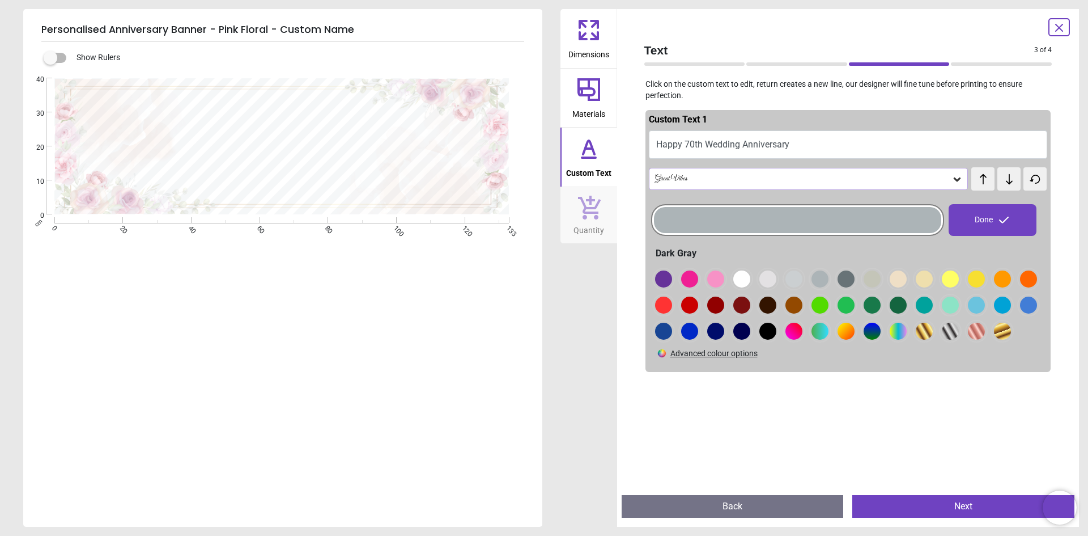
click at [672, 282] on div at bounding box center [663, 278] width 17 height 17
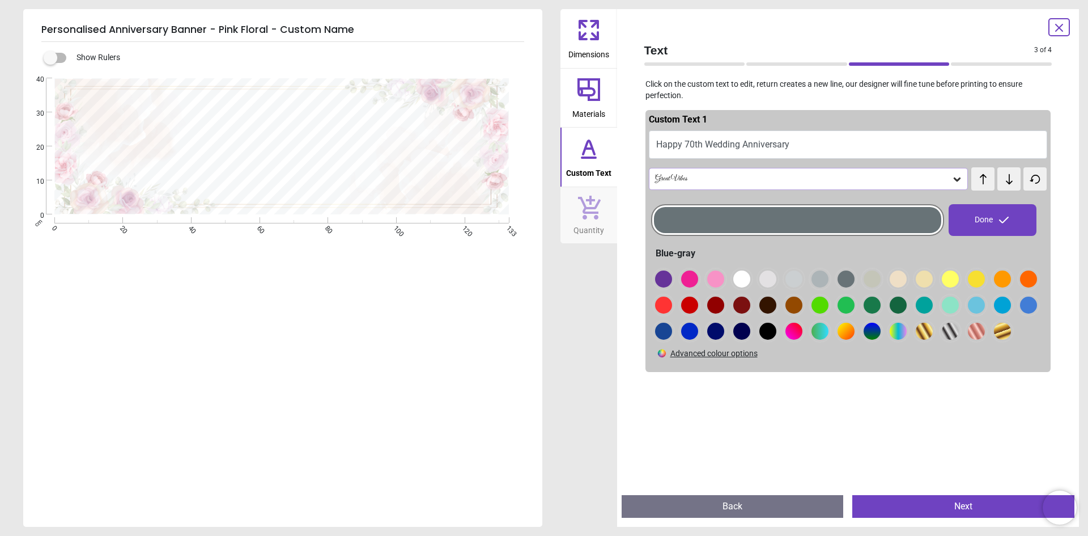
click at [1008, 219] on div "Done" at bounding box center [993, 220] width 88 height 32
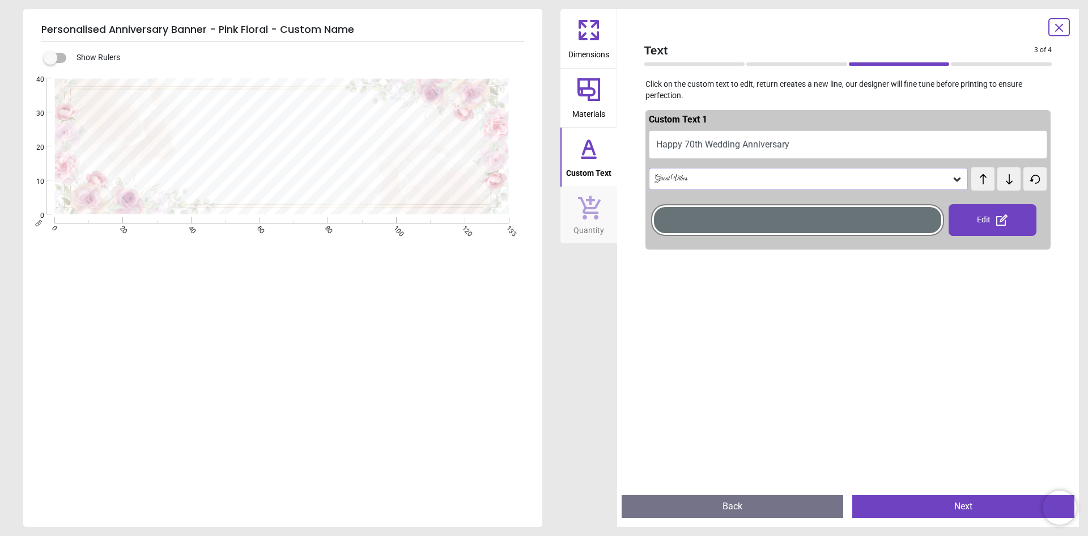
click at [989, 506] on button "Next" at bounding box center [964, 506] width 222 height 23
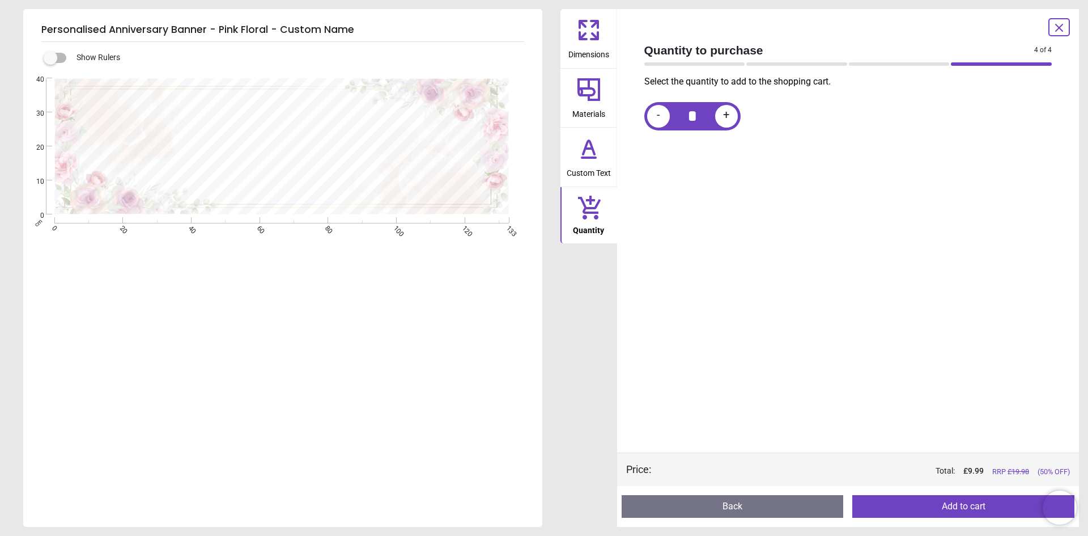
click at [969, 505] on button "Add to cart" at bounding box center [964, 506] width 222 height 23
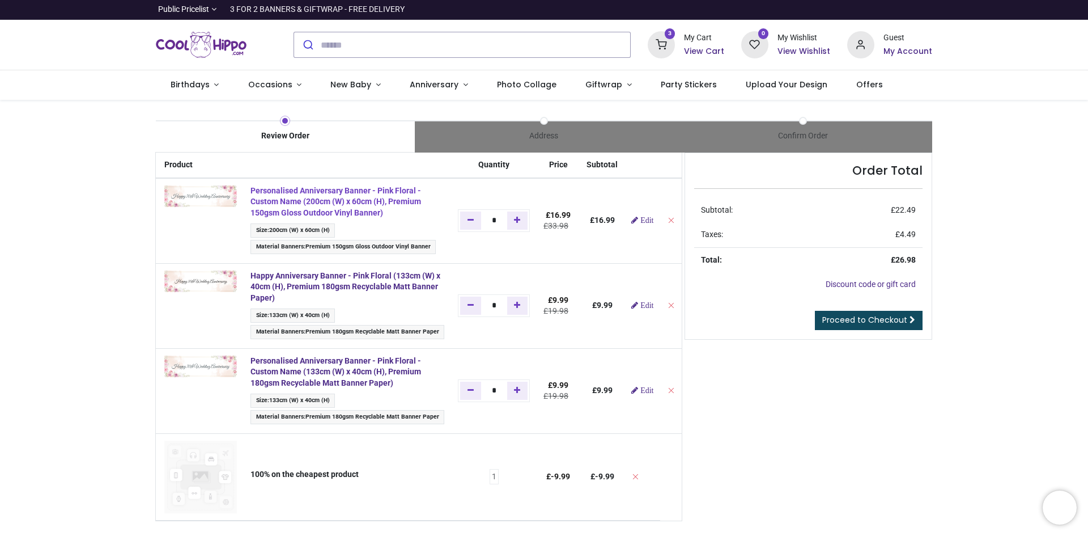
click at [341, 210] on strong "Personalised Anniversary Banner - Pink Floral - Custom Name (200cm (W) x 60cm (…" at bounding box center [336, 201] width 171 height 31
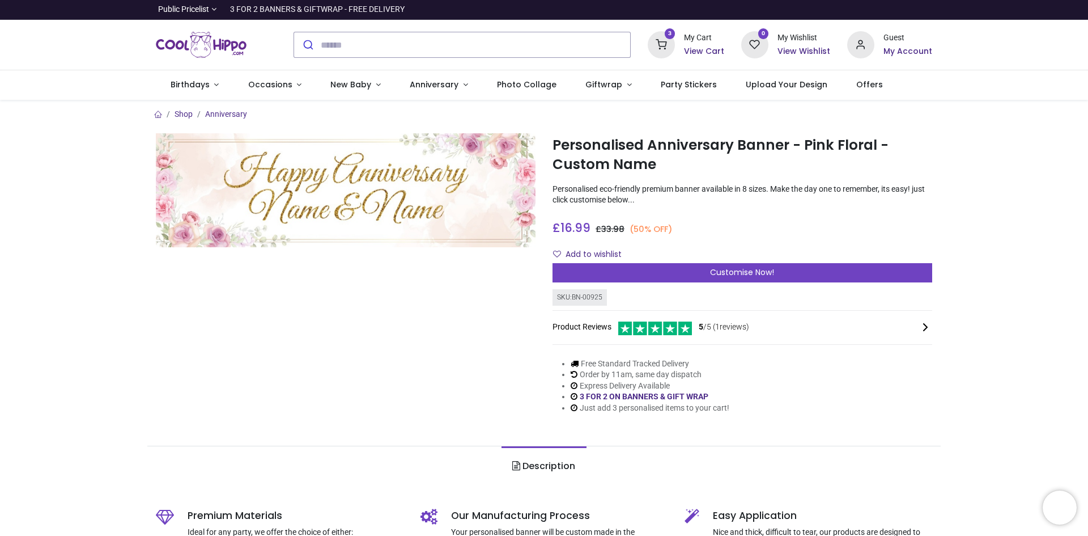
click at [705, 48] on h6 "View Cart" at bounding box center [704, 51] width 40 height 11
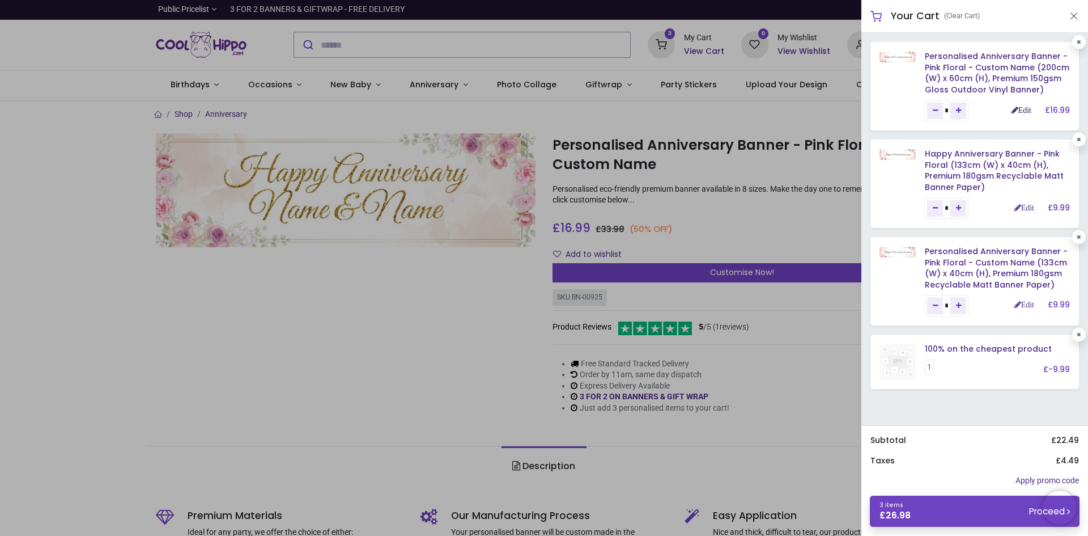
click at [1024, 110] on link "Edit" at bounding box center [1022, 110] width 20 height 8
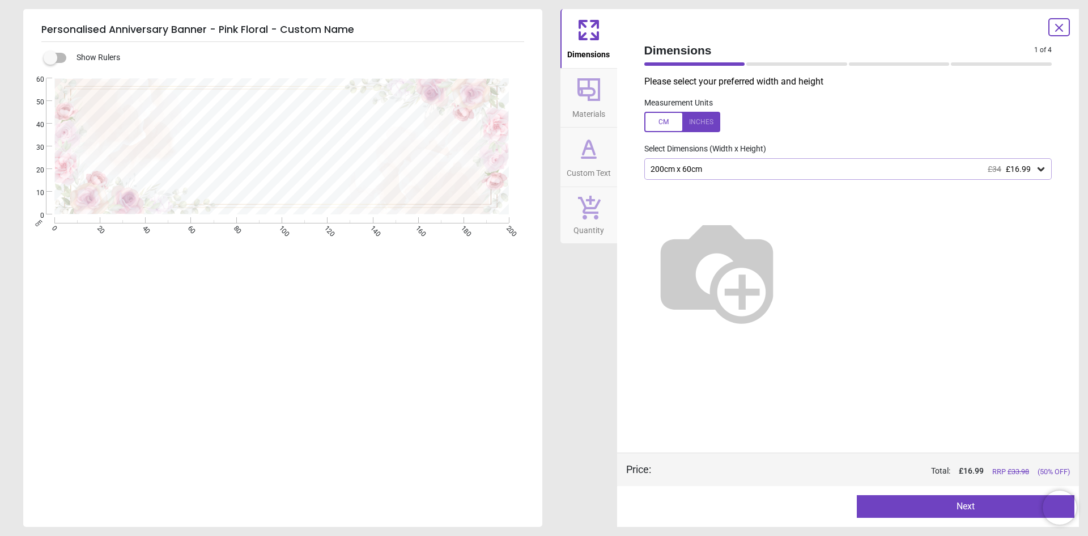
type textarea "**********"
click at [973, 506] on button "Next" at bounding box center [966, 506] width 218 height 23
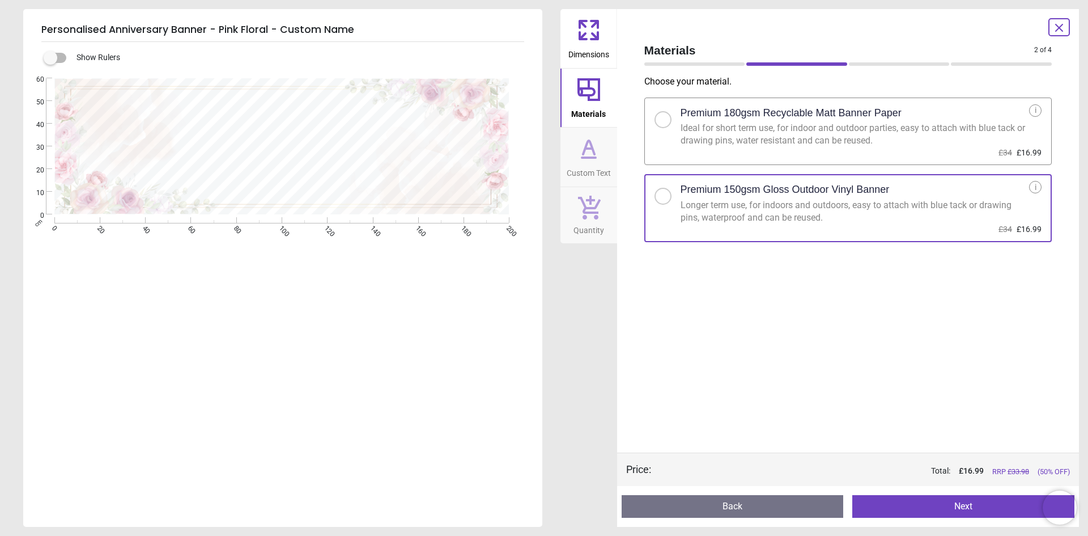
click at [973, 506] on button "Next" at bounding box center [964, 506] width 222 height 23
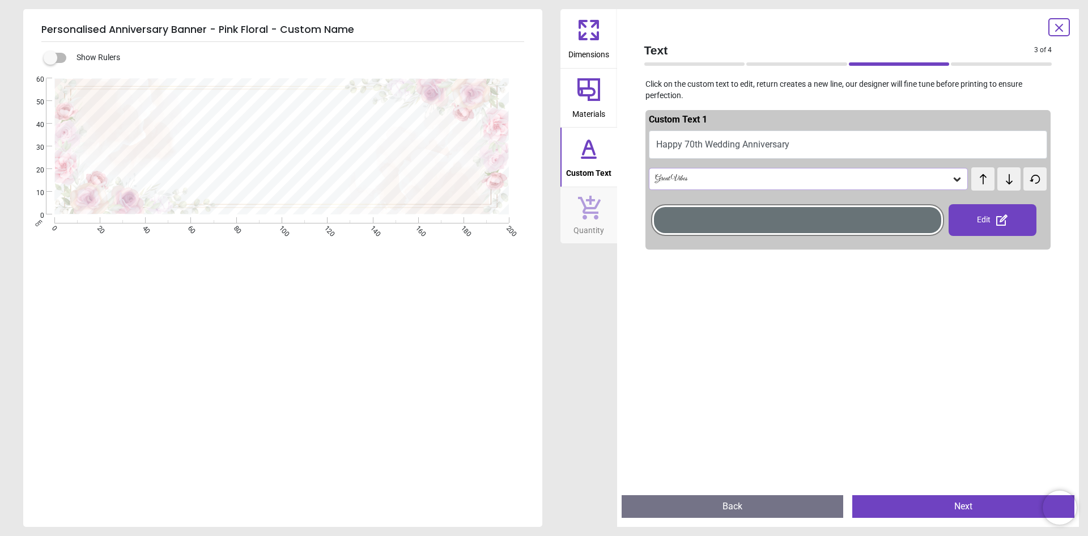
click at [853, 221] on div at bounding box center [797, 220] width 287 height 26
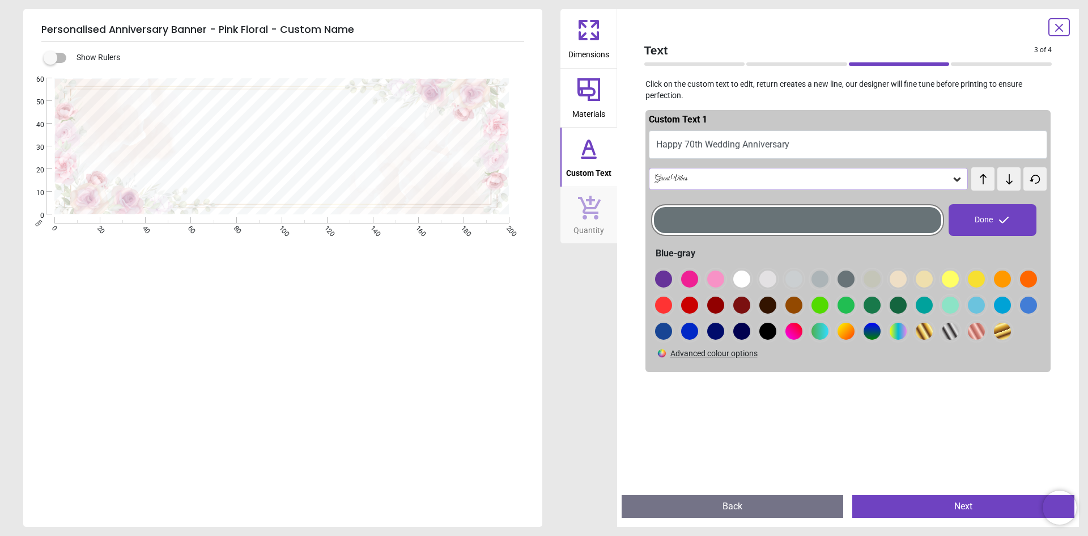
click at [672, 279] on div at bounding box center [663, 278] width 17 height 17
click at [969, 510] on button "Next" at bounding box center [964, 506] width 222 height 23
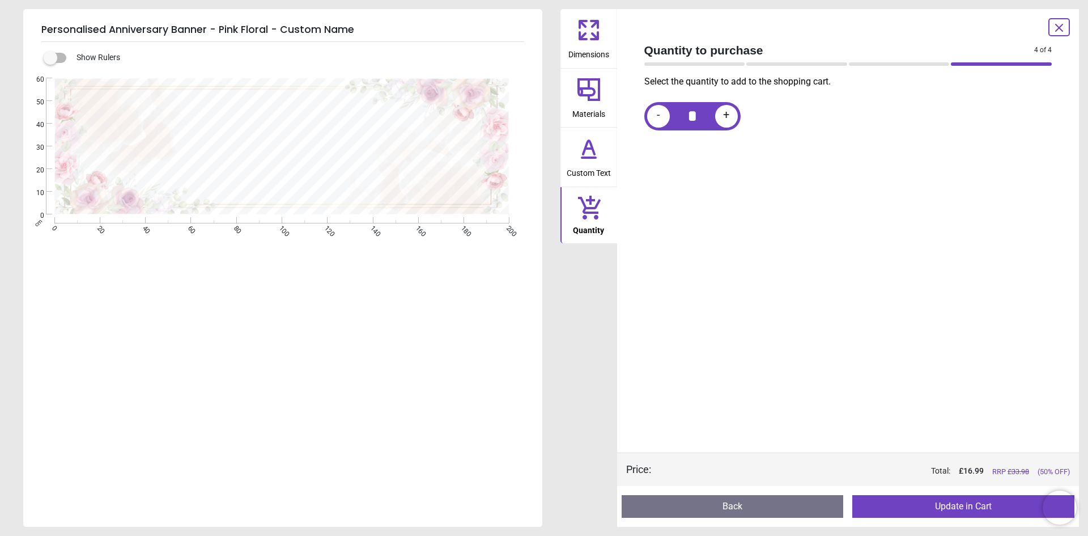
click at [969, 510] on button "Update in Cart" at bounding box center [964, 506] width 222 height 23
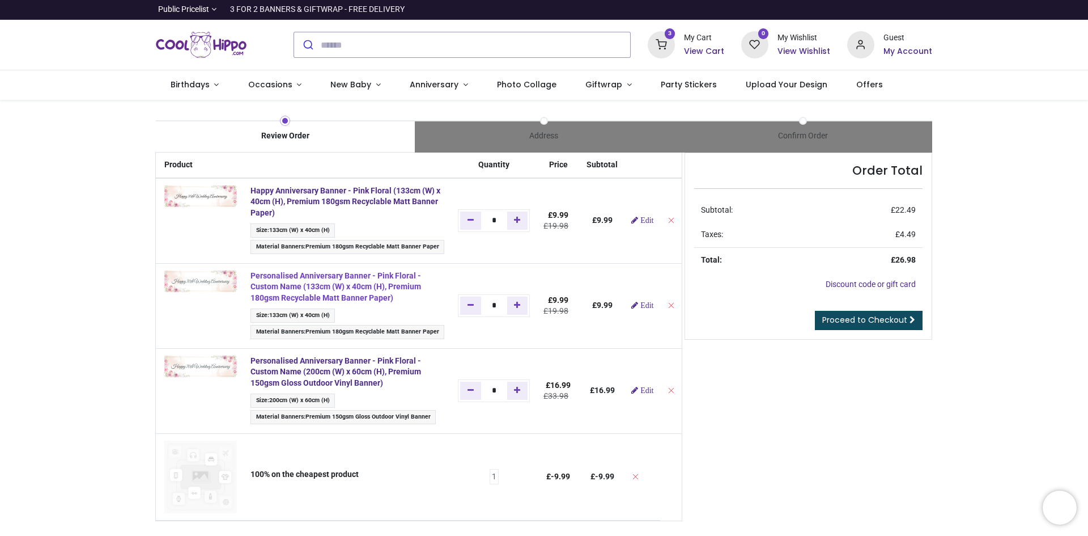
click at [334, 286] on strong "Personalised Anniversary Banner - Pink Floral - Custom Name (133cm (W) x 40cm (…" at bounding box center [336, 286] width 171 height 31
click at [643, 309] on span "Edit" at bounding box center [647, 305] width 13 height 8
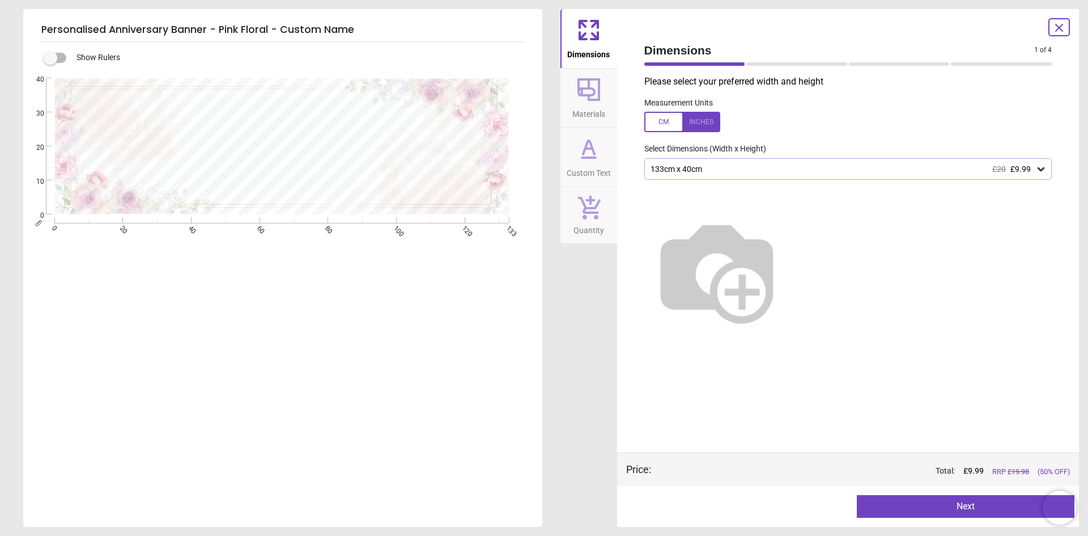
type textarea "**********"
click at [960, 510] on button "Next" at bounding box center [966, 506] width 218 height 23
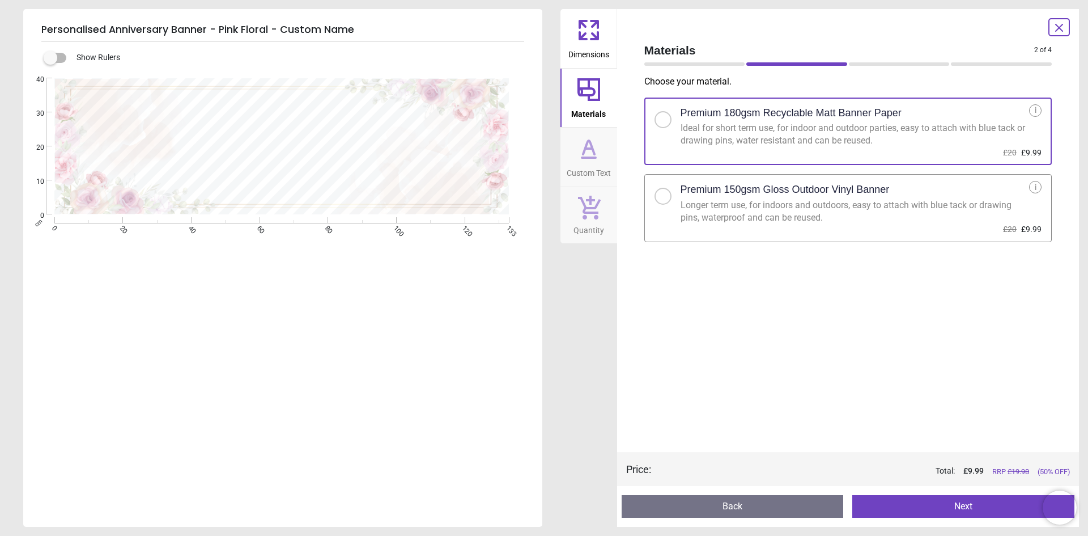
click at [961, 510] on button "Next" at bounding box center [964, 506] width 222 height 23
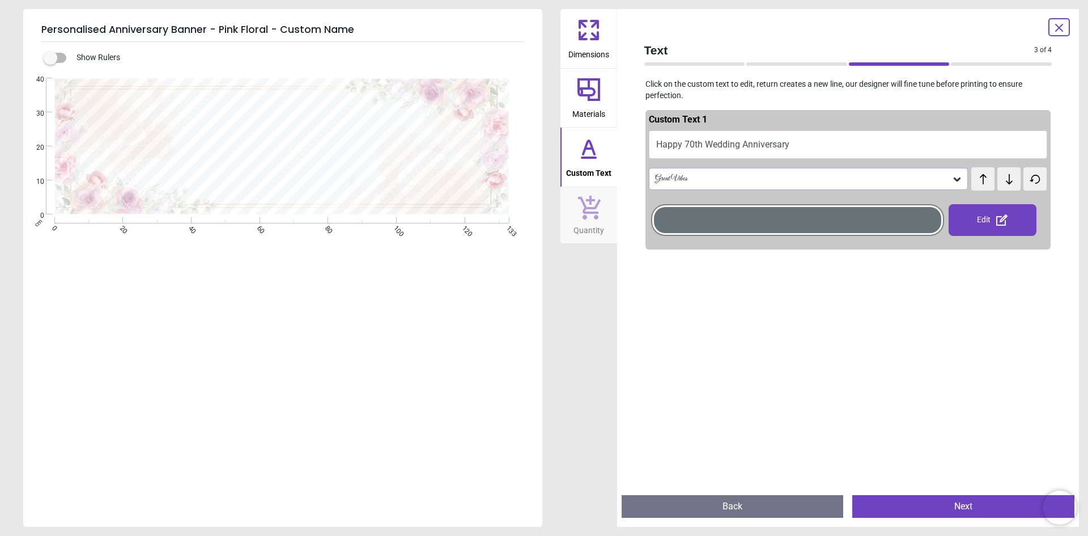
click at [966, 514] on button "Next" at bounding box center [964, 506] width 222 height 23
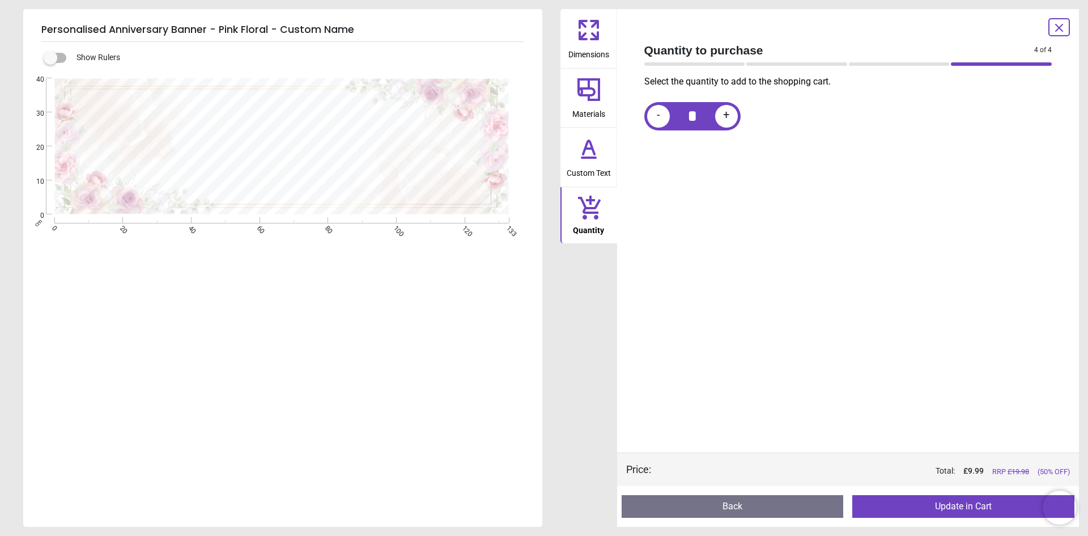
click at [967, 512] on button "Update in Cart" at bounding box center [964, 506] width 222 height 23
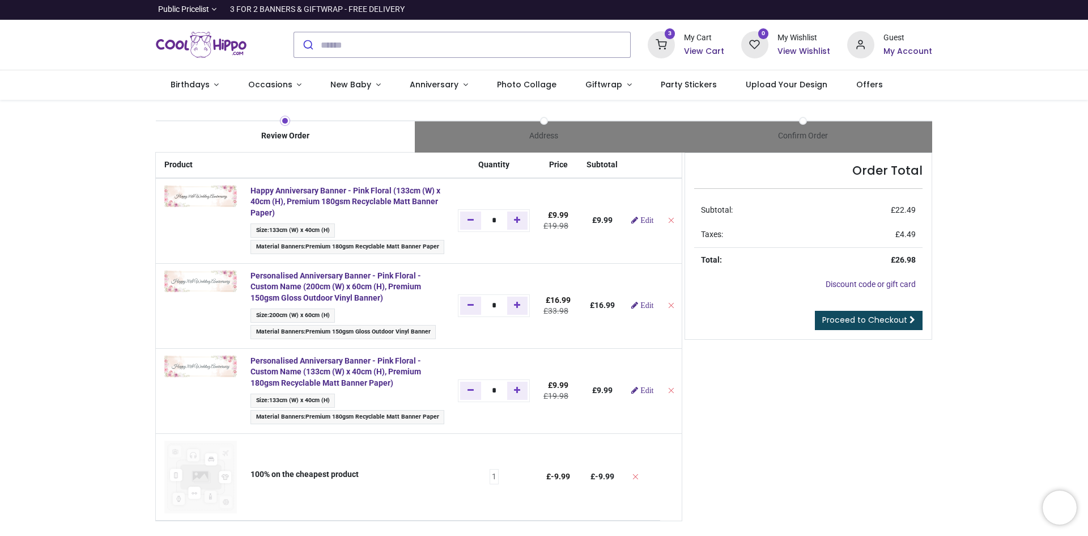
click at [660, 219] on td at bounding box center [671, 220] width 22 height 85
click at [667, 221] on icon "Remove from cart" at bounding box center [671, 220] width 8 height 8
type input "*"
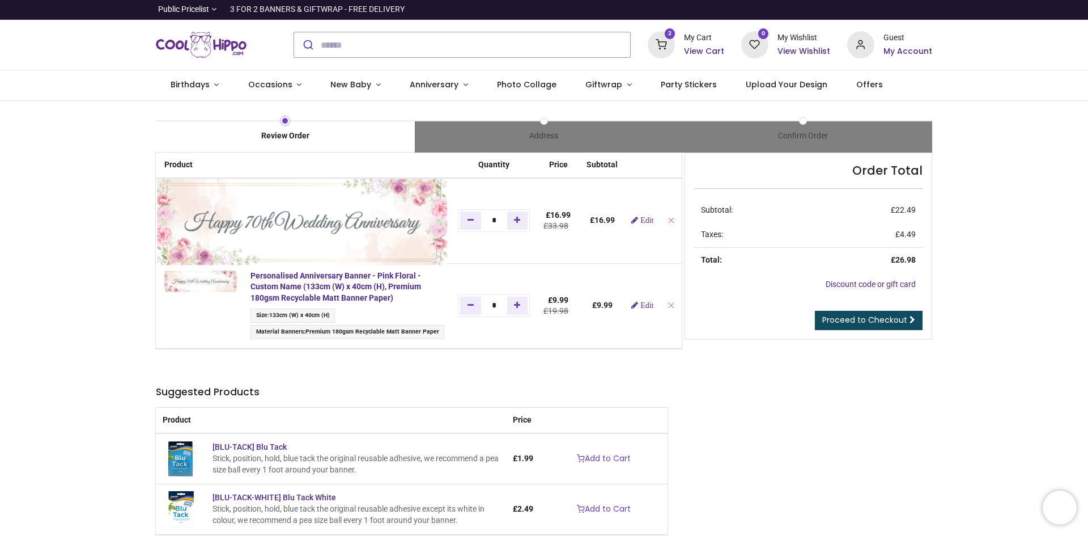
click at [206, 201] on img at bounding box center [302, 222] width 290 height 87
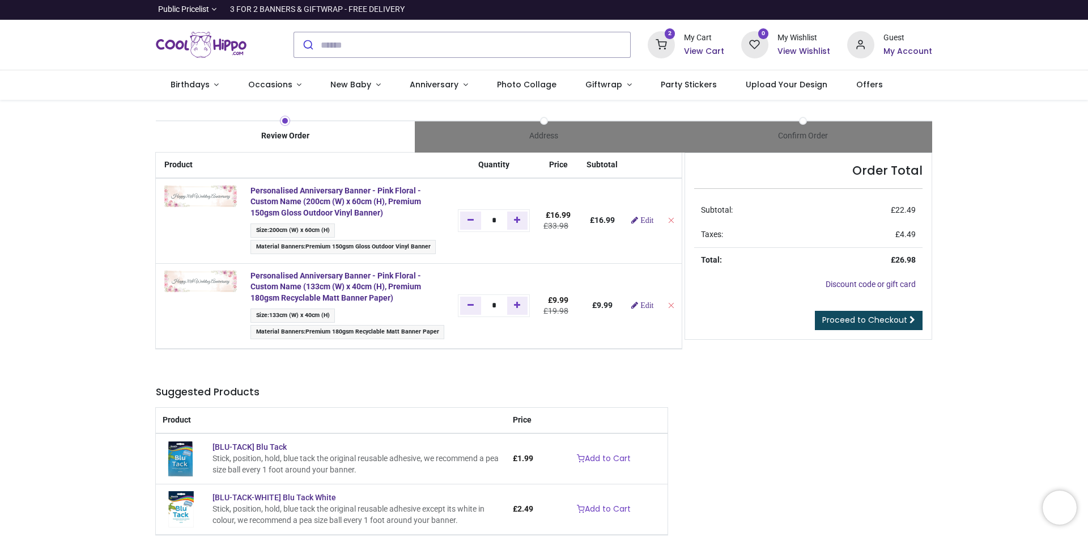
click at [380, 344] on td "Personalised Anniversary Banner - Pink Floral - Custom Name (133cm (W) x 40cm (…" at bounding box center [347, 305] width 207 height 85
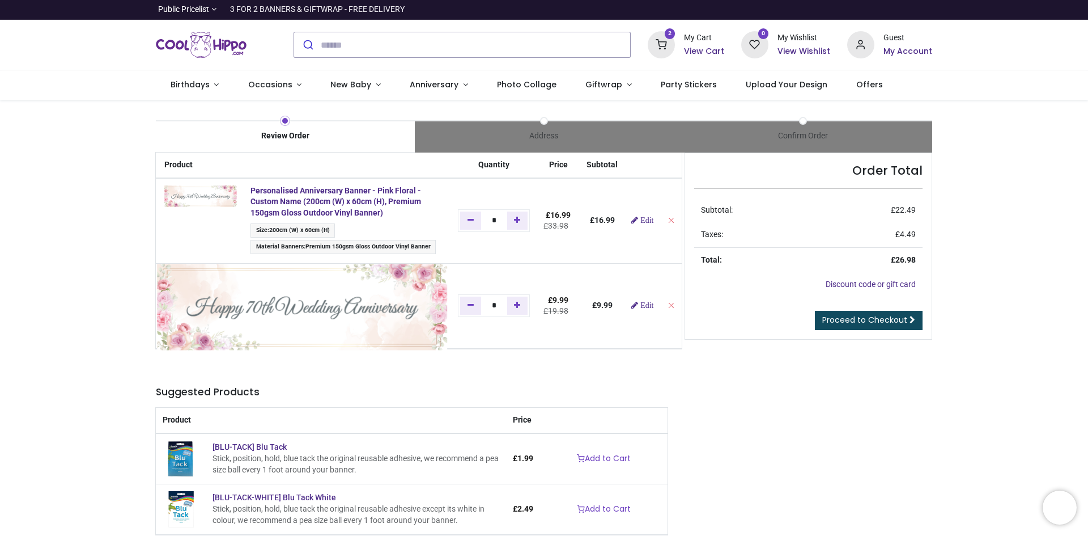
click at [196, 282] on img at bounding box center [302, 307] width 290 height 87
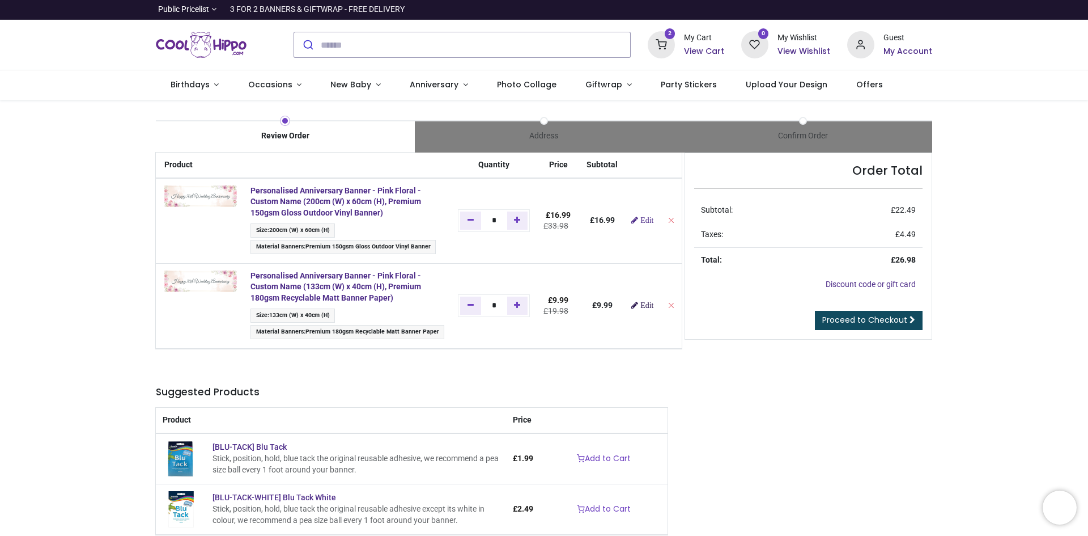
click at [641, 309] on span "Edit" at bounding box center [647, 305] width 13 height 8
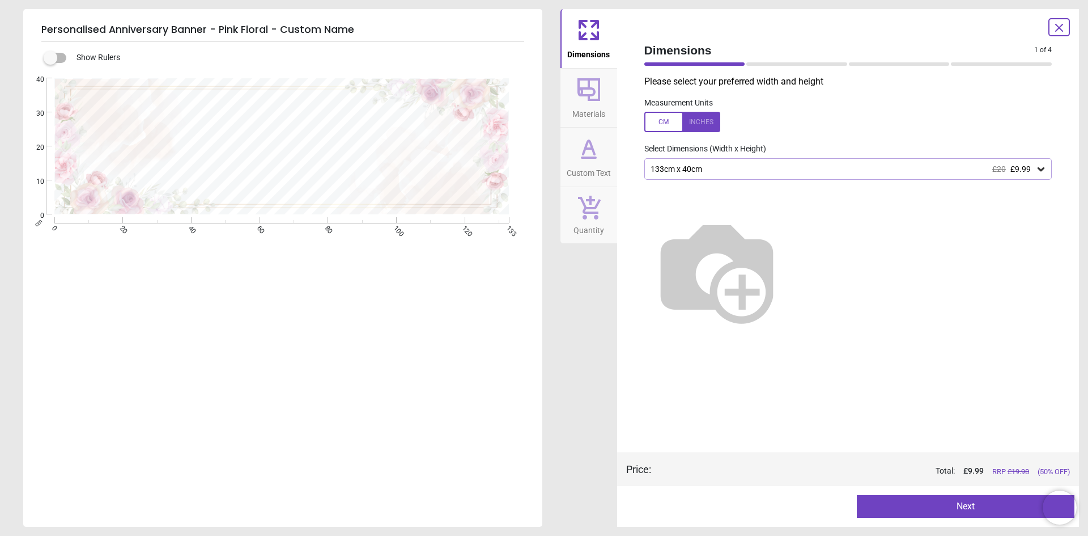
type textarea "**********"
click at [722, 171] on div "133cm x 40cm £20 £9.99" at bounding box center [843, 169] width 387 height 10
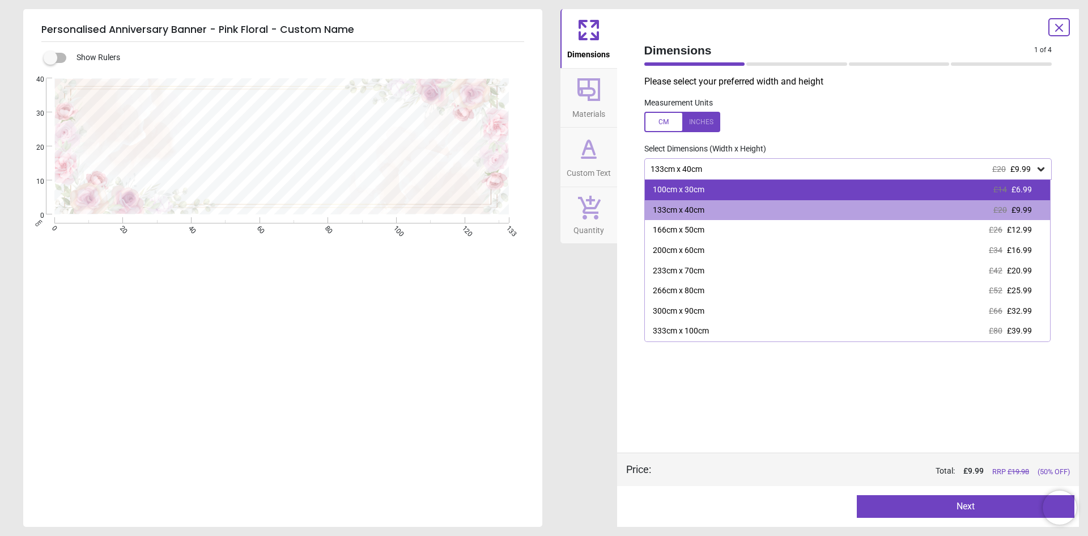
click at [702, 192] on div "100cm x 30cm" at bounding box center [679, 189] width 52 height 11
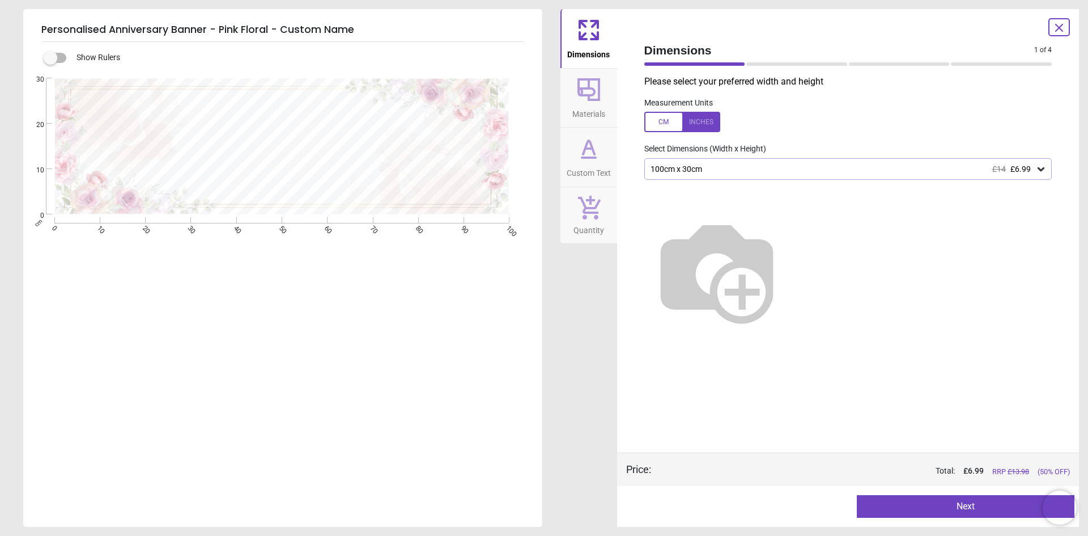
click at [961, 508] on button "Next" at bounding box center [966, 506] width 218 height 23
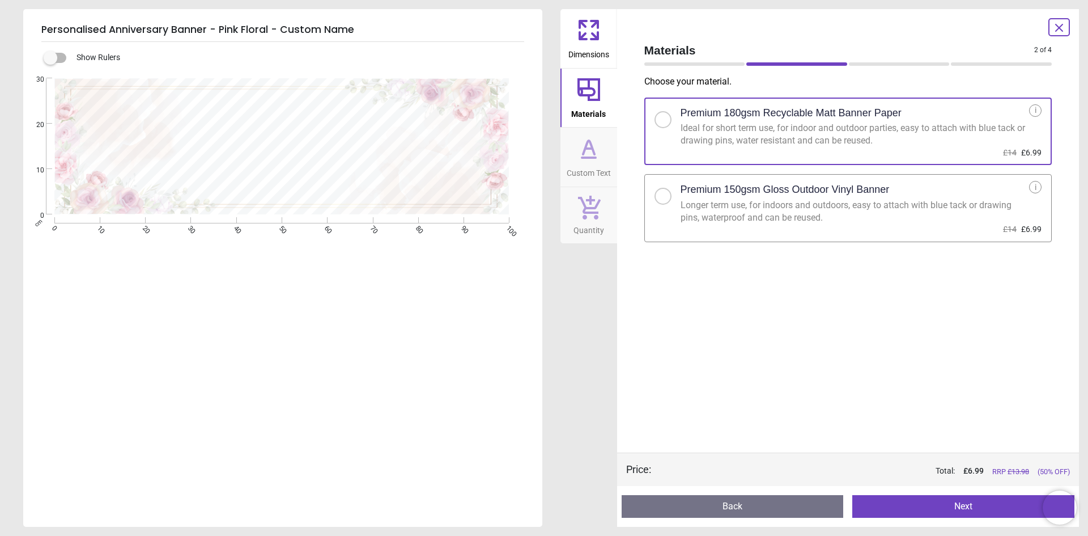
click at [966, 507] on button "Next" at bounding box center [964, 506] width 222 height 23
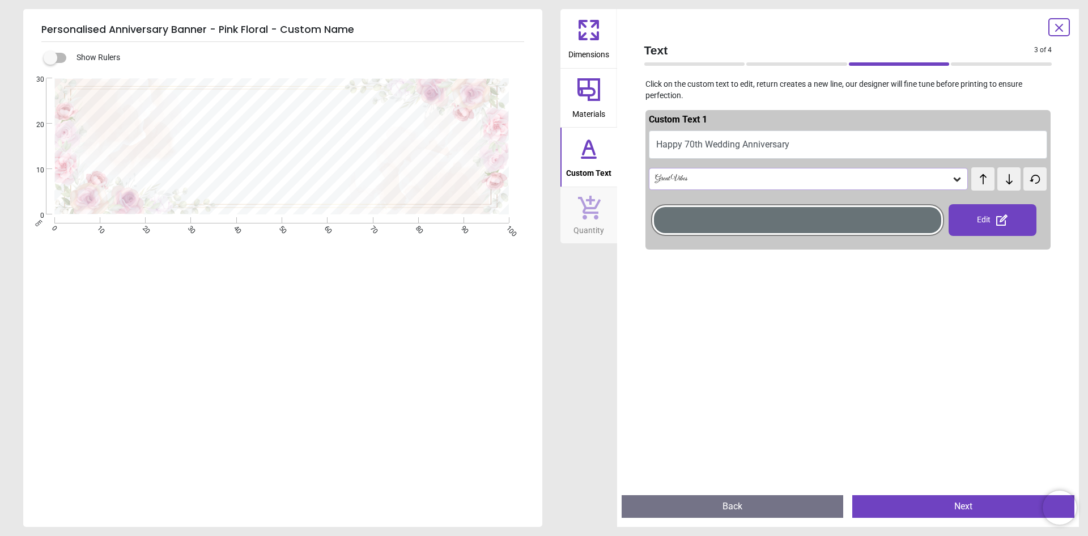
click at [965, 508] on button "Next" at bounding box center [964, 506] width 222 height 23
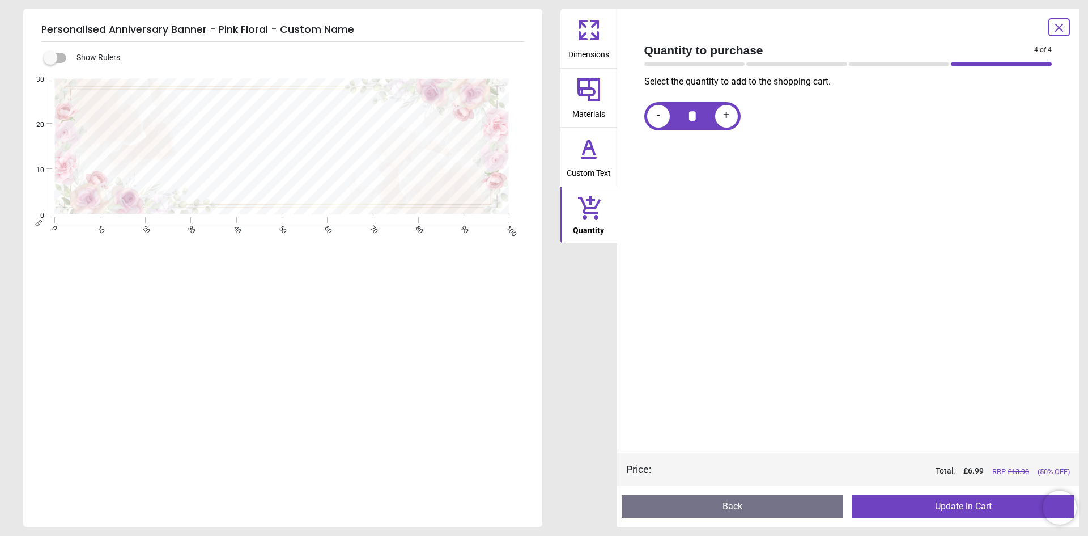
click at [965, 505] on button "Update in Cart" at bounding box center [964, 506] width 222 height 23
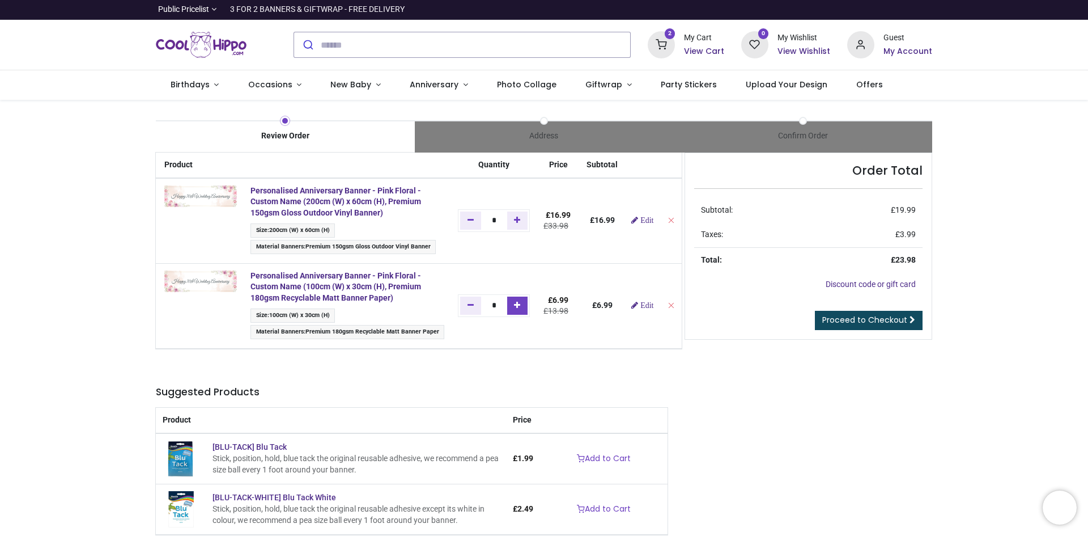
click at [522, 306] on link "Add one" at bounding box center [517, 305] width 21 height 18
type input "*"
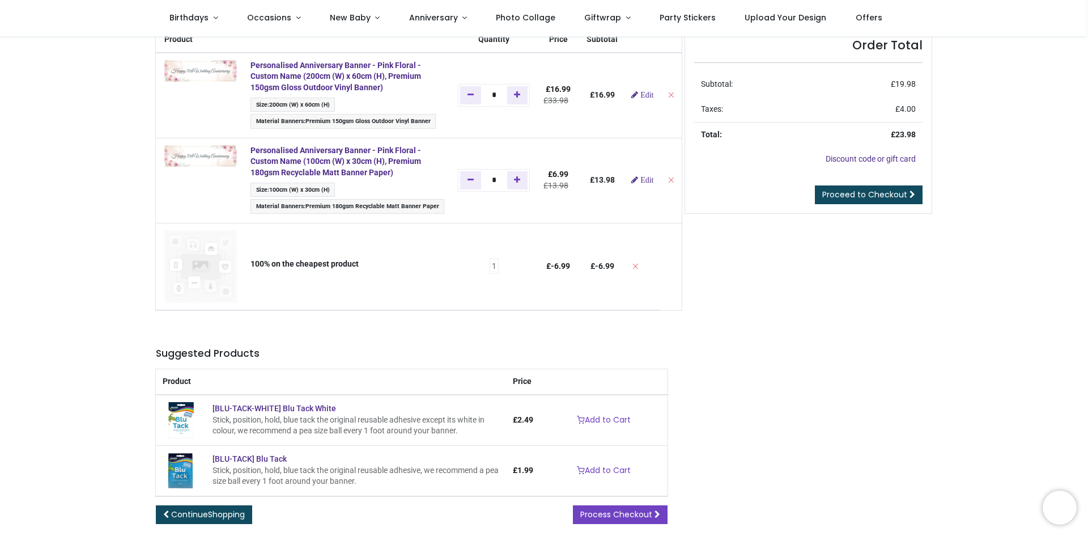
scroll to position [57, 0]
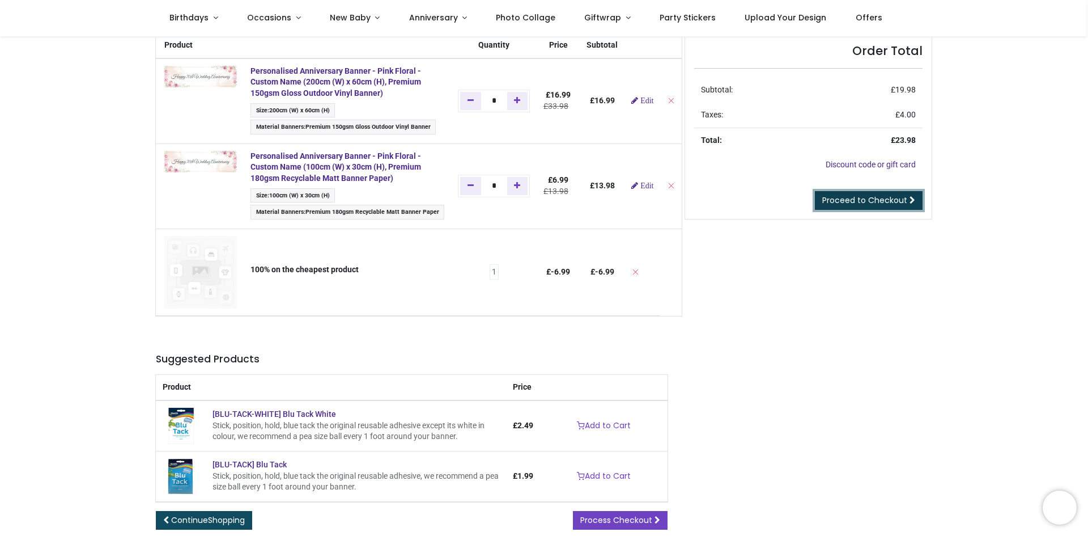
click at [855, 202] on span "Proceed to Checkout" at bounding box center [865, 199] width 85 height 11
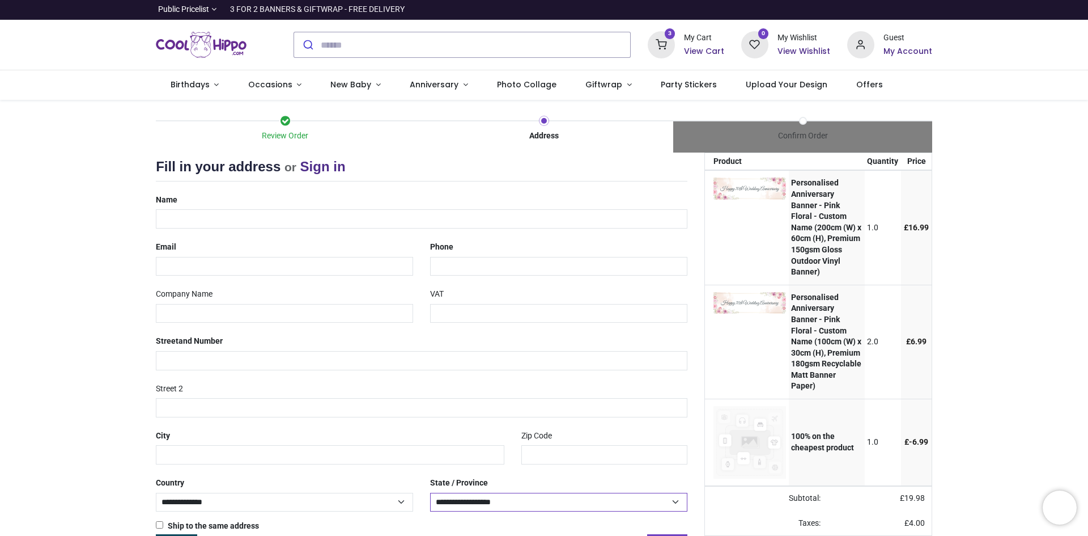
select select "***"
click at [203, 217] on input "text" at bounding box center [422, 218] width 532 height 19
type input "**********"
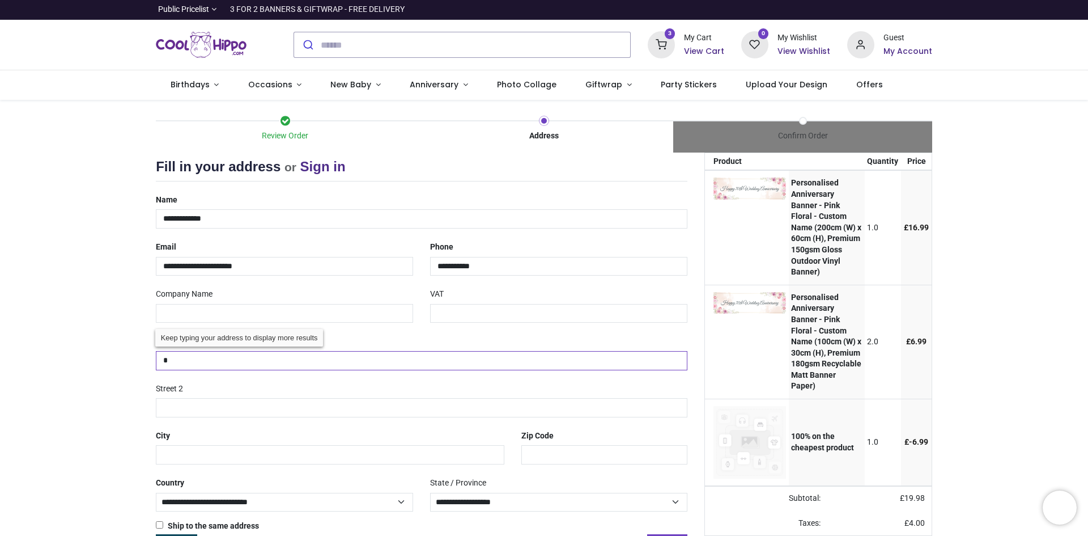
click at [186, 360] on input "*" at bounding box center [422, 360] width 532 height 19
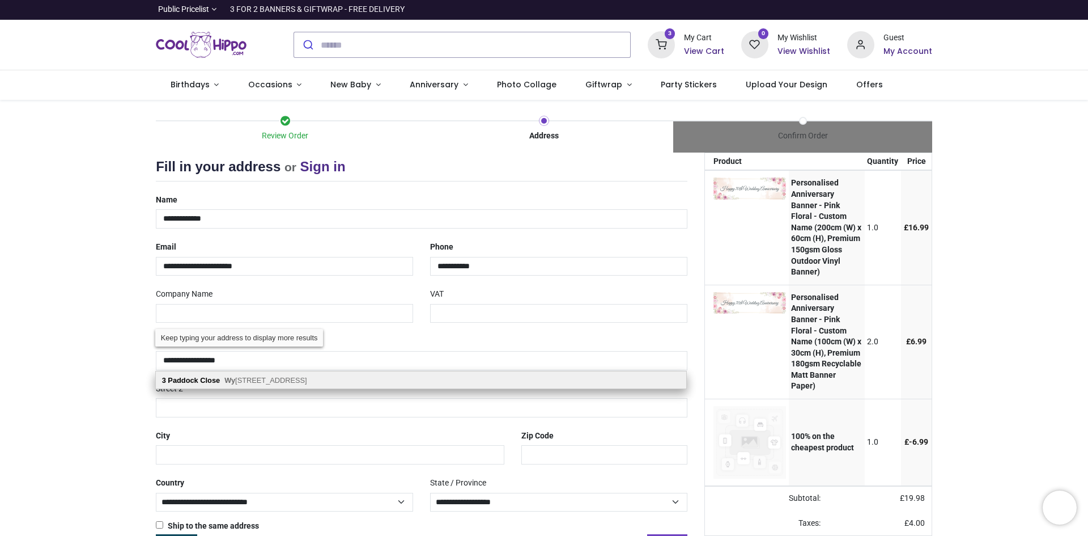
click at [232, 381] on b "Wy" at bounding box center [229, 380] width 11 height 9
type input "**********"
type input "****"
type input "********"
select select "***"
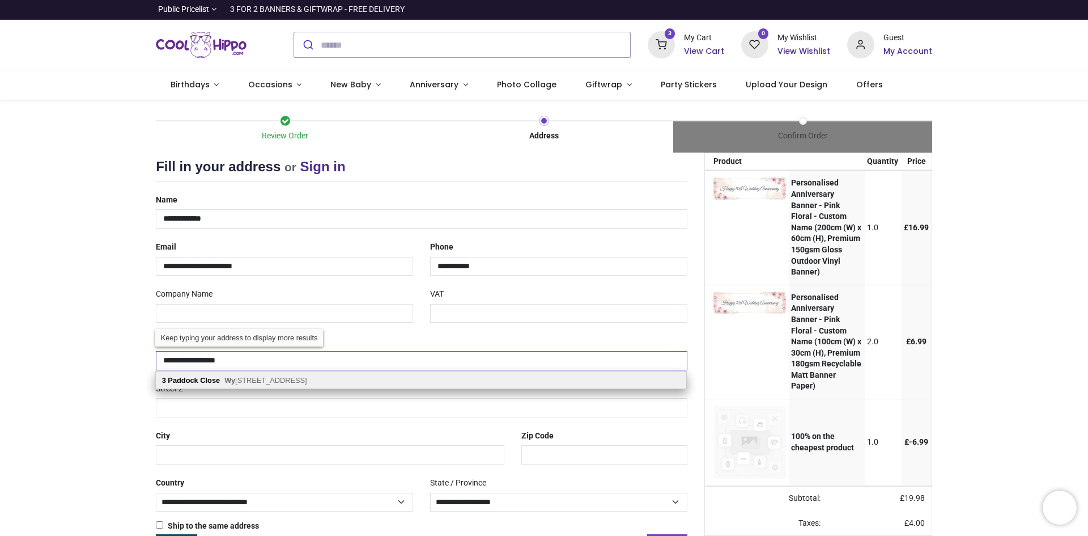
select select "***"
type input "********"
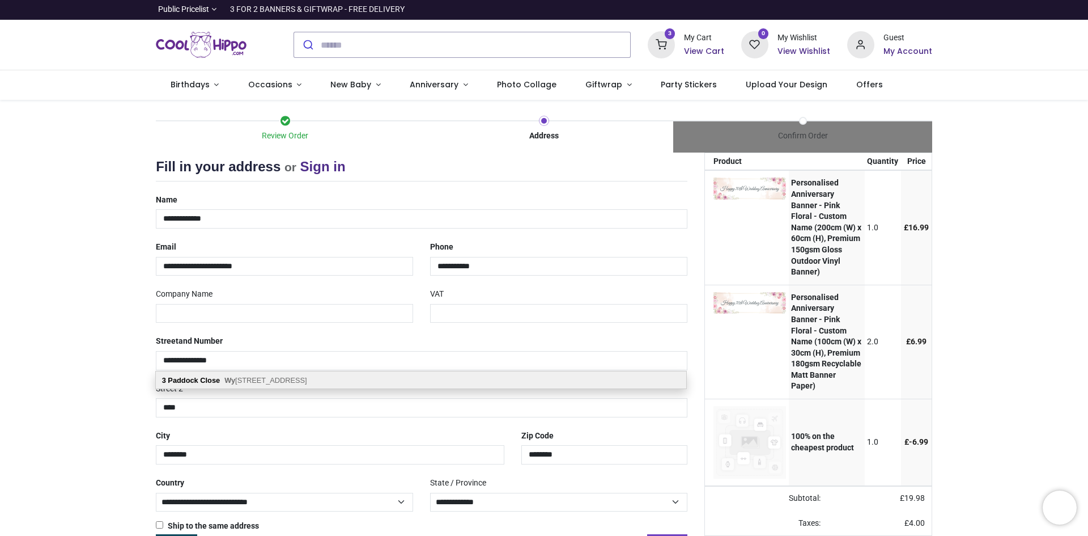
click at [338, 384] on div "3 Paddock Close Wy ke, Bradford, BD12 9LB" at bounding box center [421, 379] width 531 height 17
select select "***"
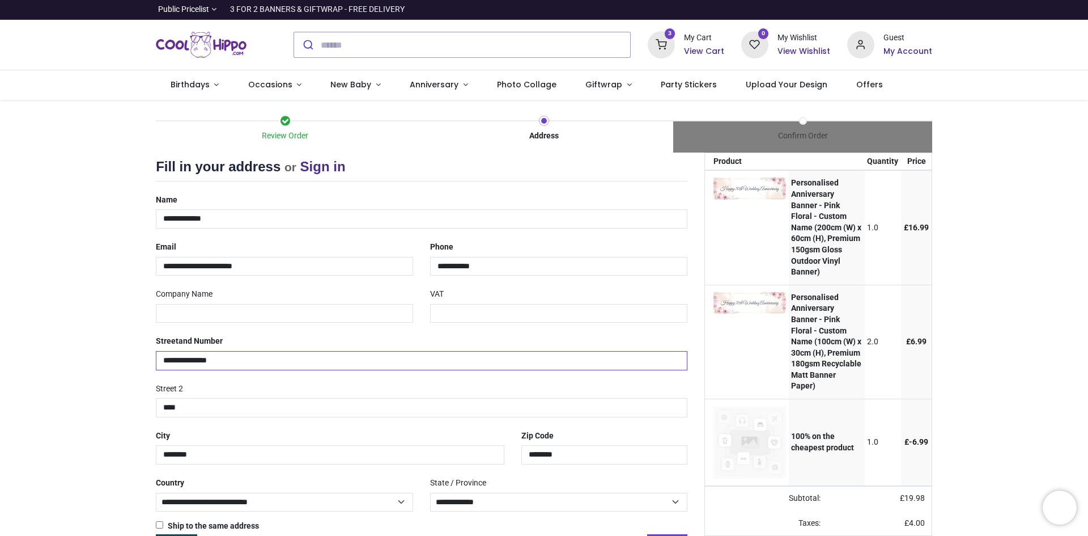
scroll to position [40, 0]
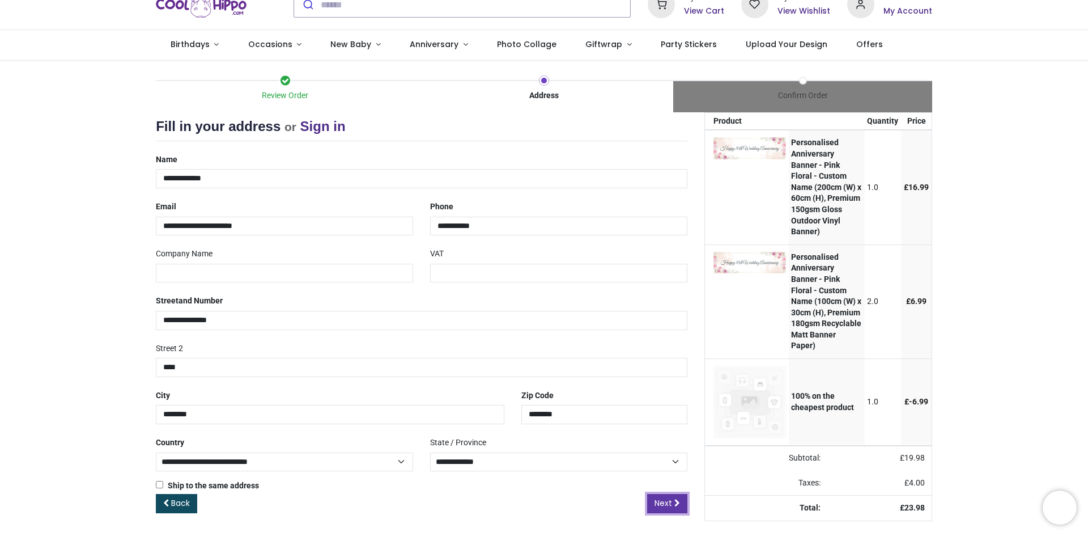
click at [682, 502] on link "Next" at bounding box center [667, 503] width 40 height 19
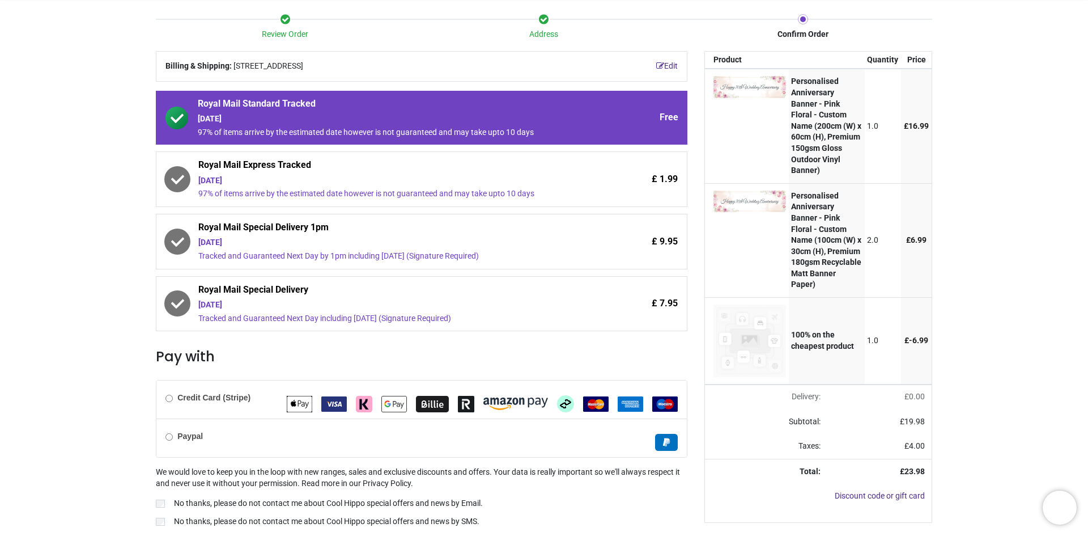
scroll to position [140, 0]
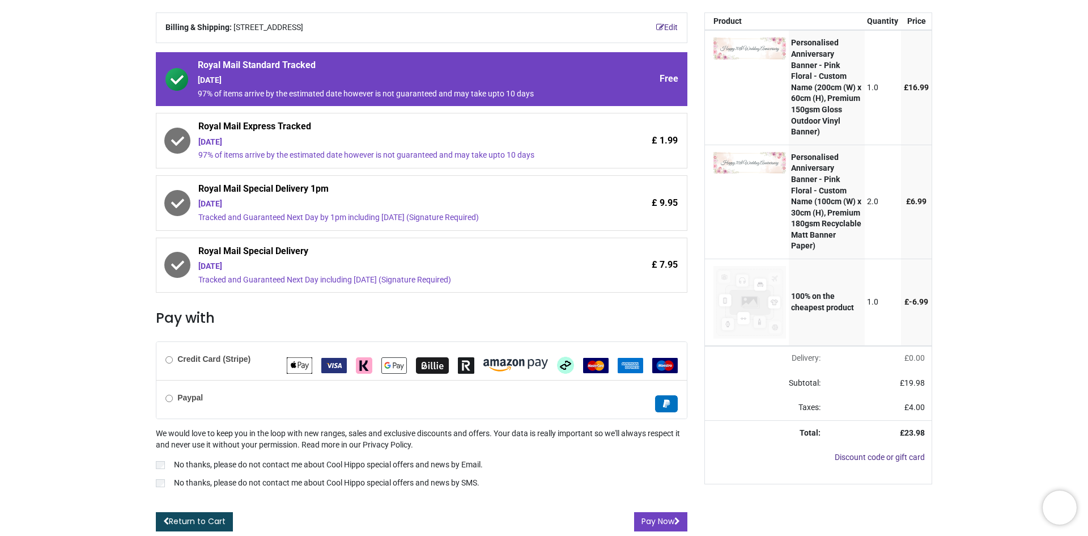
click at [172, 398] on label "Paypal" at bounding box center [184, 397] width 37 height 11
click at [656, 524] on button "Pay Now" at bounding box center [660, 521] width 53 height 19
